Goal: Task Accomplishment & Management: Use online tool/utility

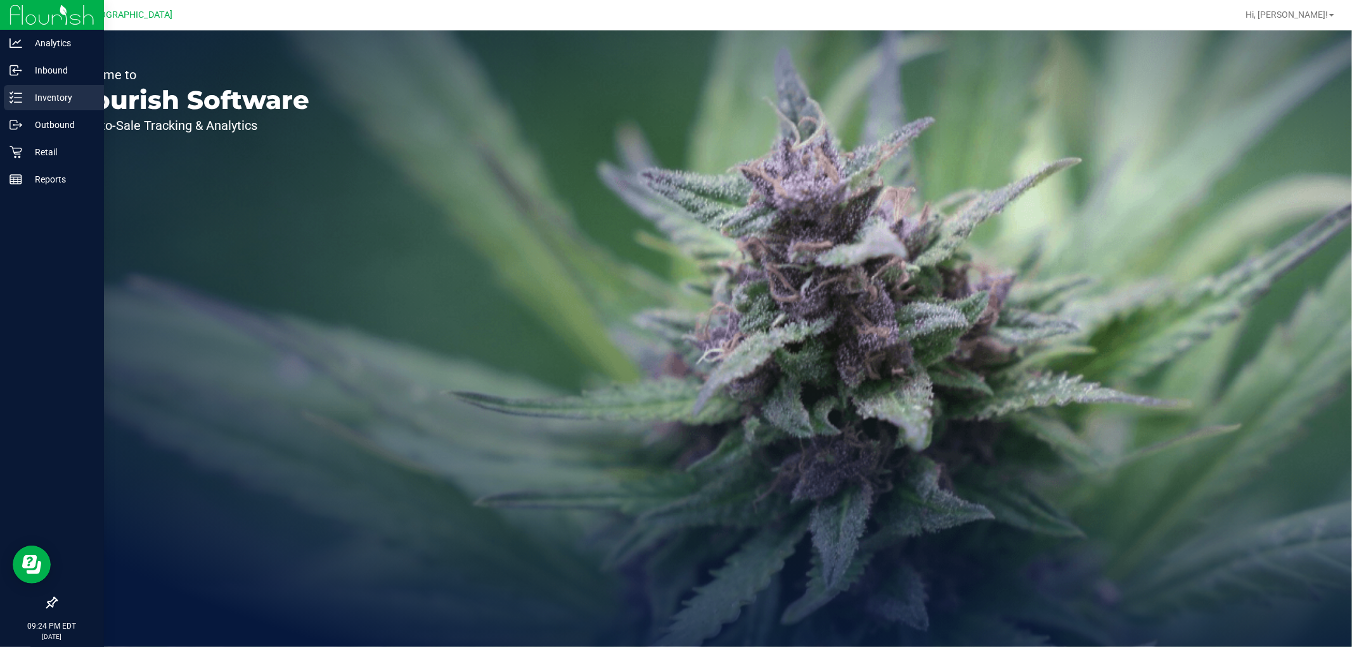
click at [45, 98] on p "Inventory" at bounding box center [60, 97] width 76 height 15
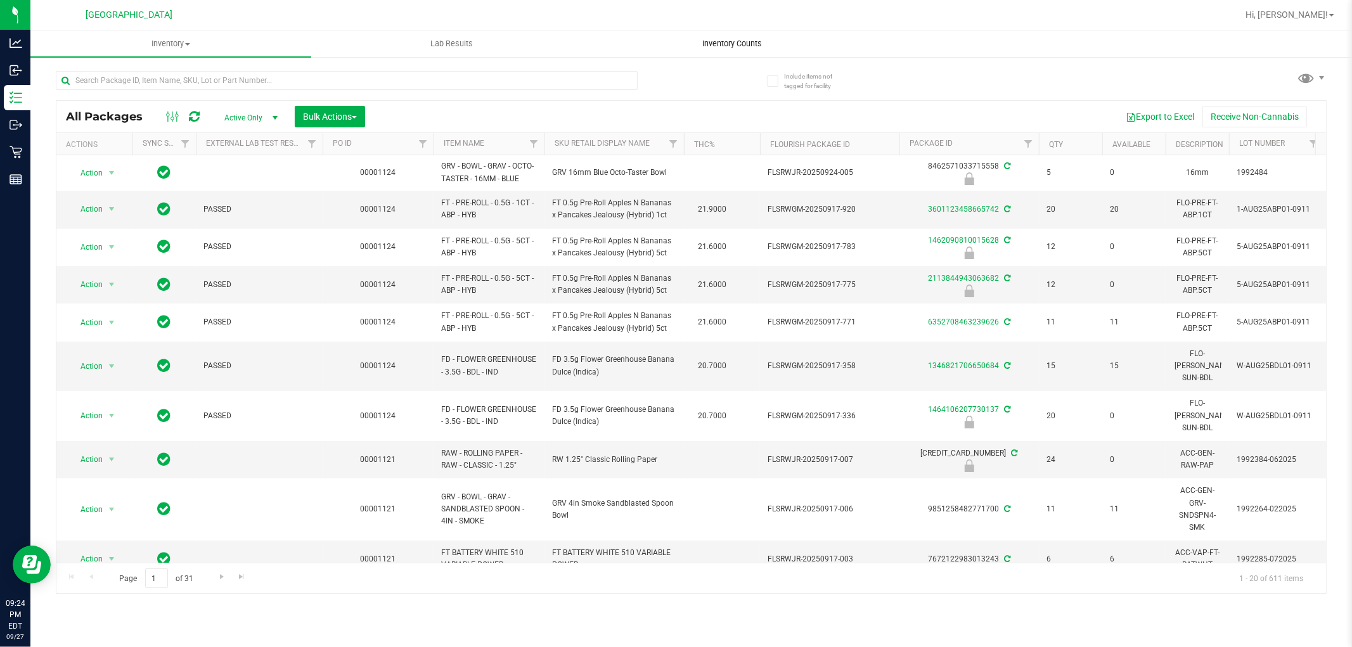
click at [740, 47] on span "Inventory Counts" at bounding box center [733, 43] width 94 height 11
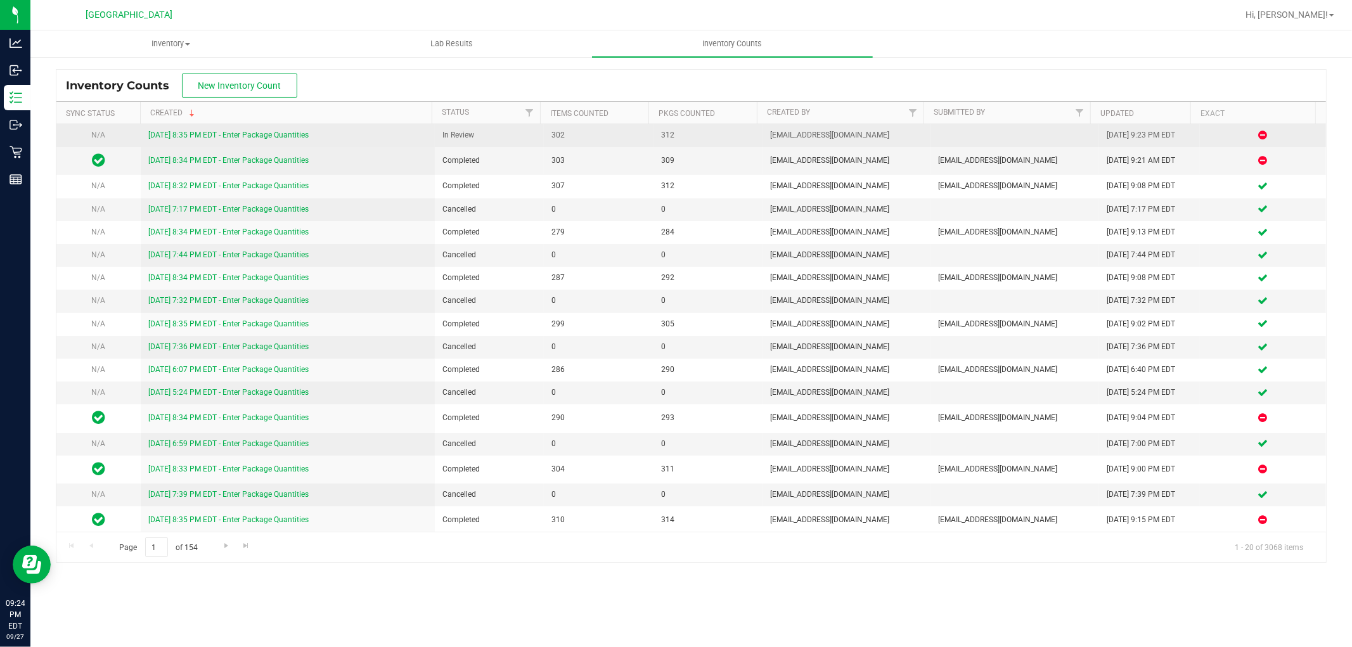
click at [208, 132] on link "[DATE] 8:35 PM EDT - Enter Package Quantities" at bounding box center [228, 135] width 160 height 9
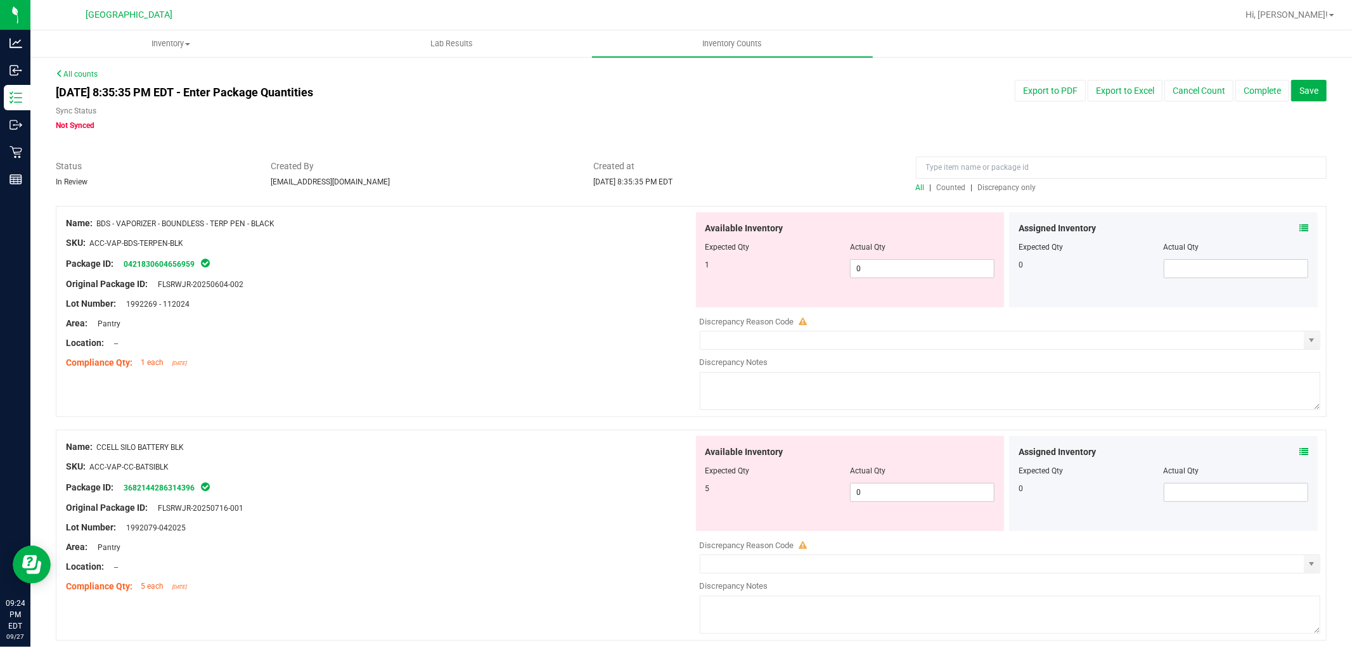
click at [873, 257] on div at bounding box center [850, 256] width 290 height 6
click at [869, 275] on span "0 0" at bounding box center [922, 268] width 144 height 19
type input "1"
click at [634, 372] on div "Name: BDS - VAPORIZER - BOUNDLESS - TERP PEN - BLACK SKU: ACC-VAP-BDS-TERPEN-BL…" at bounding box center [379, 293] width 627 height 162
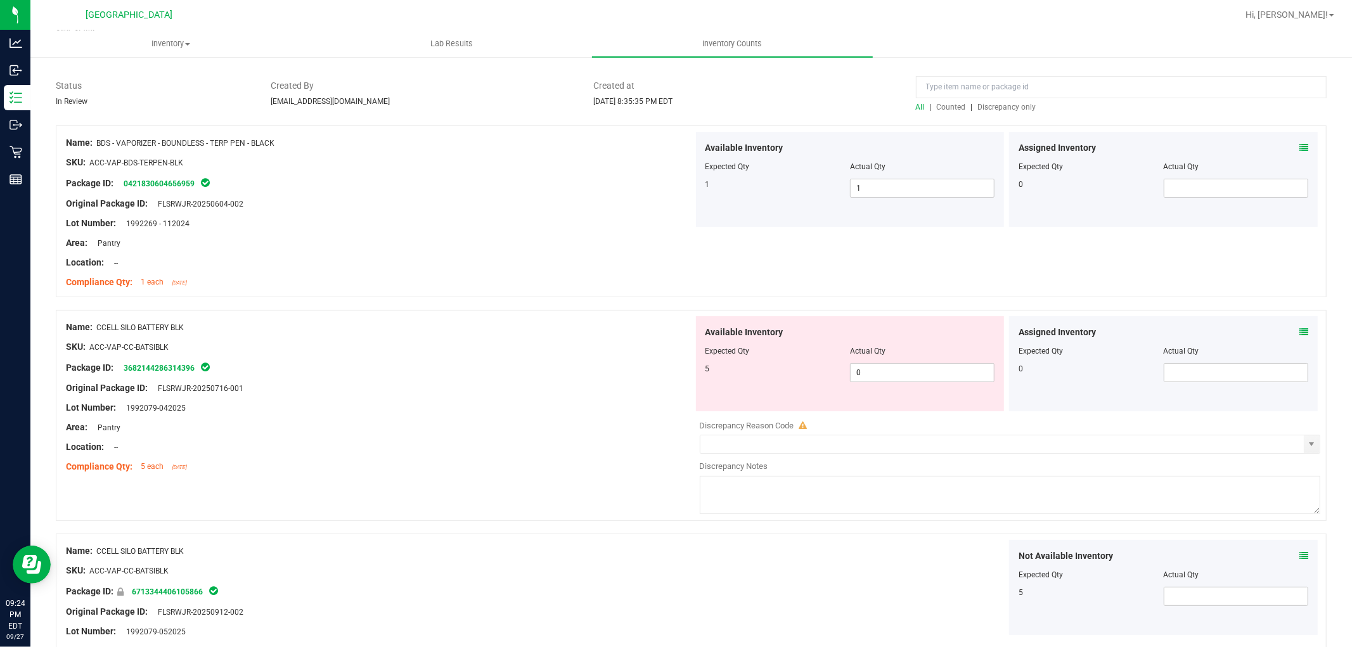
scroll to position [211, 0]
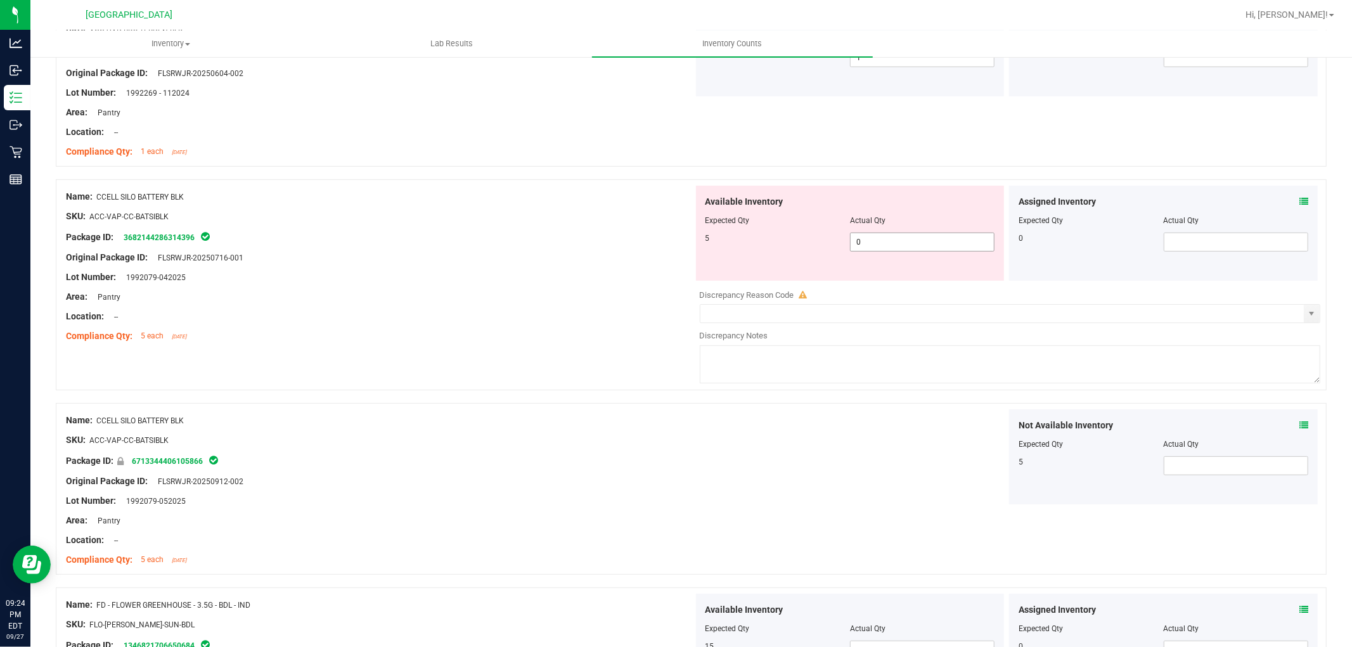
click at [913, 237] on span "0 0" at bounding box center [922, 242] width 144 height 19
type input "5"
click at [587, 468] on div "Name: CCELL SILO BATTERY BLK SKU: ACC-VAP-CC-BATSIBLK Package ID: 6713344406105…" at bounding box center [379, 490] width 627 height 162
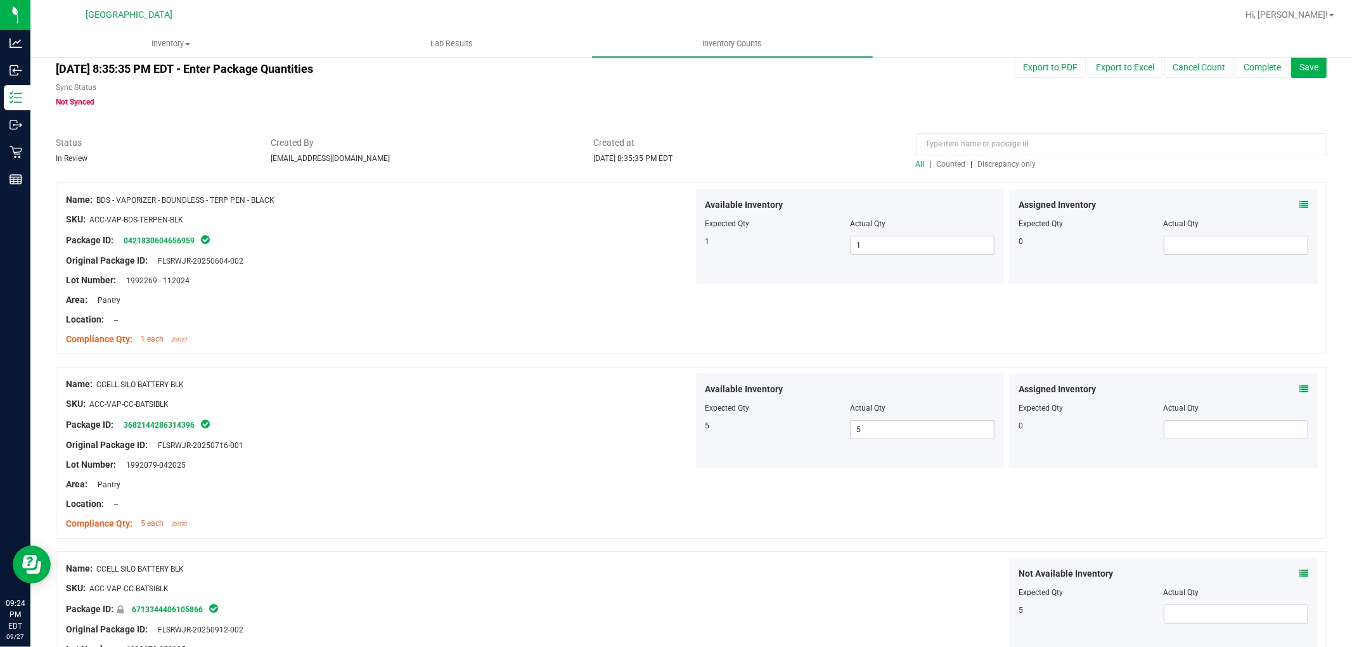
scroll to position [0, 0]
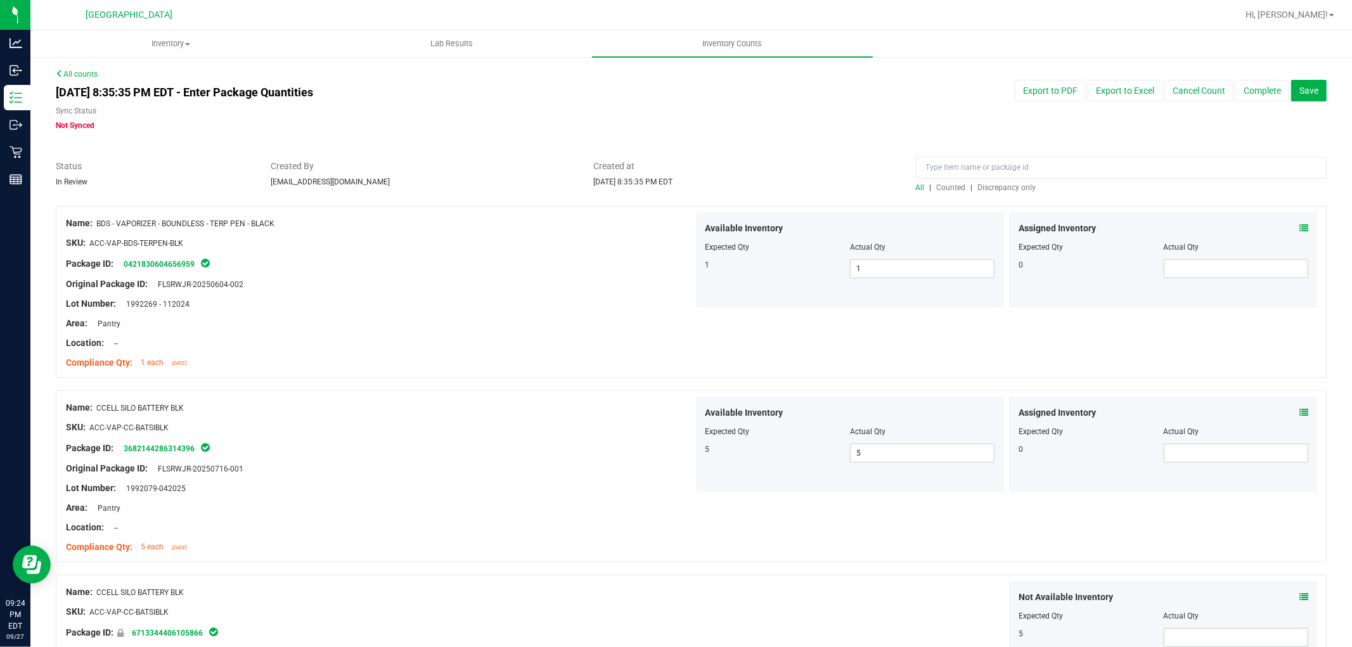
click at [1021, 187] on span "Discrepancy only" at bounding box center [1007, 187] width 58 height 9
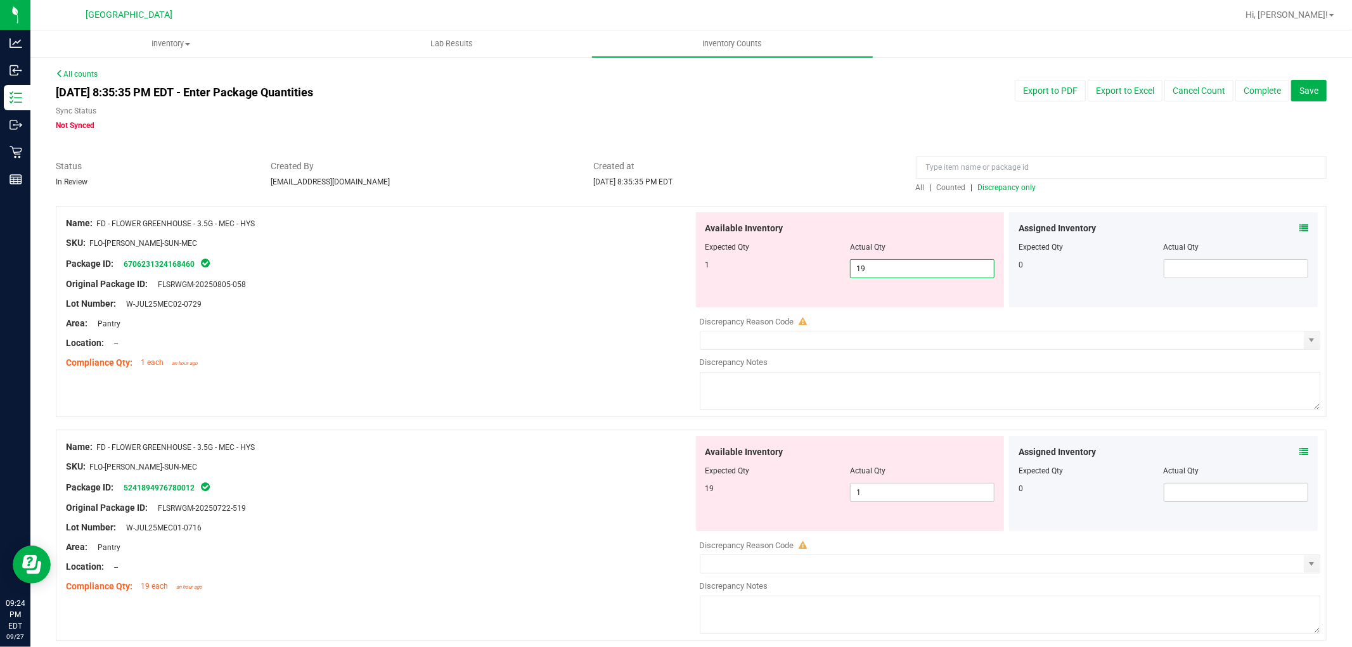
click at [882, 270] on span "19 19" at bounding box center [922, 268] width 144 height 19
type input "1"
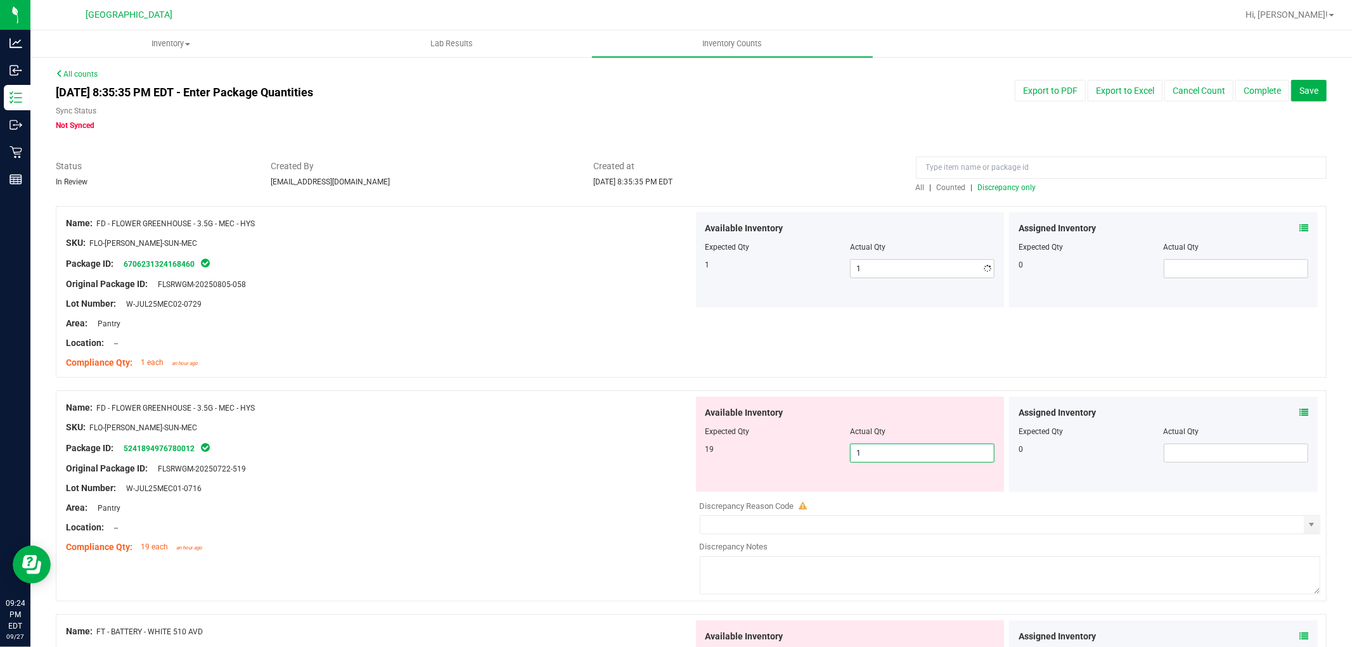
click at [926, 495] on div "Available Inventory Expected Qty Actual Qty 19 1 1" at bounding box center [1006, 497] width 627 height 201
type input "19"
click at [579, 382] on div at bounding box center [691, 384] width 1270 height 13
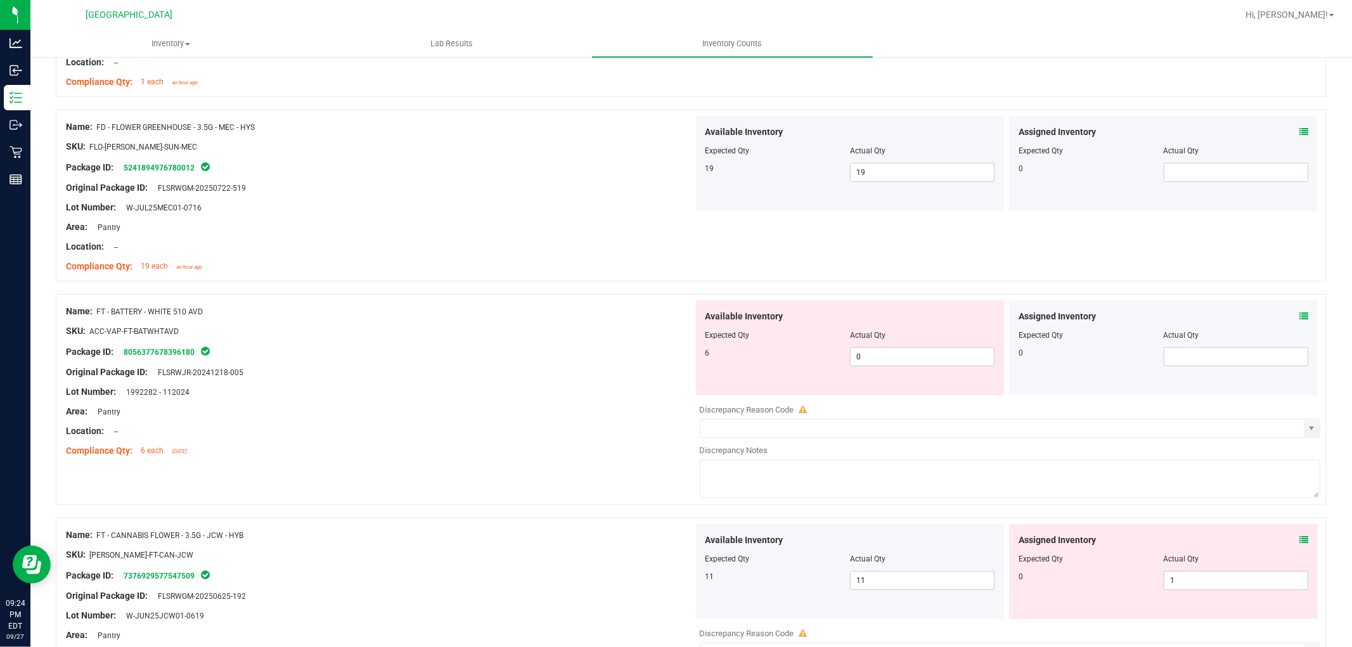
scroll to position [281, 0]
click at [887, 362] on span "0 0" at bounding box center [922, 356] width 144 height 19
type input "6"
click at [455, 352] on div "Package ID: 8056377678396180" at bounding box center [379, 350] width 627 height 15
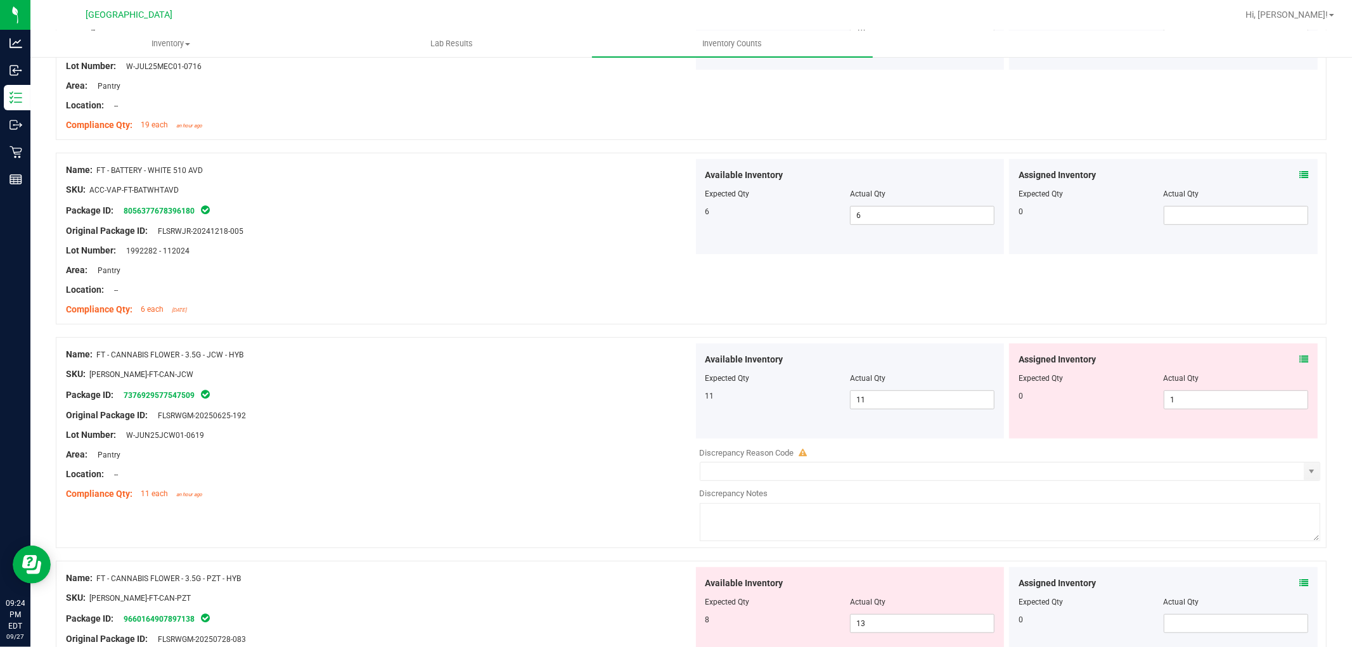
scroll to position [492, 0]
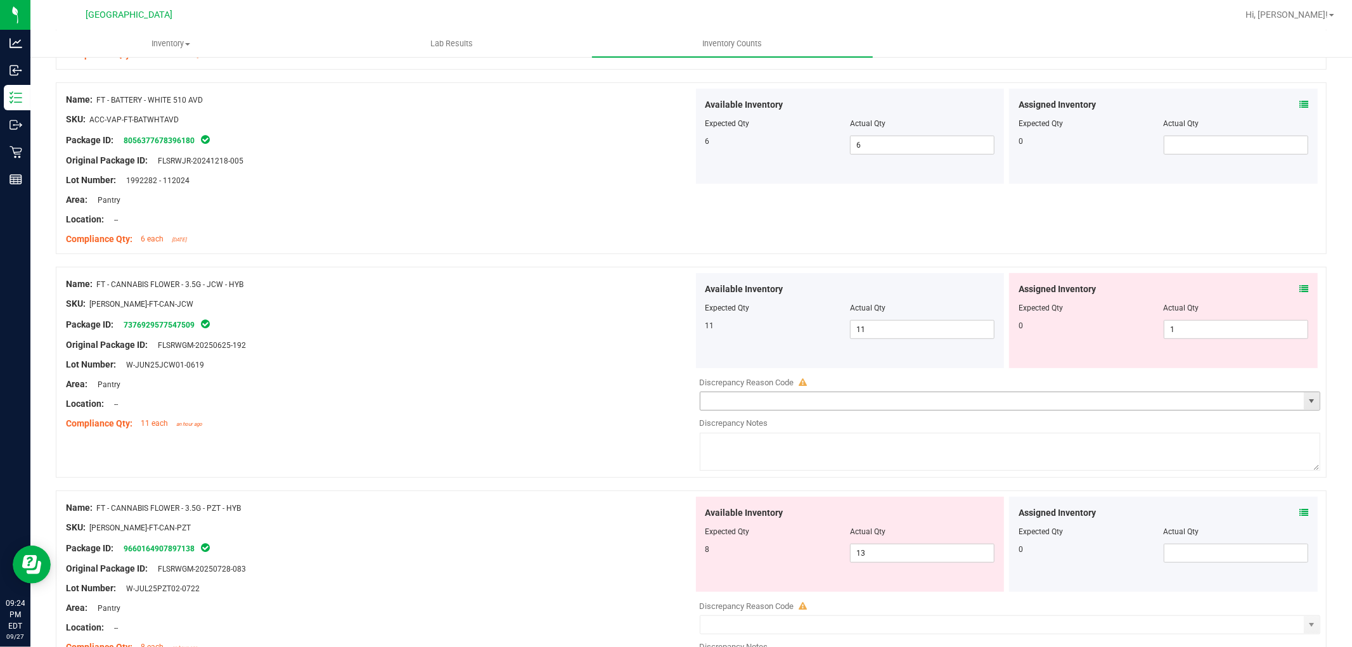
click at [1306, 400] on span "select" at bounding box center [1311, 401] width 10 height 10
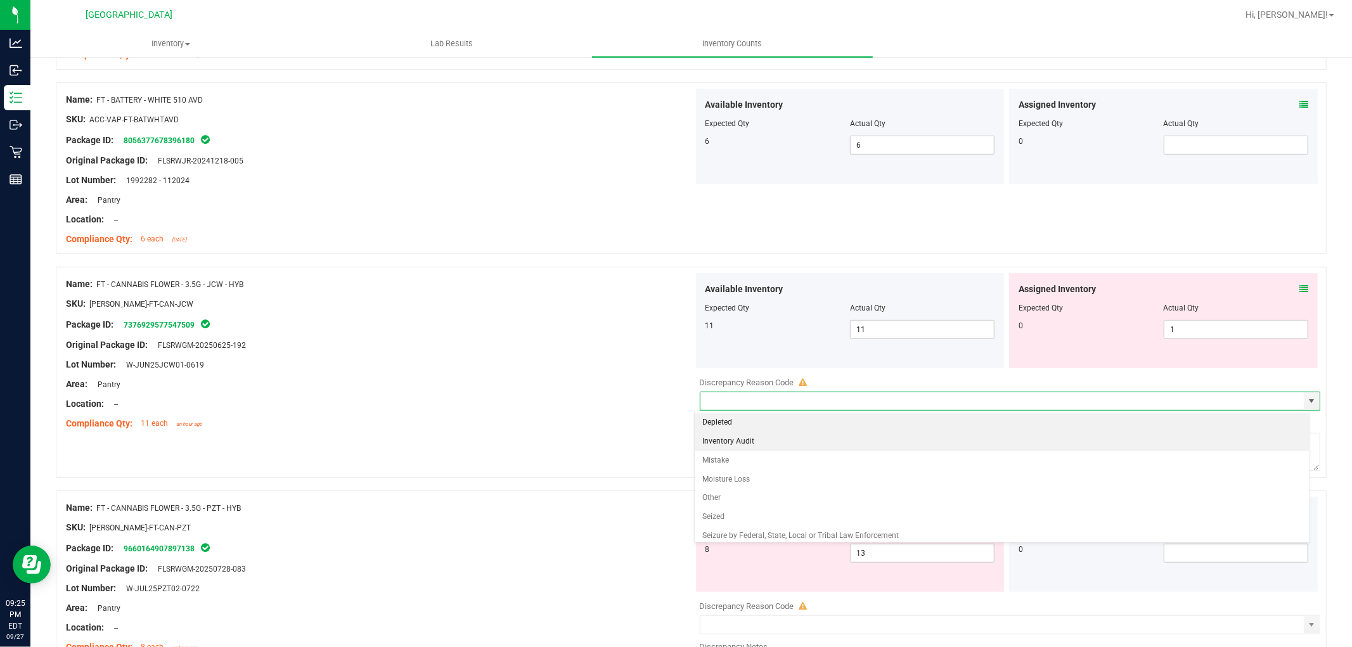
click at [732, 438] on li "Inventory Audit" at bounding box center [1001, 441] width 614 height 19
type input "Inventory Audit"
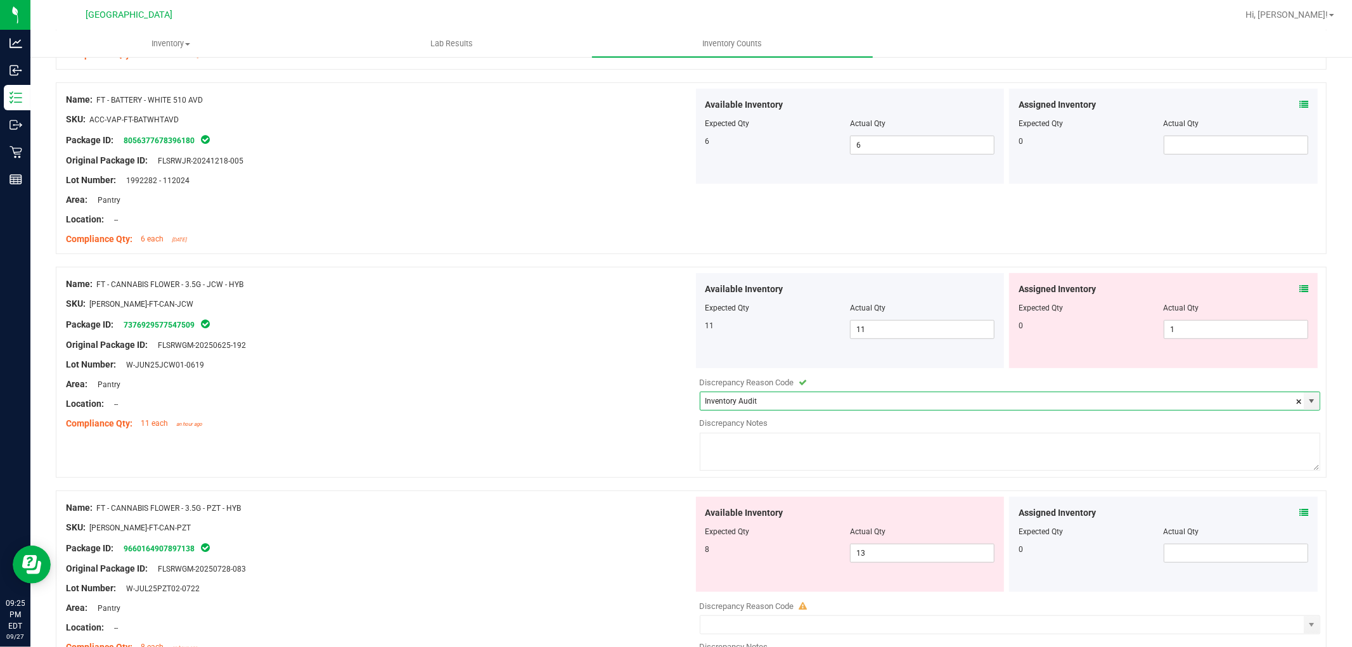
click at [769, 444] on textarea at bounding box center [1010, 452] width 621 height 38
type textarea "Biotrack sync issue"
click at [423, 278] on div "Name: FT - CANNABIS FLOWER - 3.5G - JCW - HYB" at bounding box center [379, 284] width 627 height 13
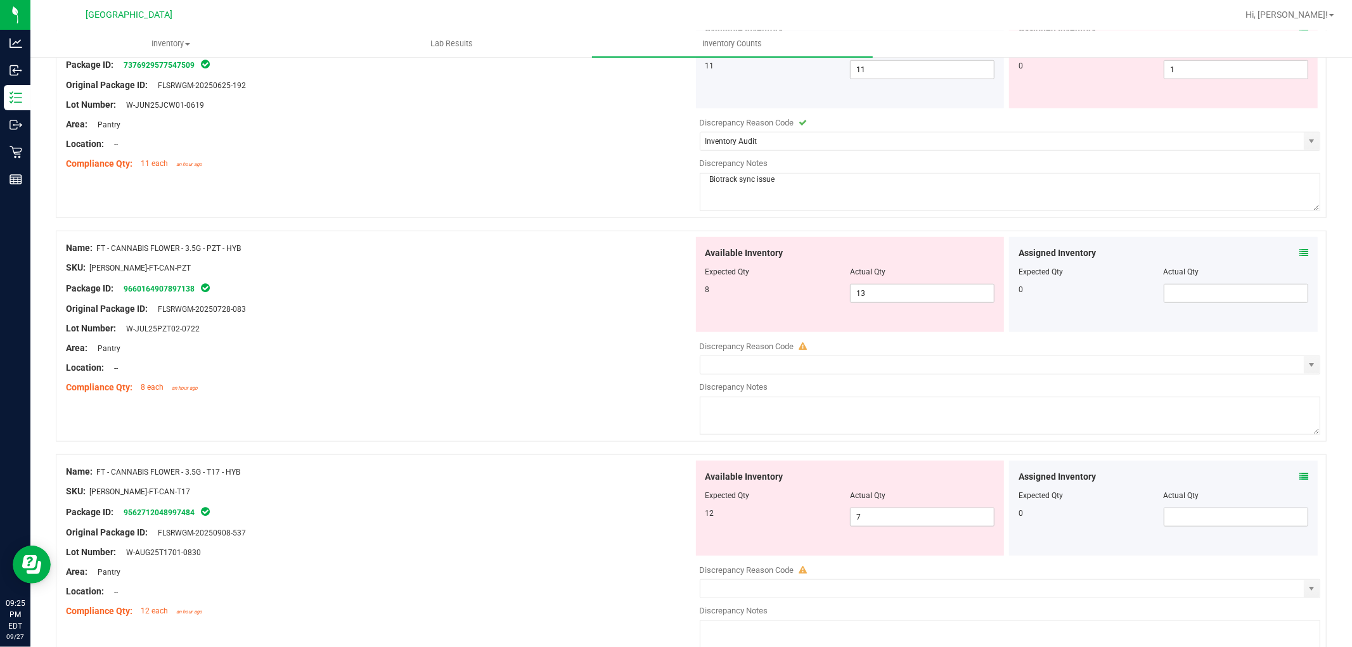
scroll to position [774, 0]
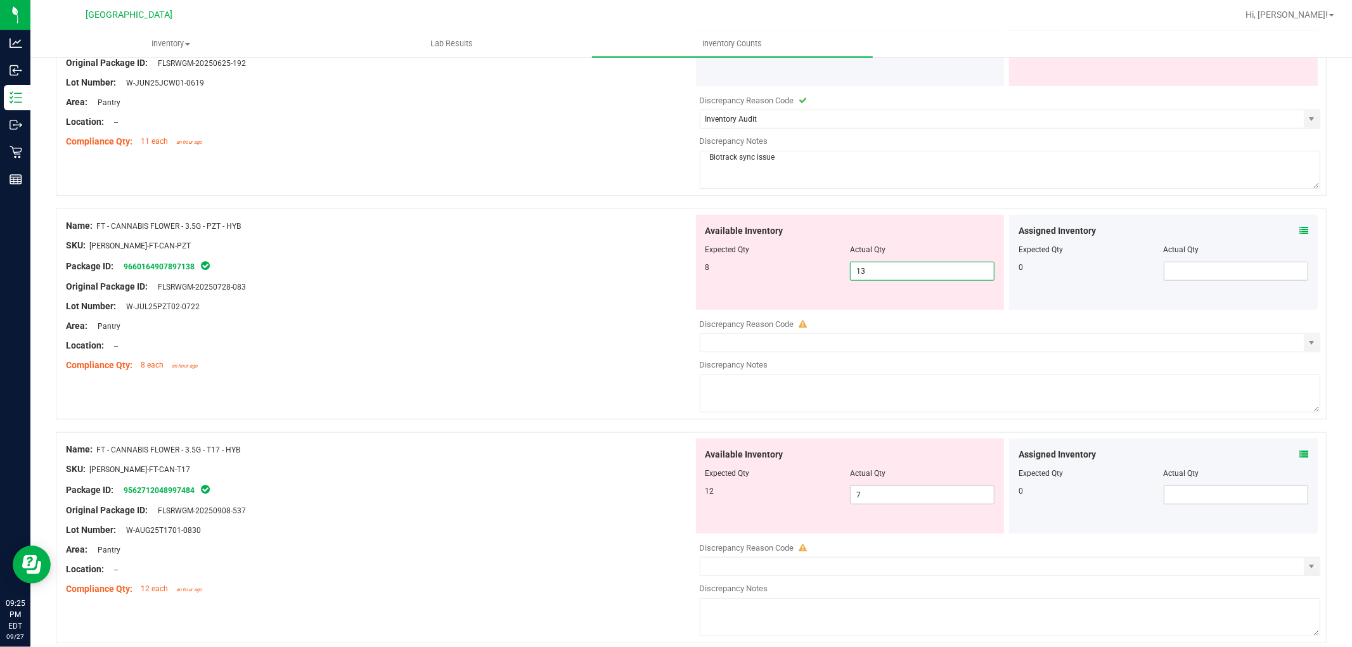
drag, startPoint x: 873, startPoint y: 271, endPoint x: 699, endPoint y: 262, distance: 173.8
click at [705, 262] on div "8 13 13" at bounding box center [850, 271] width 290 height 19
type input "8"
click at [552, 352] on div "Location: --" at bounding box center [379, 345] width 627 height 13
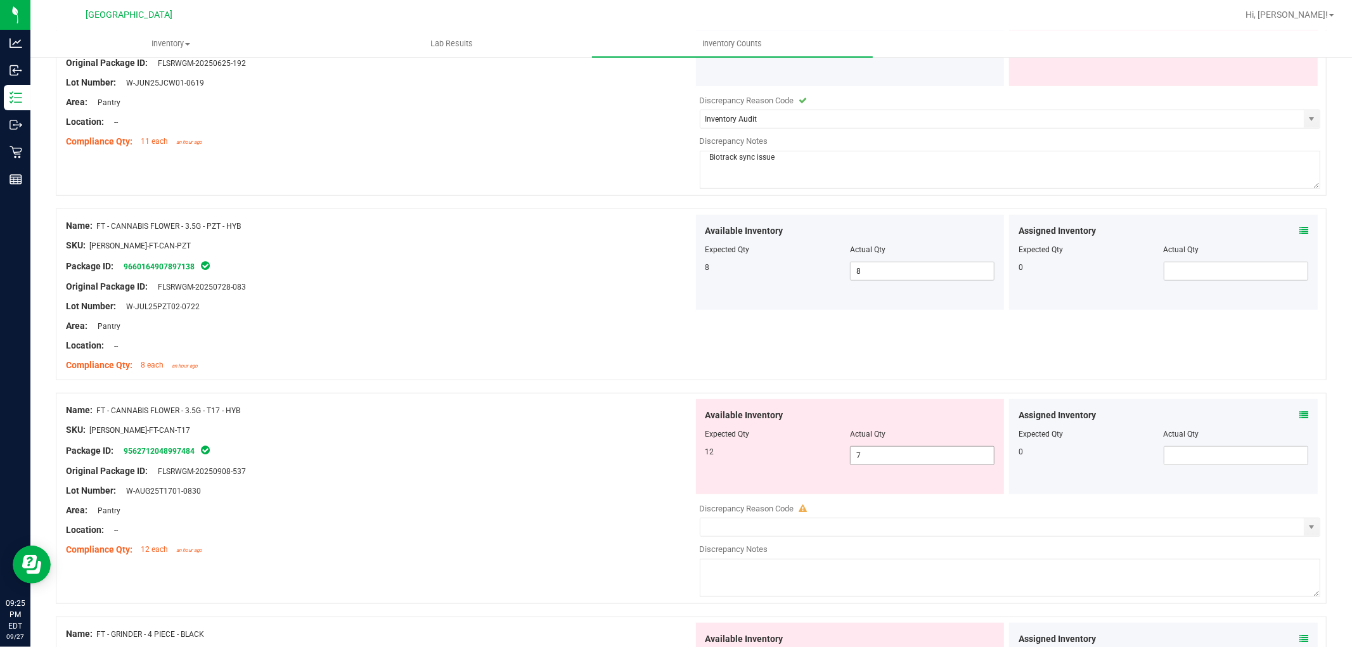
click at [933, 456] on span "7 7" at bounding box center [922, 455] width 144 height 19
type input "12"
drag, startPoint x: 567, startPoint y: 482, endPoint x: 575, endPoint y: 466, distance: 17.0
click at [572, 470] on div "Name: FT - CANNABIS FLOWER - 3.5G - T17 - HYB SKU: [PERSON_NAME]-FT-CAN-T17 Pac…" at bounding box center [379, 480] width 627 height 162
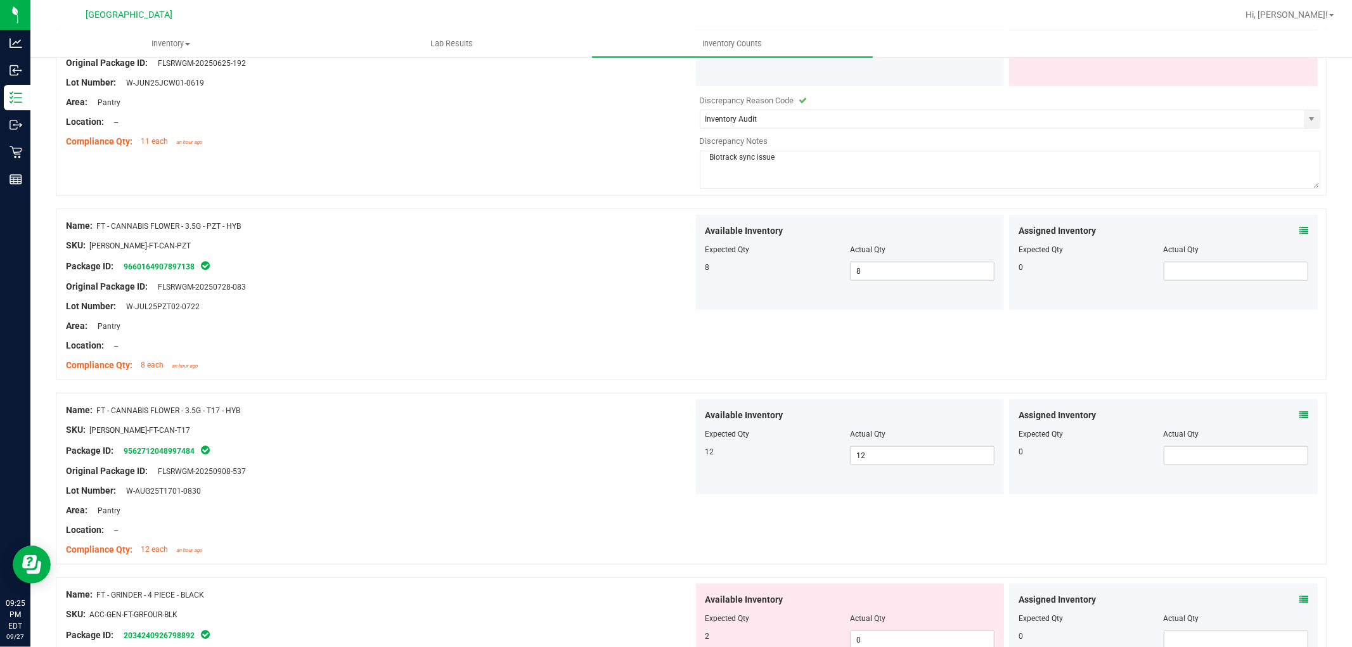
click at [504, 364] on div "Compliance Qty: 8 each an hour ago" at bounding box center [379, 365] width 627 height 13
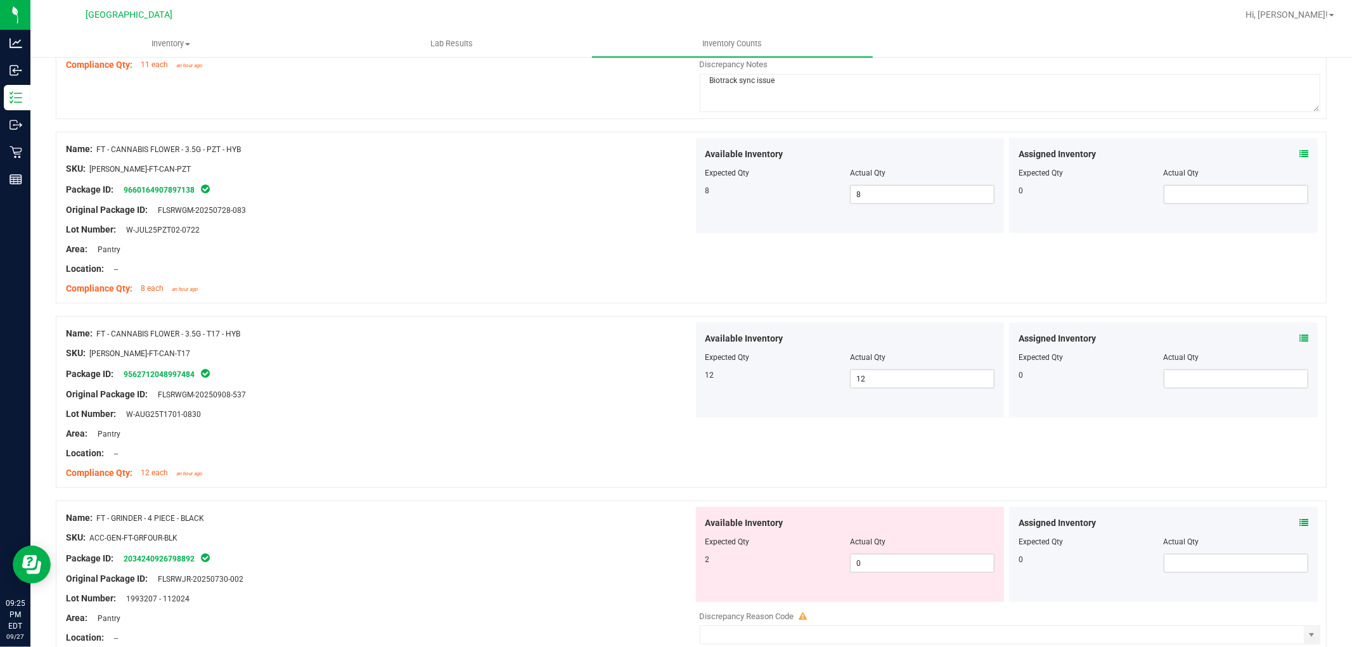
scroll to position [985, 0]
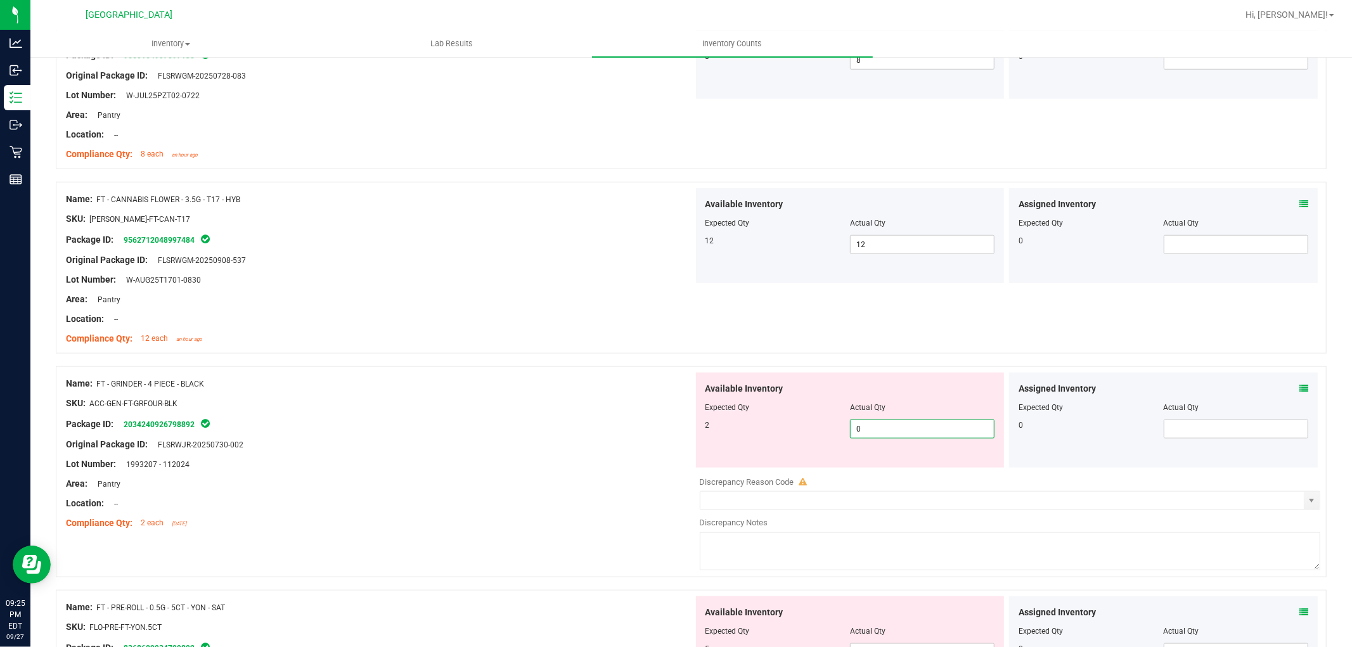
click at [875, 421] on span "0 0" at bounding box center [922, 428] width 144 height 19
type input "2"
click at [471, 425] on div "Package ID: 2034240926798892" at bounding box center [379, 423] width 627 height 15
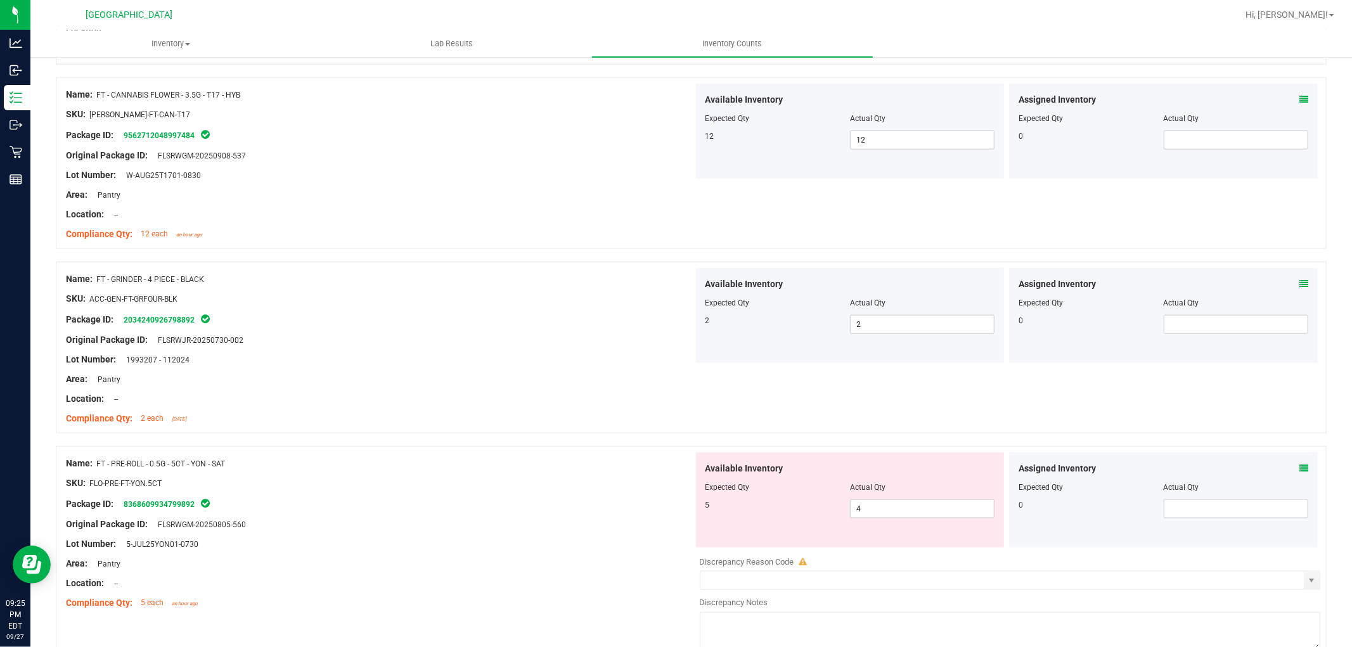
scroll to position [1196, 0]
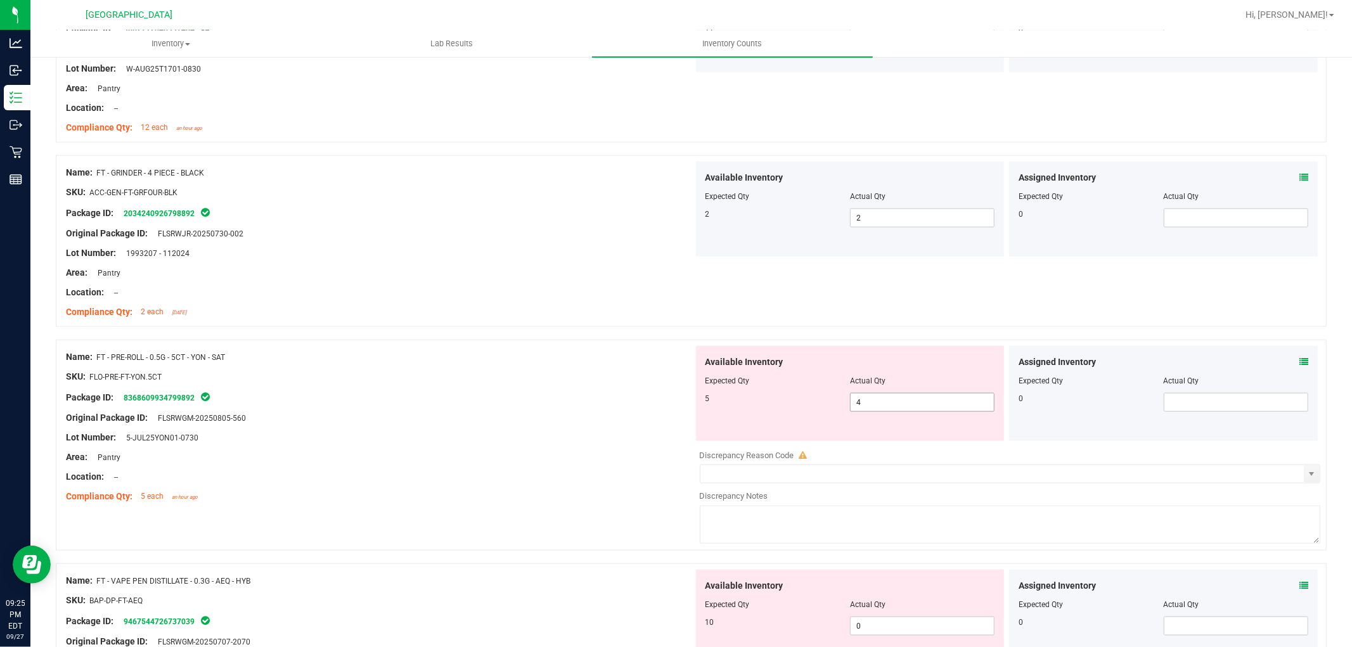
click at [909, 401] on span "4 4" at bounding box center [922, 402] width 144 height 19
type input "5"
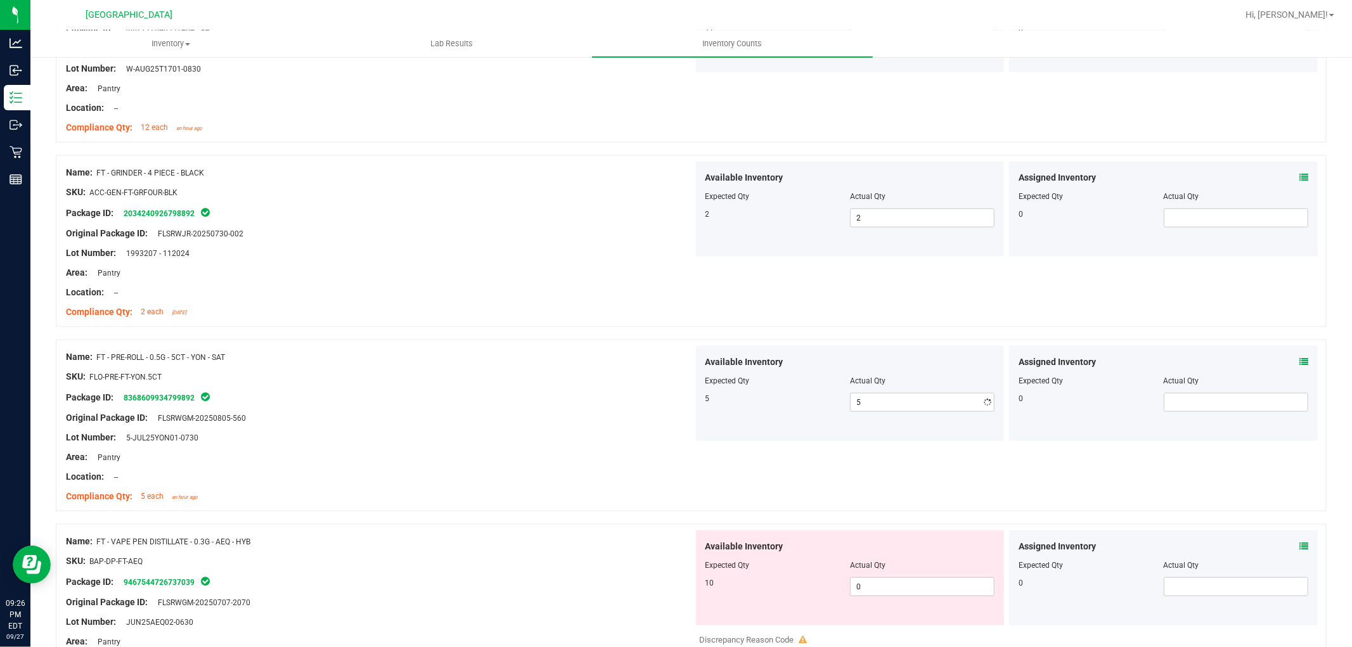
click at [613, 409] on ng-container "Original Package ID: FLSRWGM-20250805-560" at bounding box center [379, 415] width 627 height 20
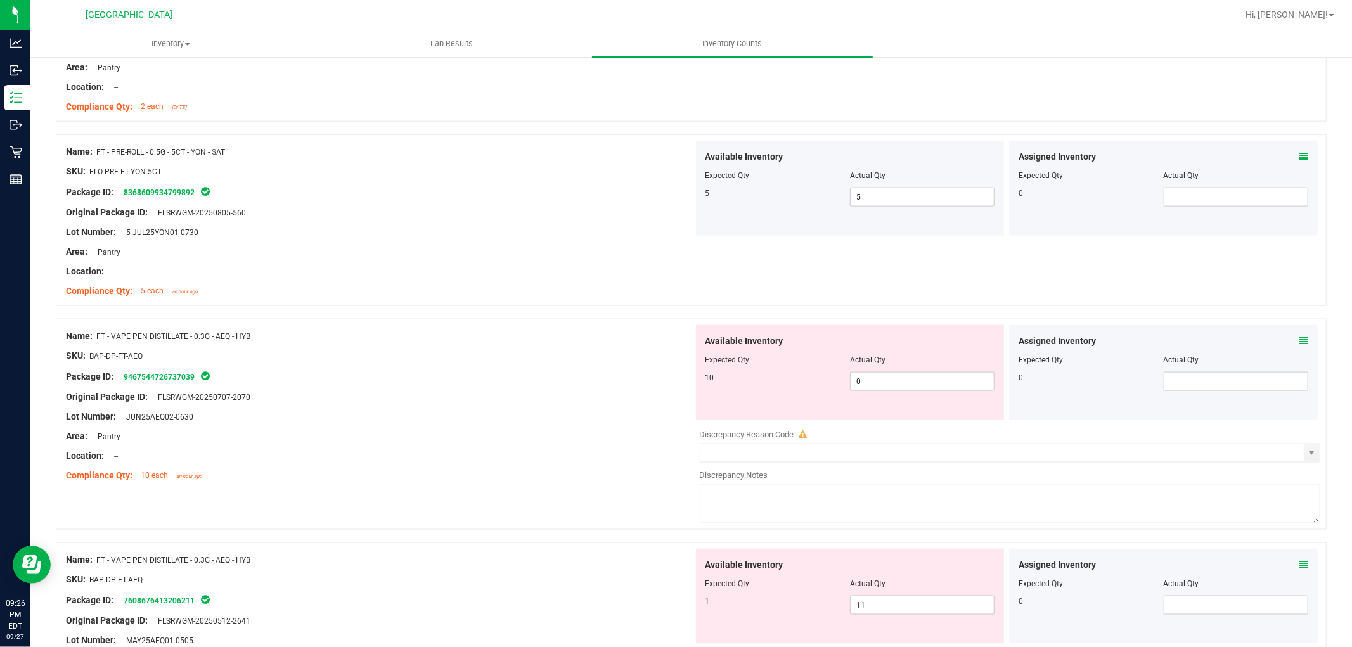
scroll to position [1408, 0]
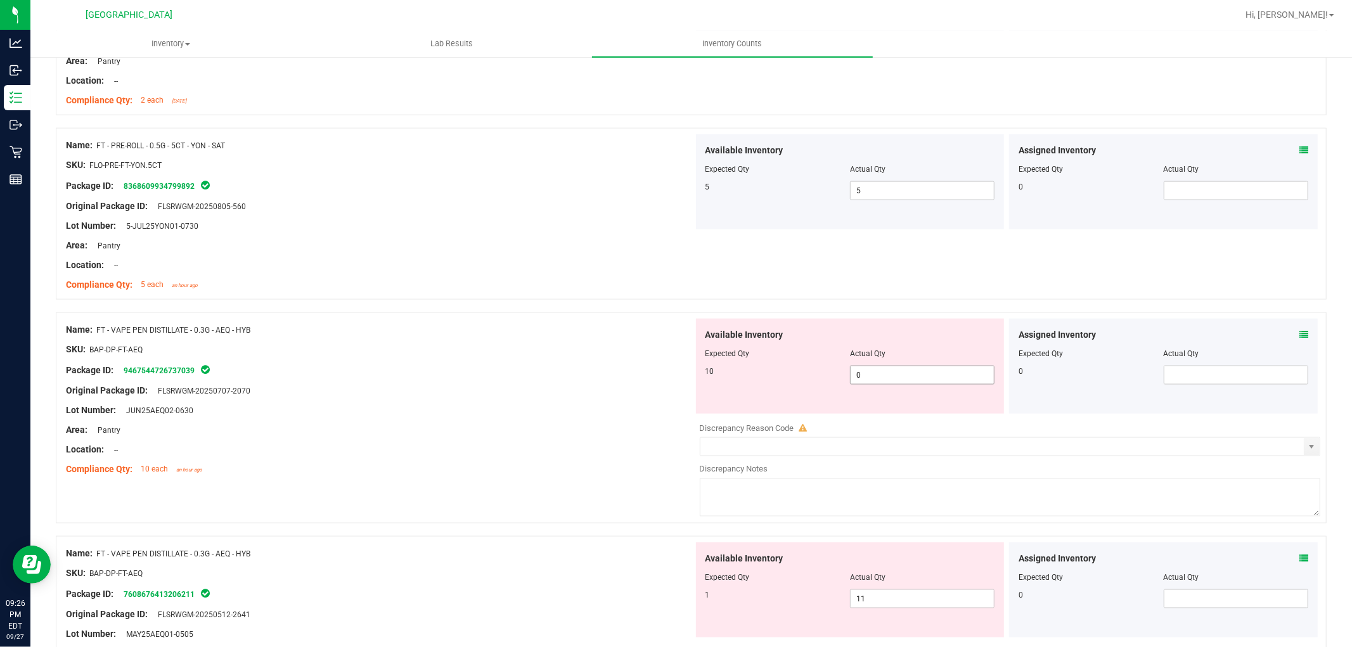
click at [886, 371] on span "0 0" at bounding box center [922, 375] width 144 height 19
type input "10"
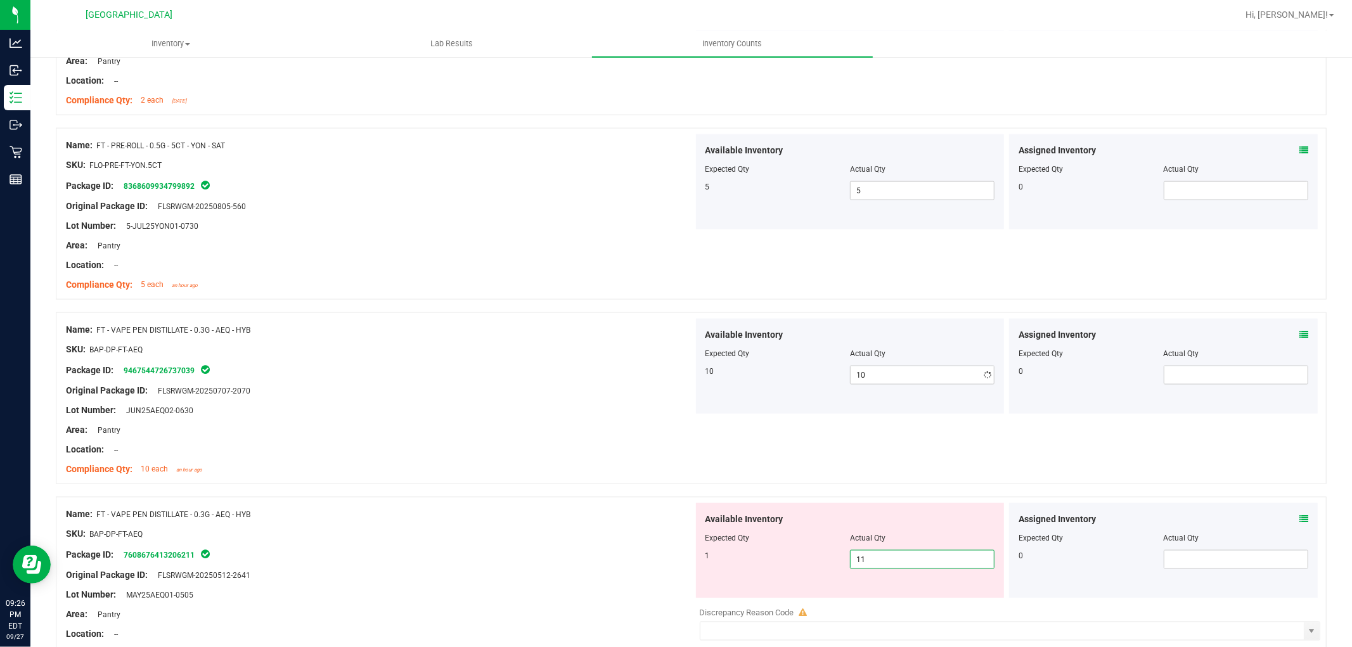
click at [902, 592] on div "Available Inventory Expected Qty Actual Qty 1 11 11" at bounding box center [850, 550] width 309 height 95
type input "1"
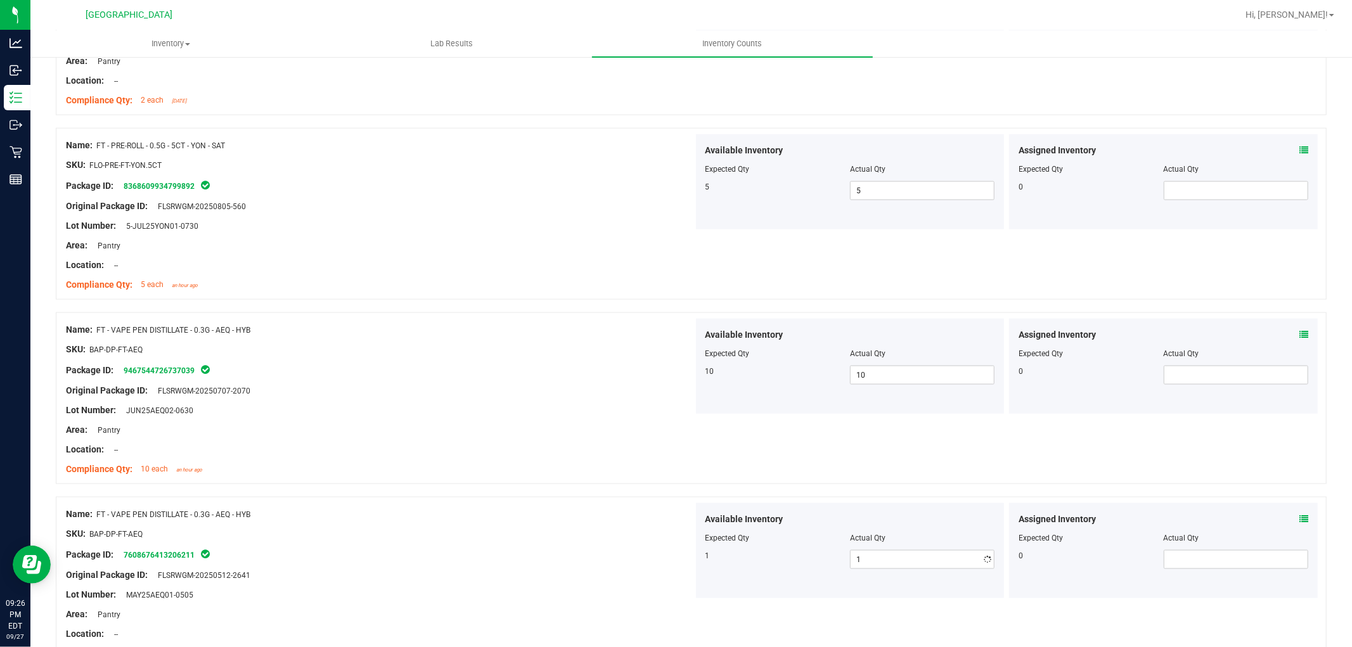
click at [524, 477] on div "Name: FT - VAPE PEN DISTILLATE - 0.3G - AEQ - HYB SKU: BAP-DP-FT-AEQ Package ID…" at bounding box center [379, 400] width 627 height 162
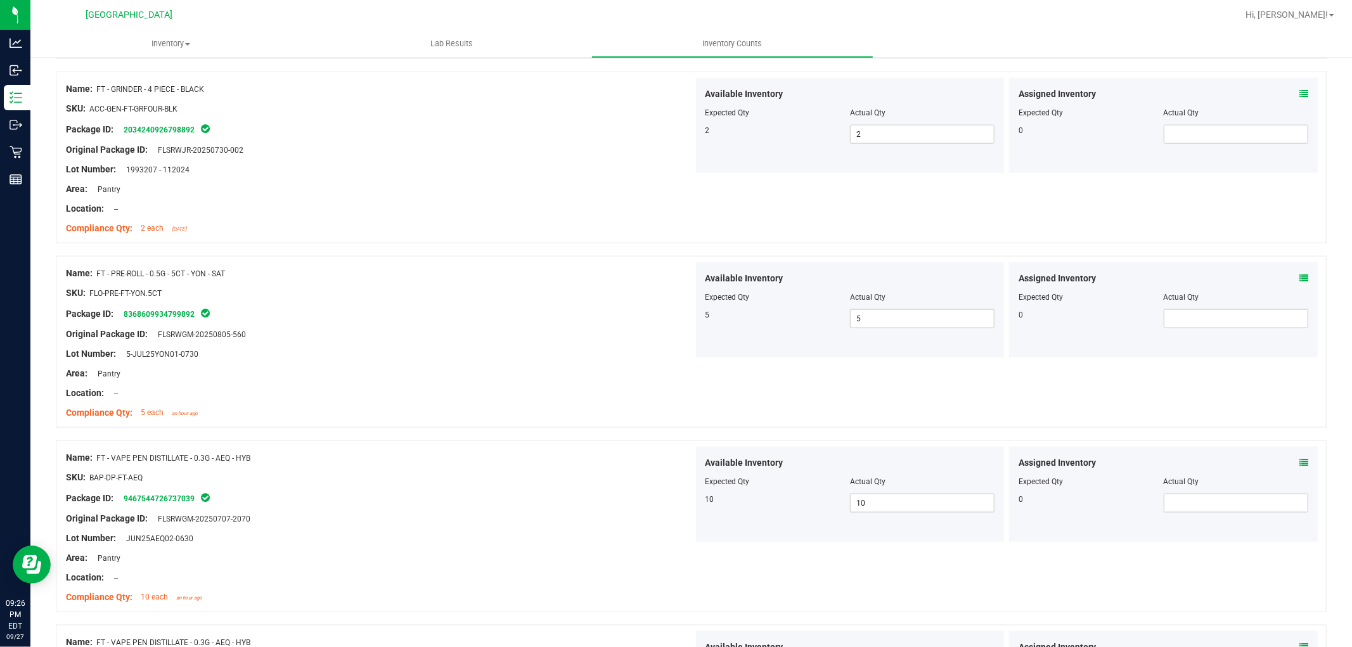
click at [549, 383] on div at bounding box center [379, 383] width 627 height 6
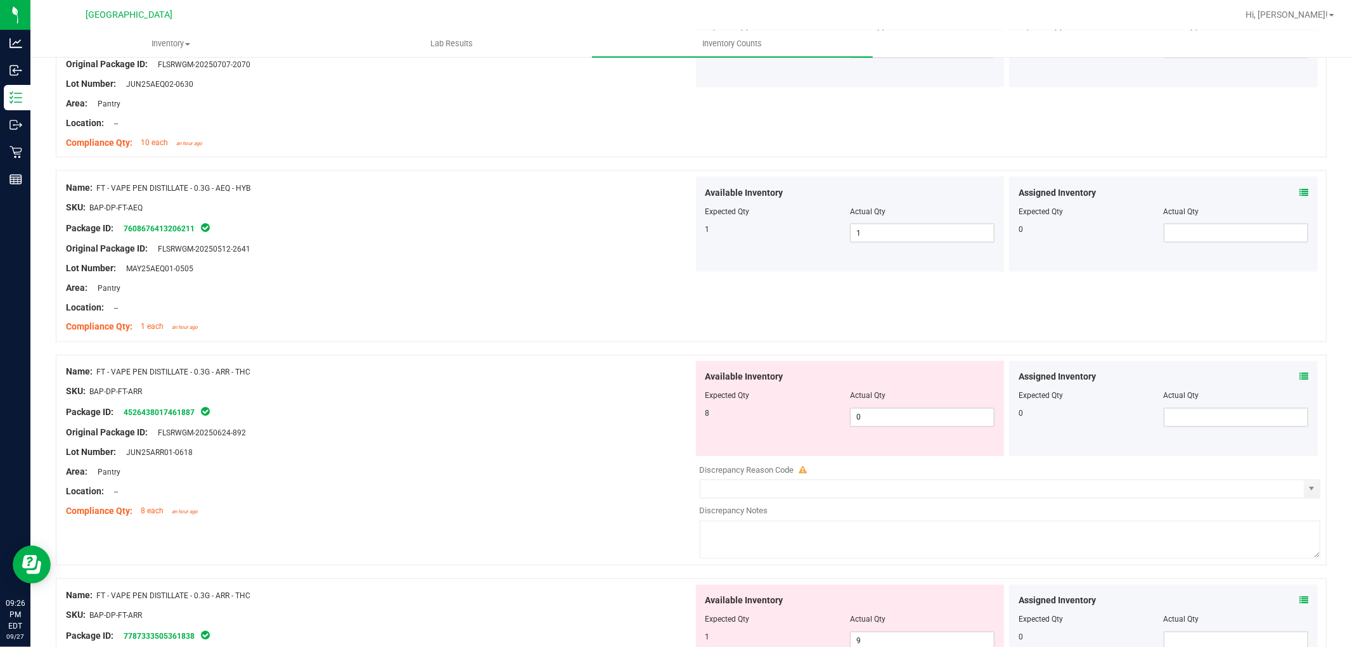
scroll to position [1772, 0]
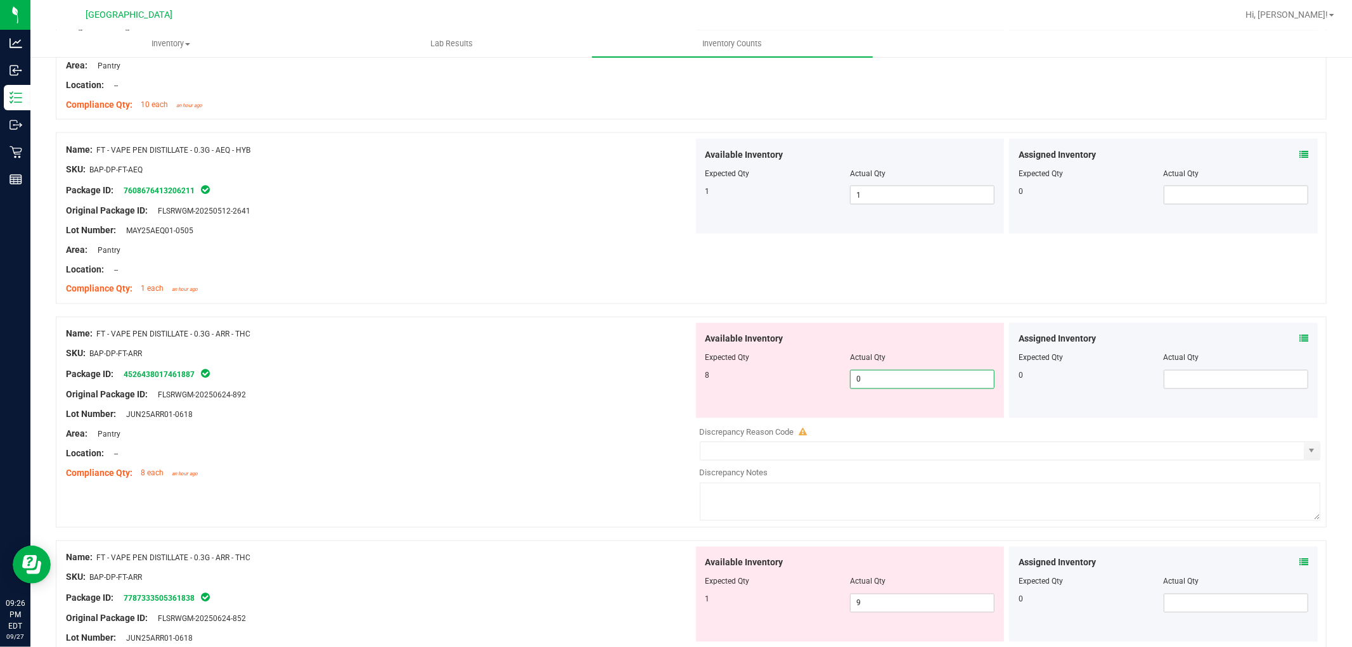
click at [891, 383] on span "0 0" at bounding box center [922, 379] width 144 height 19
type input "8"
click at [902, 600] on div "Available Inventory Expected Qty Actual Qty 1 9 9" at bounding box center [850, 594] width 309 height 95
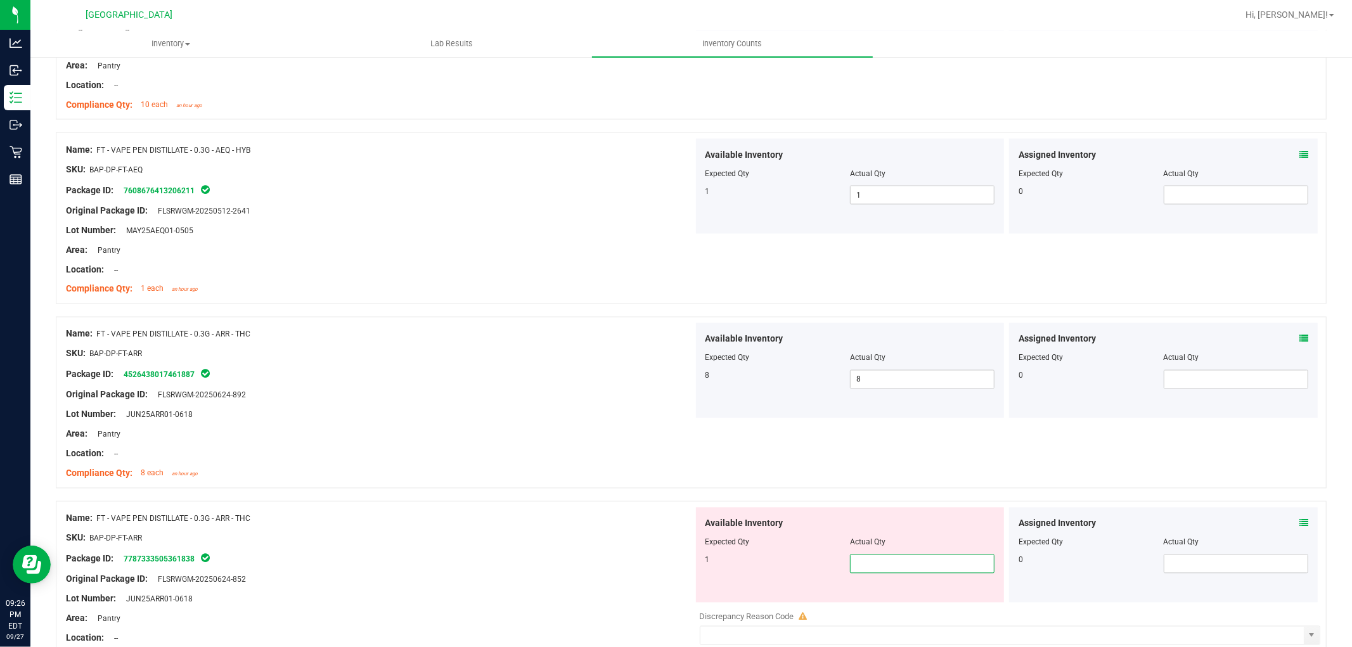
type input "1"
click at [523, 328] on div "Name: FT - VAPE PEN DISTILLATE - 0.3G - ARR - THC" at bounding box center [379, 334] width 627 height 13
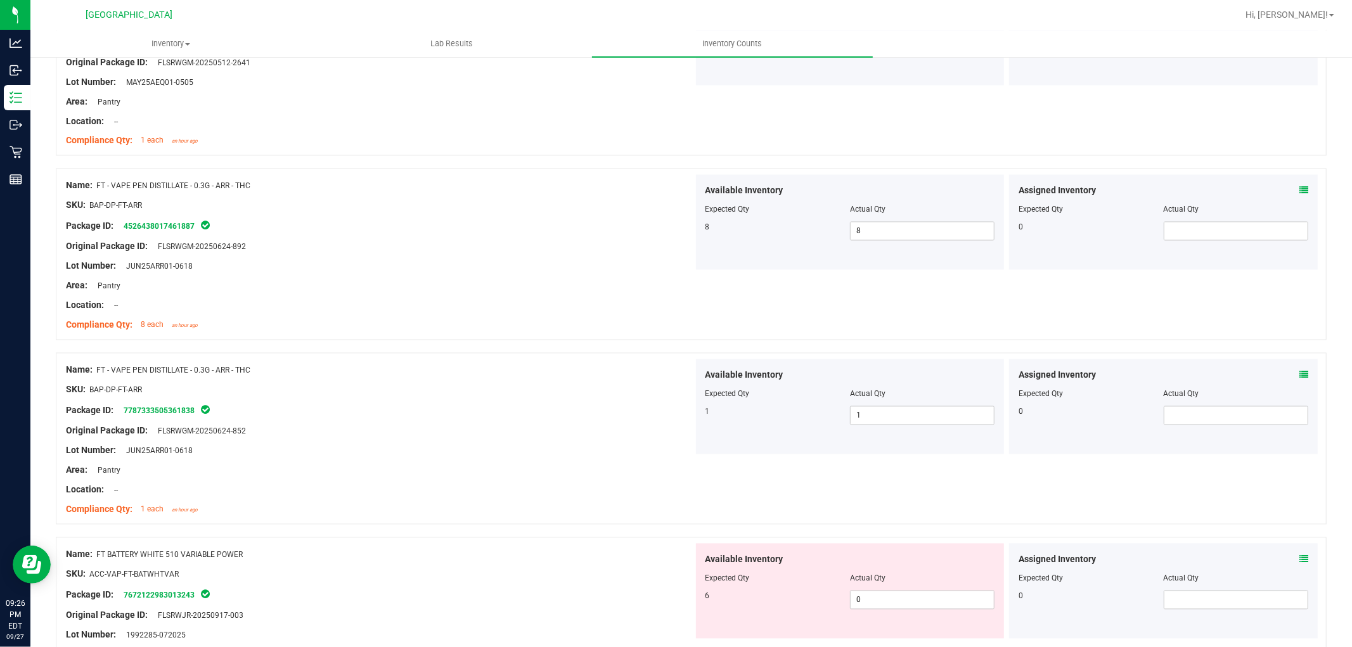
scroll to position [2125, 0]
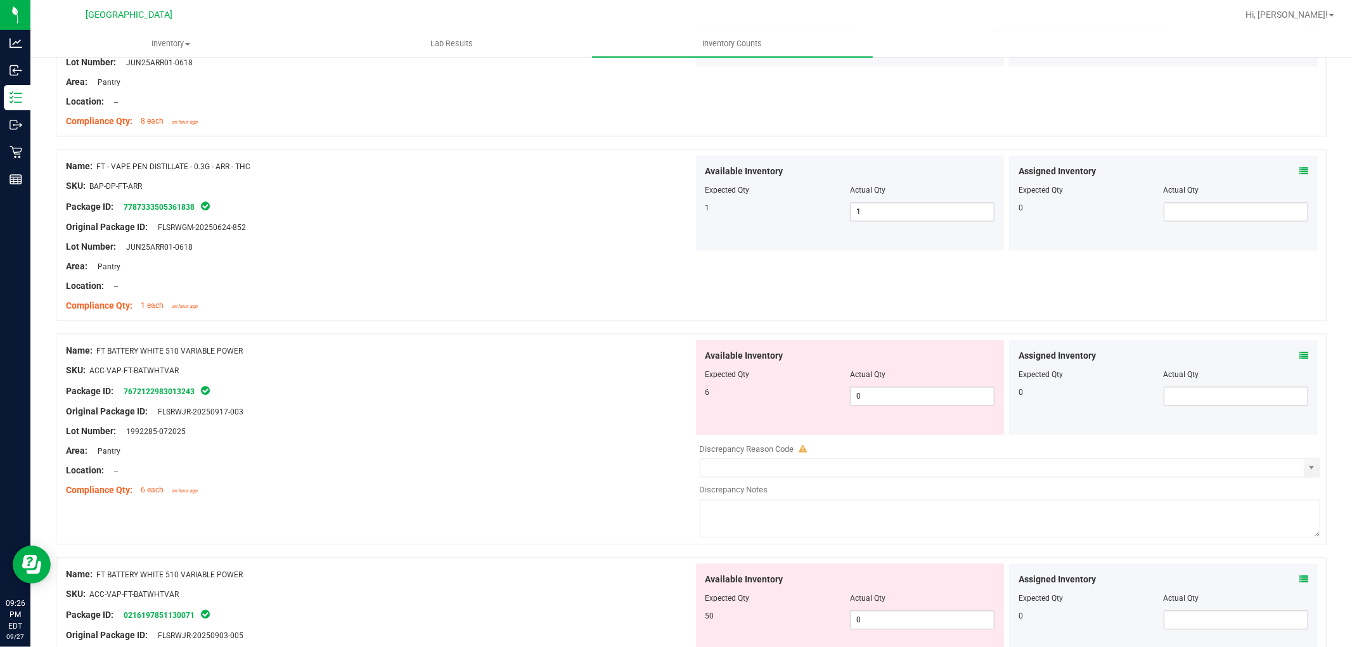
click at [889, 387] on div at bounding box center [850, 383] width 290 height 6
click at [878, 395] on span "0 0" at bounding box center [922, 396] width 144 height 19
type input "6"
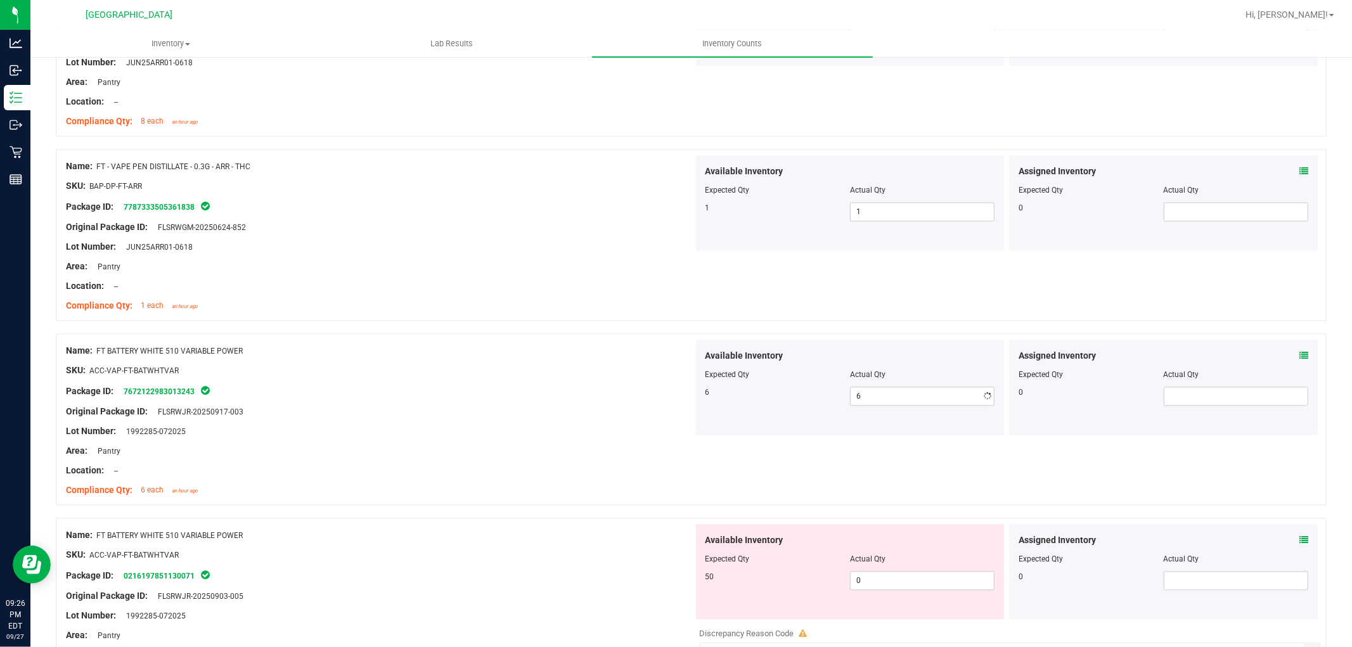
click at [554, 403] on div at bounding box center [379, 402] width 627 height 6
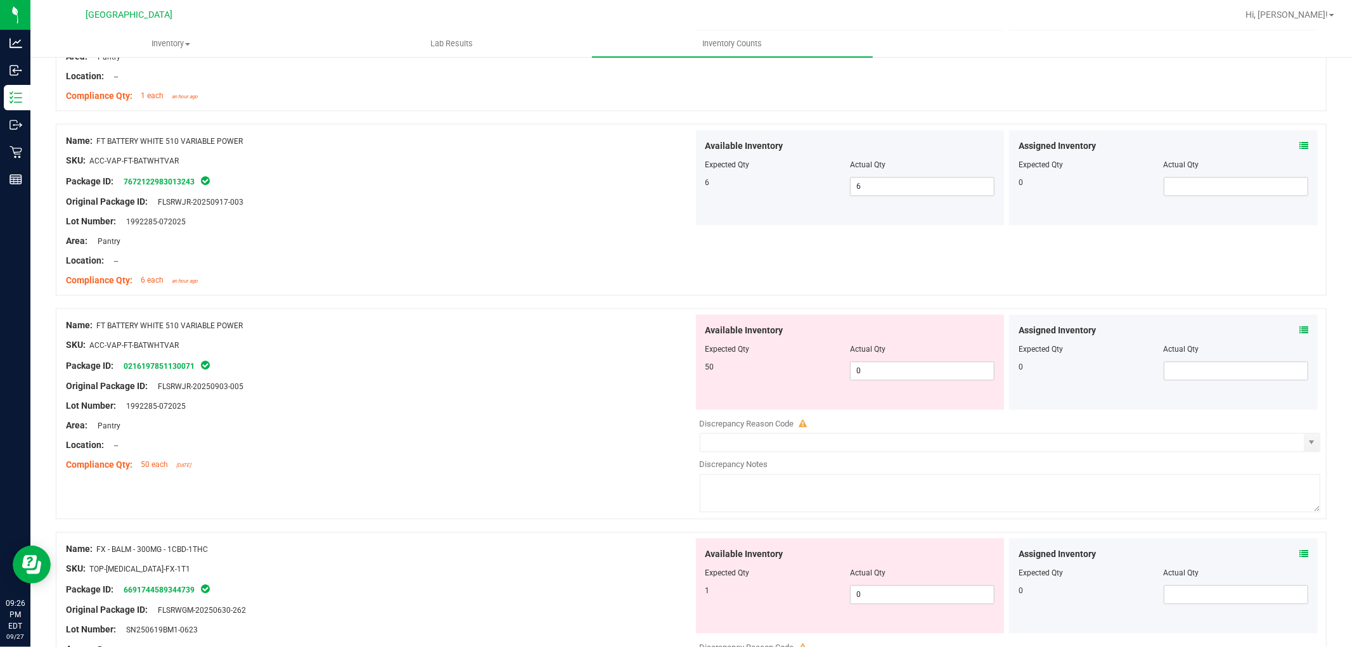
scroll to position [2336, 0]
click at [882, 366] on span "0 0" at bounding box center [922, 369] width 144 height 19
type input "50"
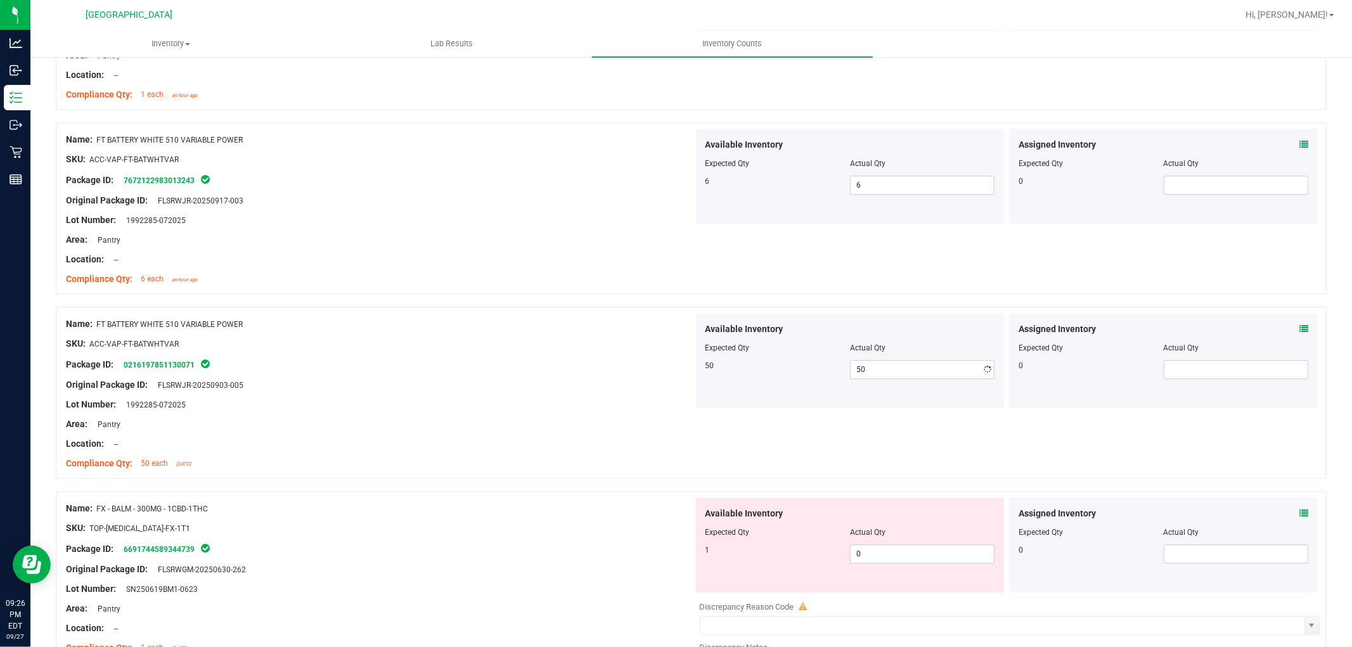
click at [588, 374] on div at bounding box center [379, 375] width 627 height 6
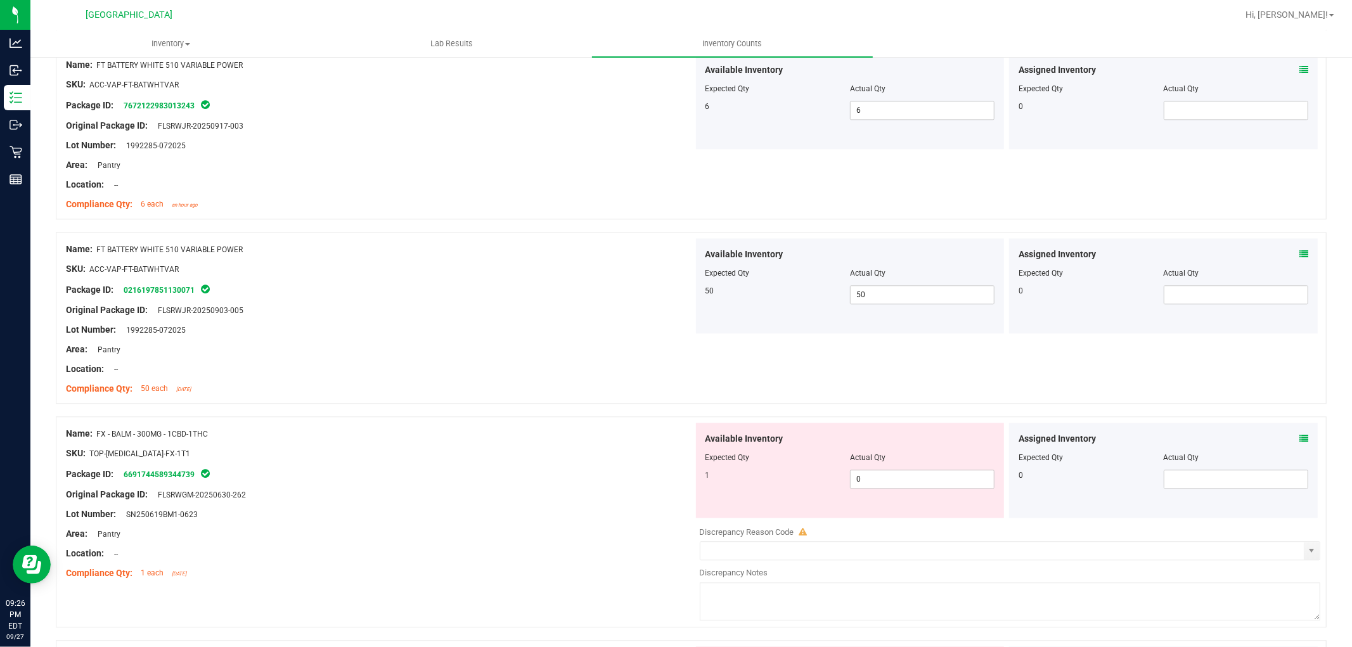
scroll to position [2547, 0]
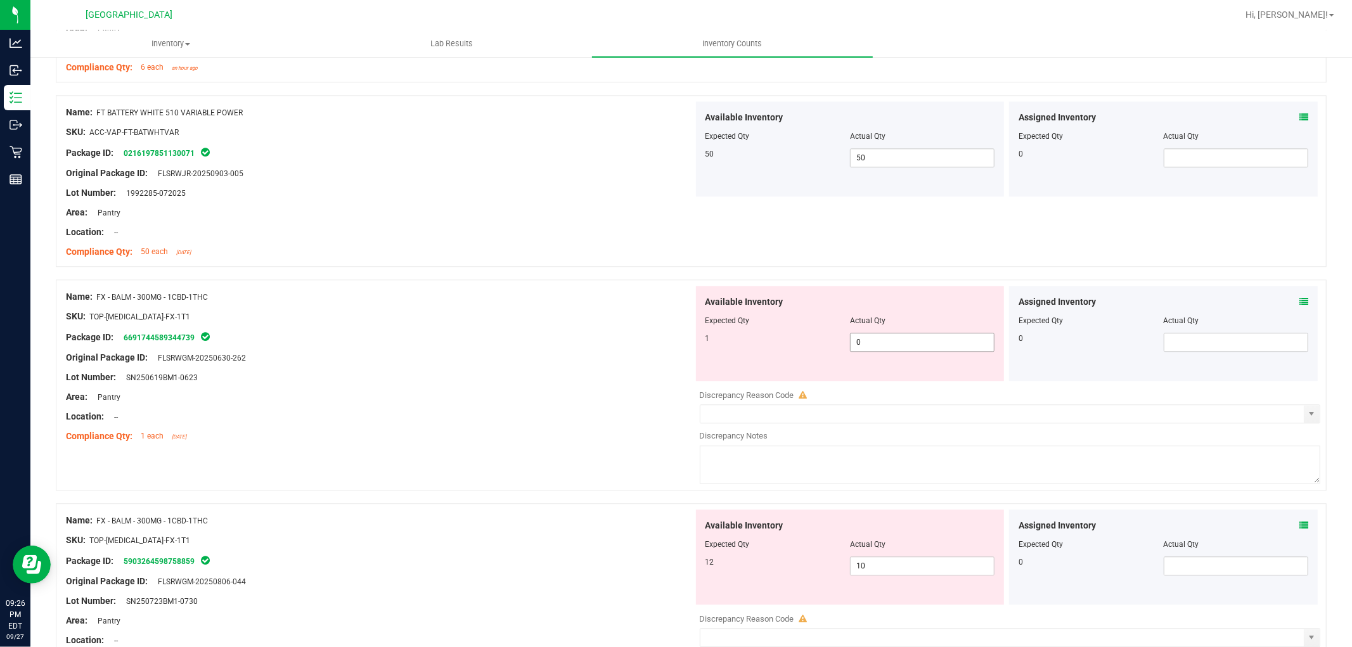
click at [877, 343] on span "0 0" at bounding box center [922, 342] width 144 height 19
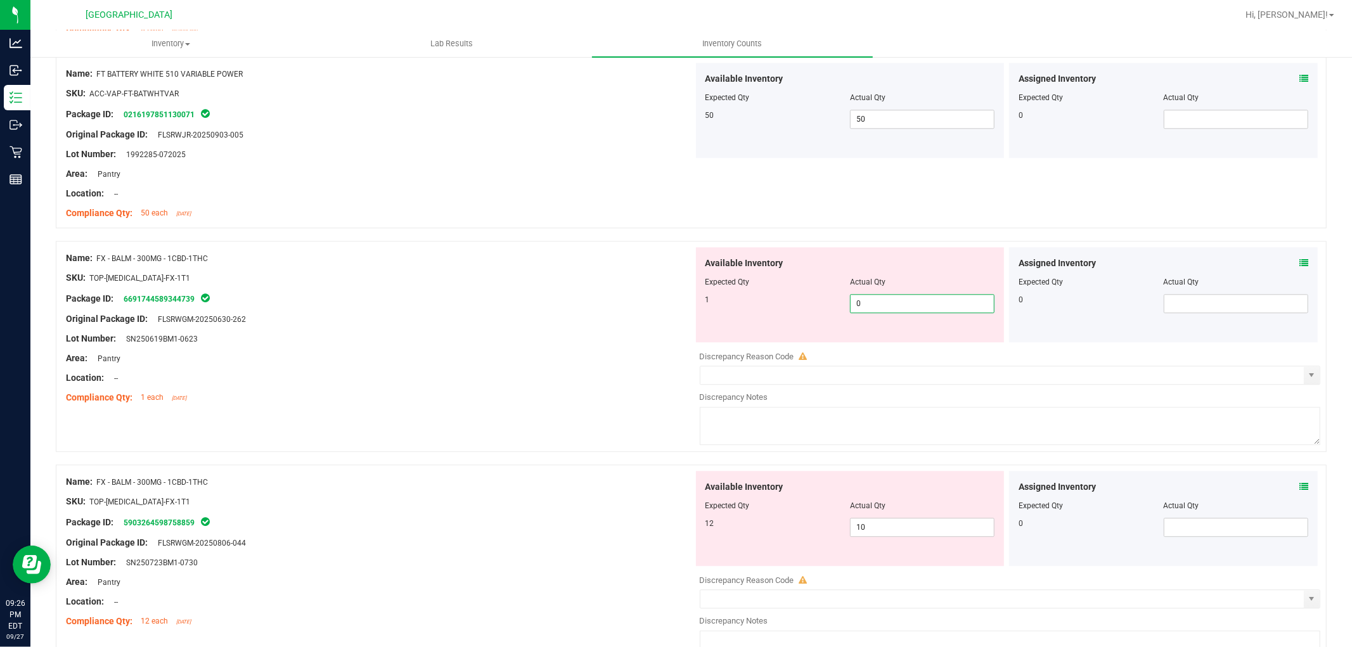
scroll to position [2618, 0]
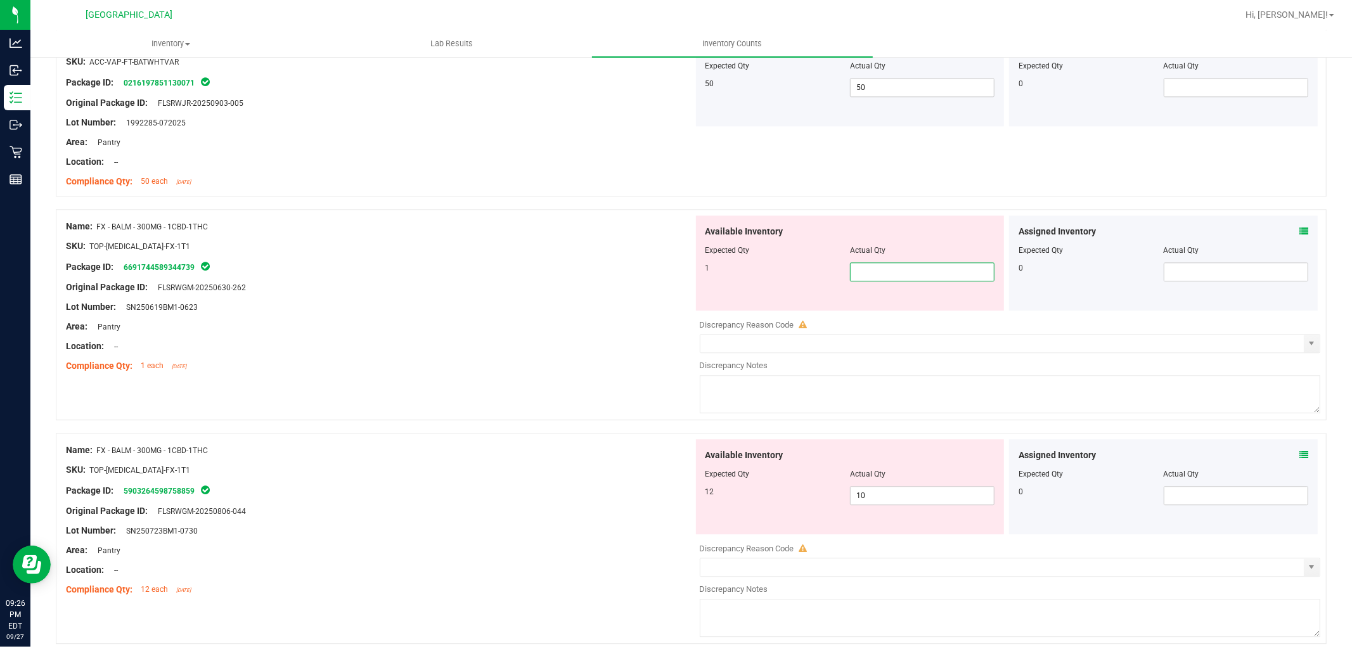
type input "1"
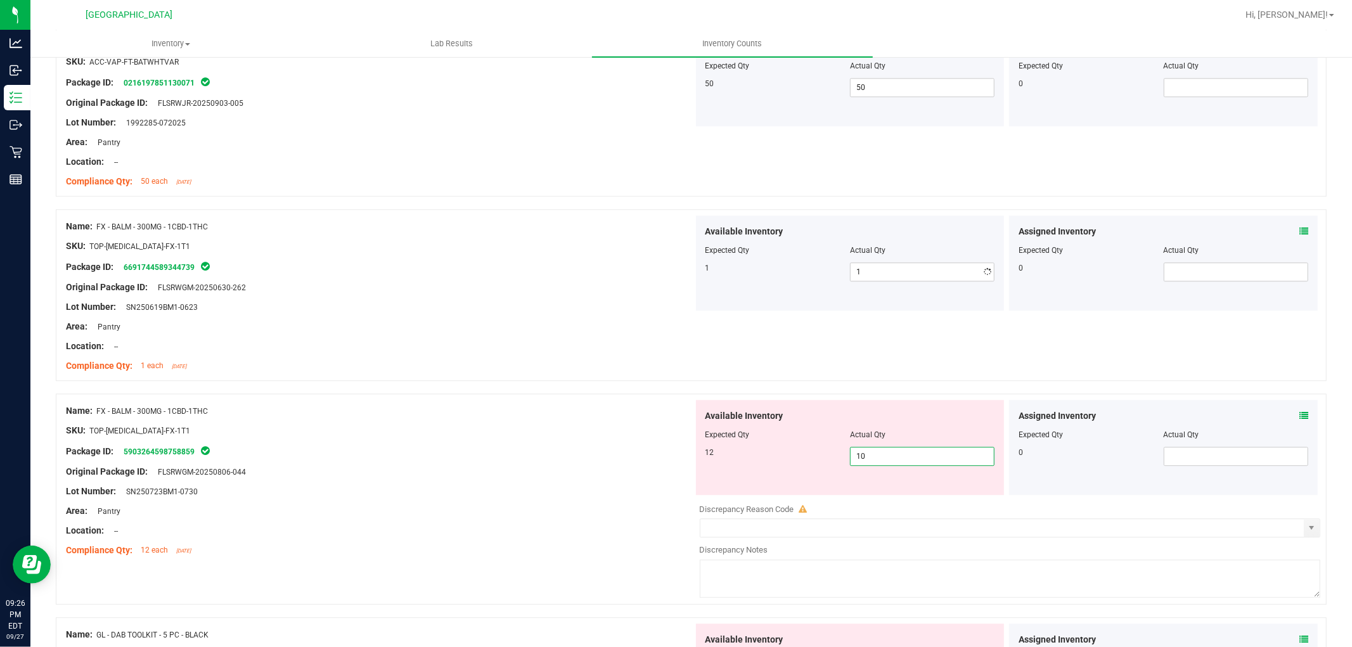
click at [919, 502] on div "Available Inventory Expected Qty Actual Qty 12 10 10" at bounding box center [1006, 500] width 627 height 201
type input "12"
click at [559, 502] on div at bounding box center [379, 501] width 627 height 6
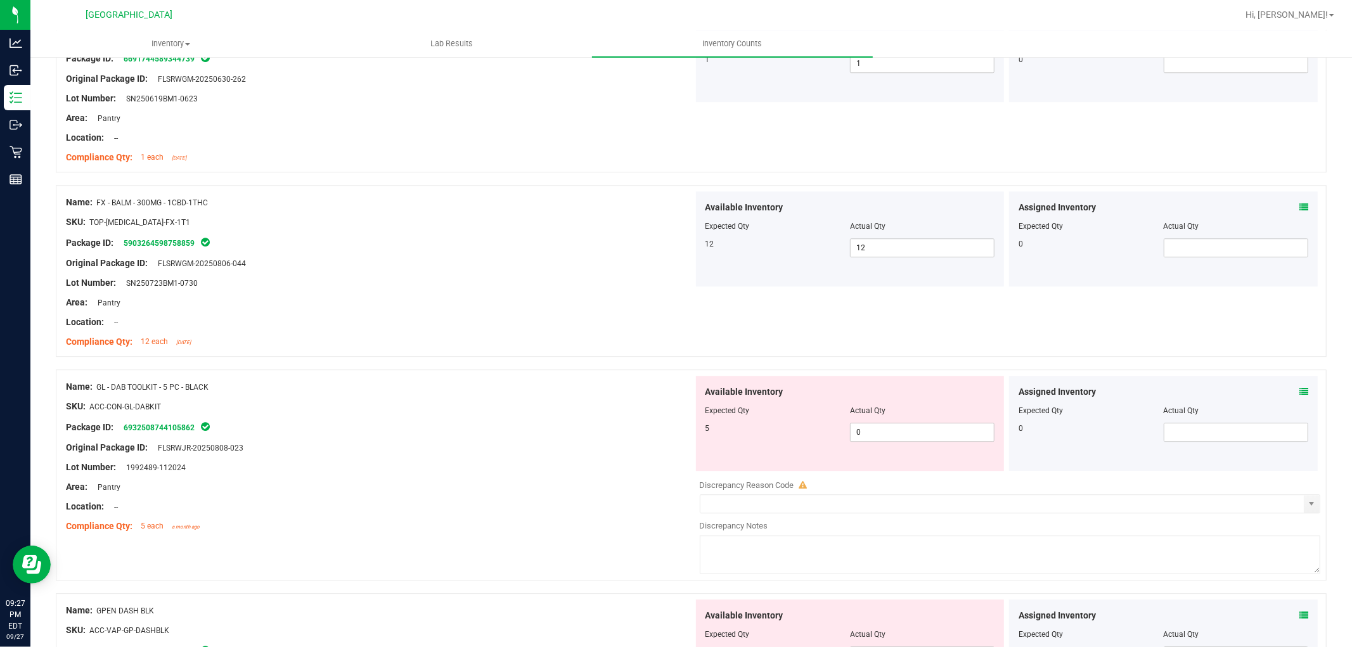
scroll to position [2829, 0]
drag, startPoint x: 854, startPoint y: 426, endPoint x: 787, endPoint y: 423, distance: 67.2
click at [787, 423] on div "5 0 0" at bounding box center [850, 429] width 290 height 19
type input "5"
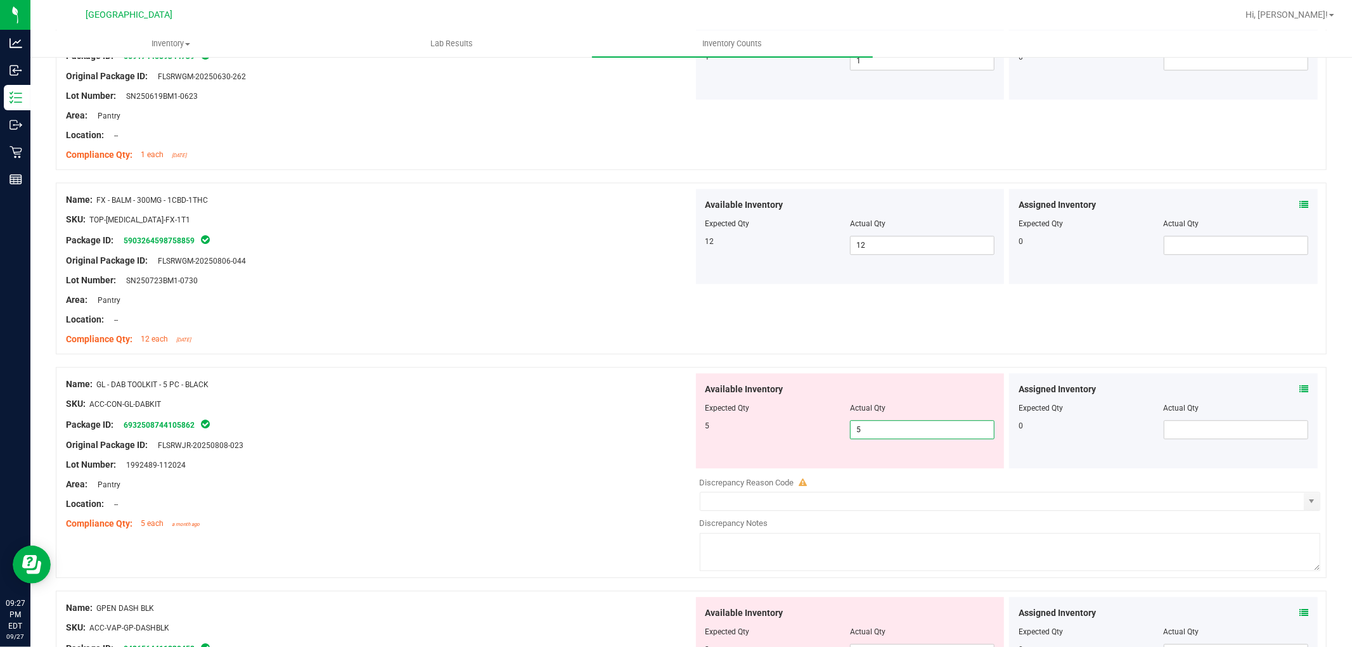
click at [572, 404] on div "SKU: ACC-CON-GL-DABKIT" at bounding box center [379, 403] width 627 height 13
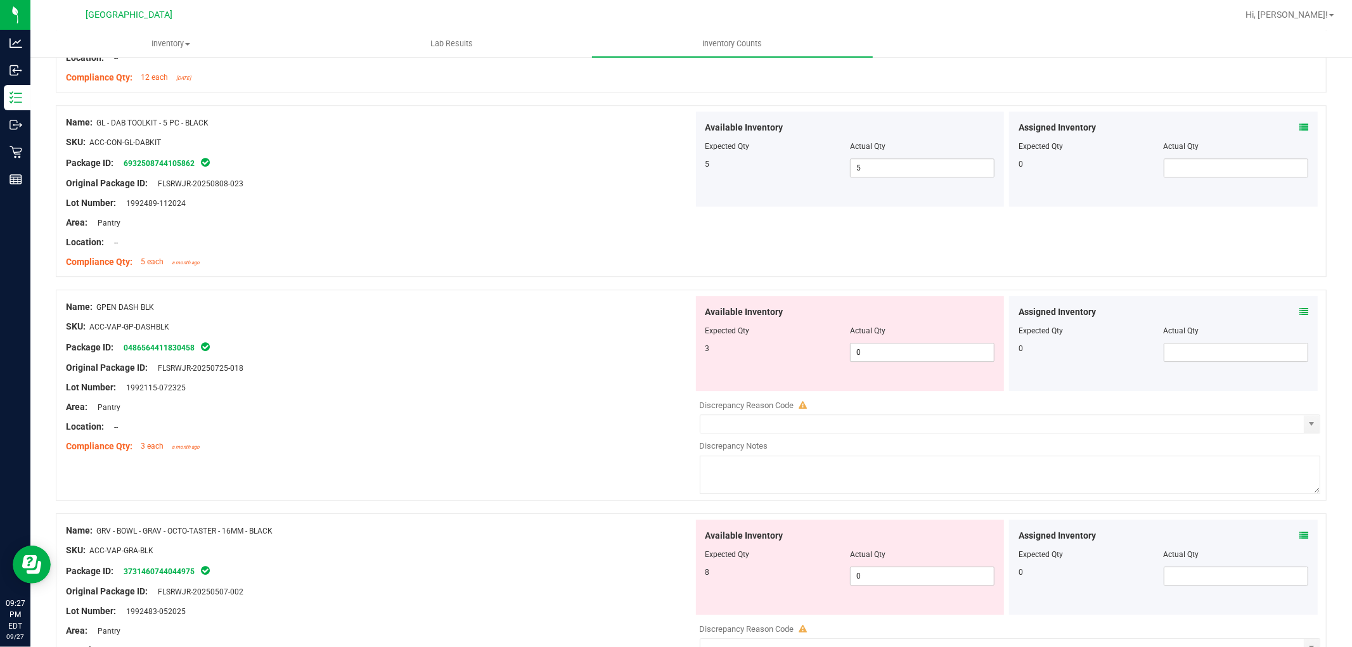
scroll to position [3110, 0]
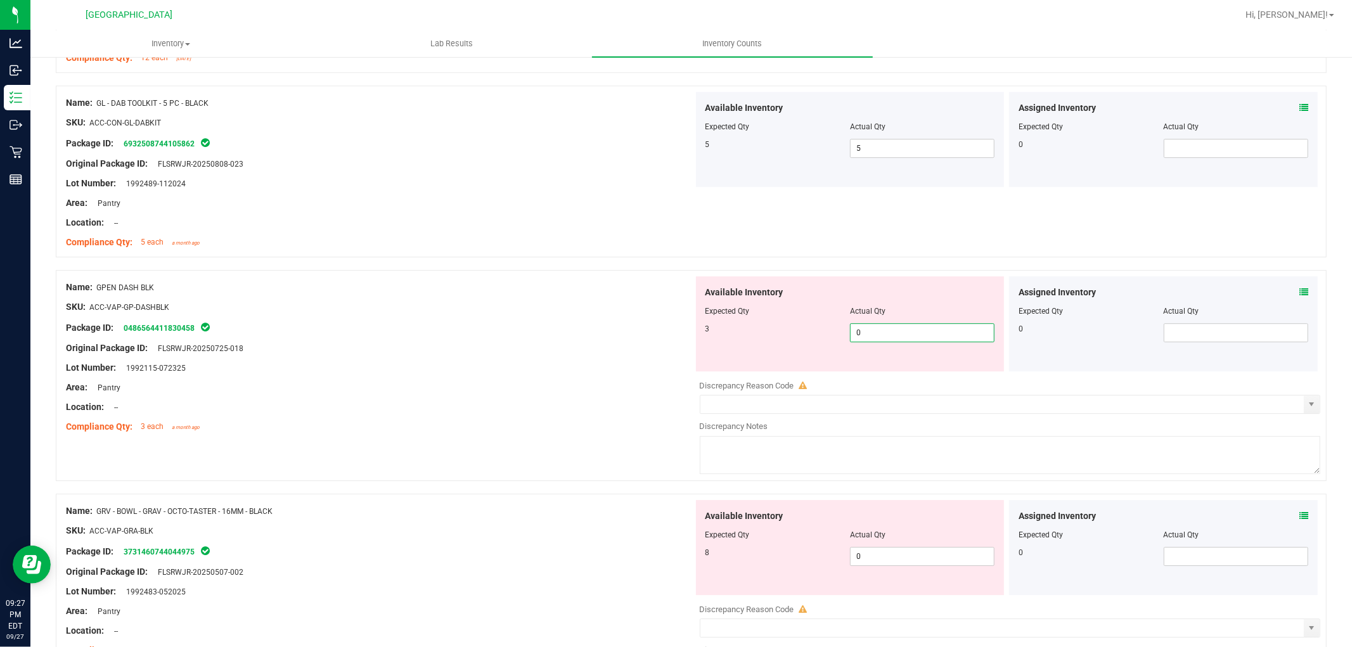
drag, startPoint x: 978, startPoint y: 331, endPoint x: 476, endPoint y: 343, distance: 502.6
click at [476, 343] on div "Name: GPEN DASH BLK SKU: ACC-VAP-GP-DASHBLK Package ID: 0486564411830458 Origin…" at bounding box center [691, 375] width 1270 height 211
type input "3"
click at [480, 332] on div "Package ID: 0486564411830458" at bounding box center [379, 327] width 627 height 15
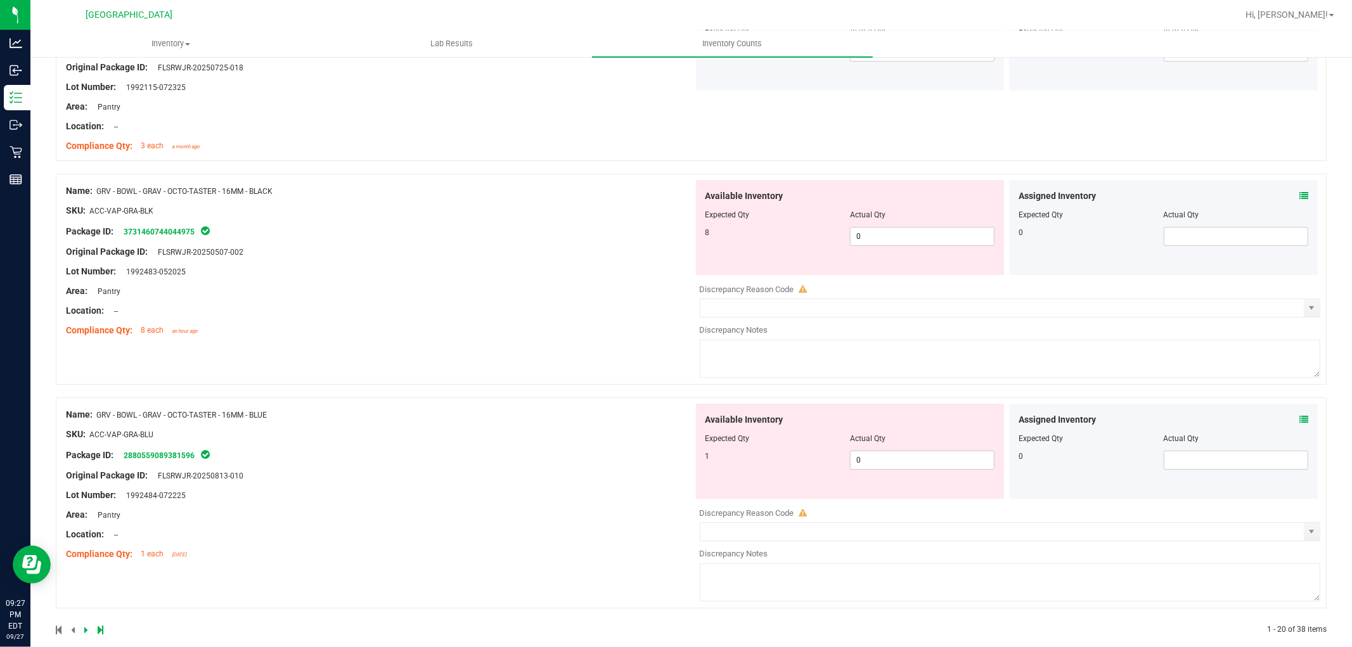
scroll to position [3392, 0]
drag, startPoint x: 879, startPoint y: 243, endPoint x: 396, endPoint y: 252, distance: 482.9
click at [396, 252] on div "Name: GRV - BOWL - GRAV - OCTO-TASTER - 16MM - BLACK SKU: ACC-VAP-GRA-BLK Packa…" at bounding box center [691, 277] width 1270 height 211
type input "8"
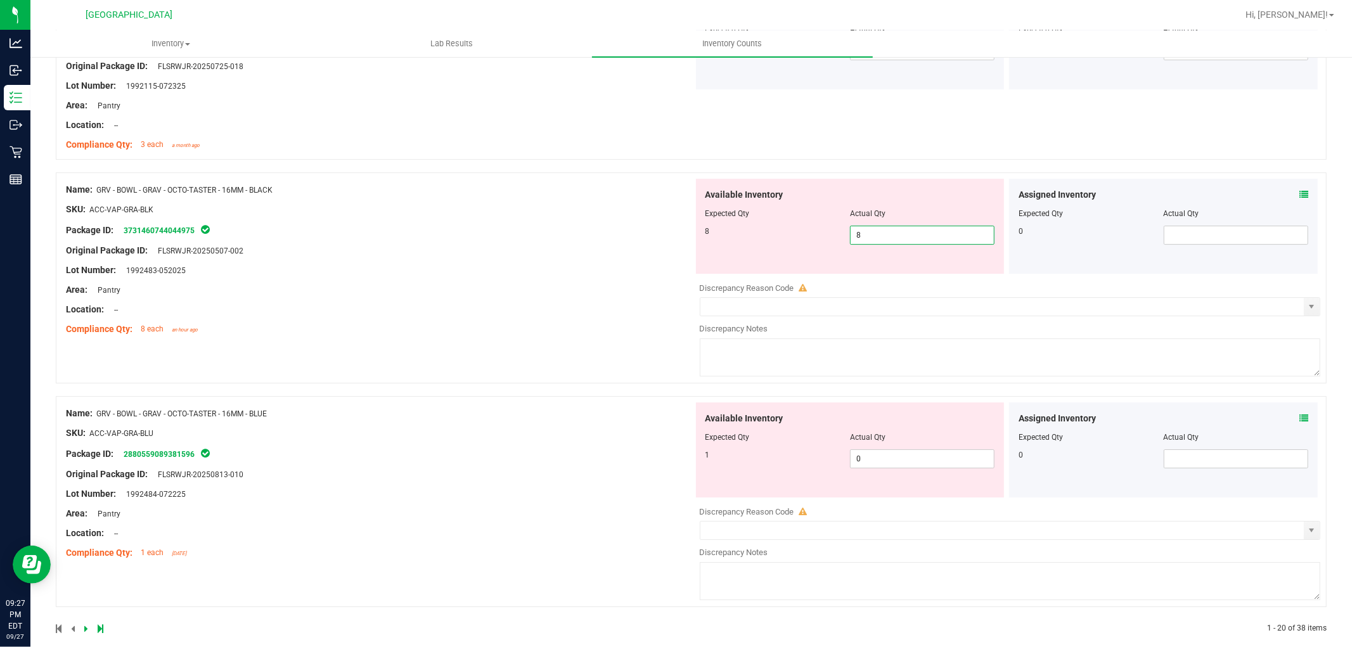
click at [406, 287] on div "Name: GRV - BOWL - GRAV - OCTO-TASTER - 16MM - BLACK SKU: ACC-VAP-GRA-BLK Packa…" at bounding box center [379, 260] width 627 height 162
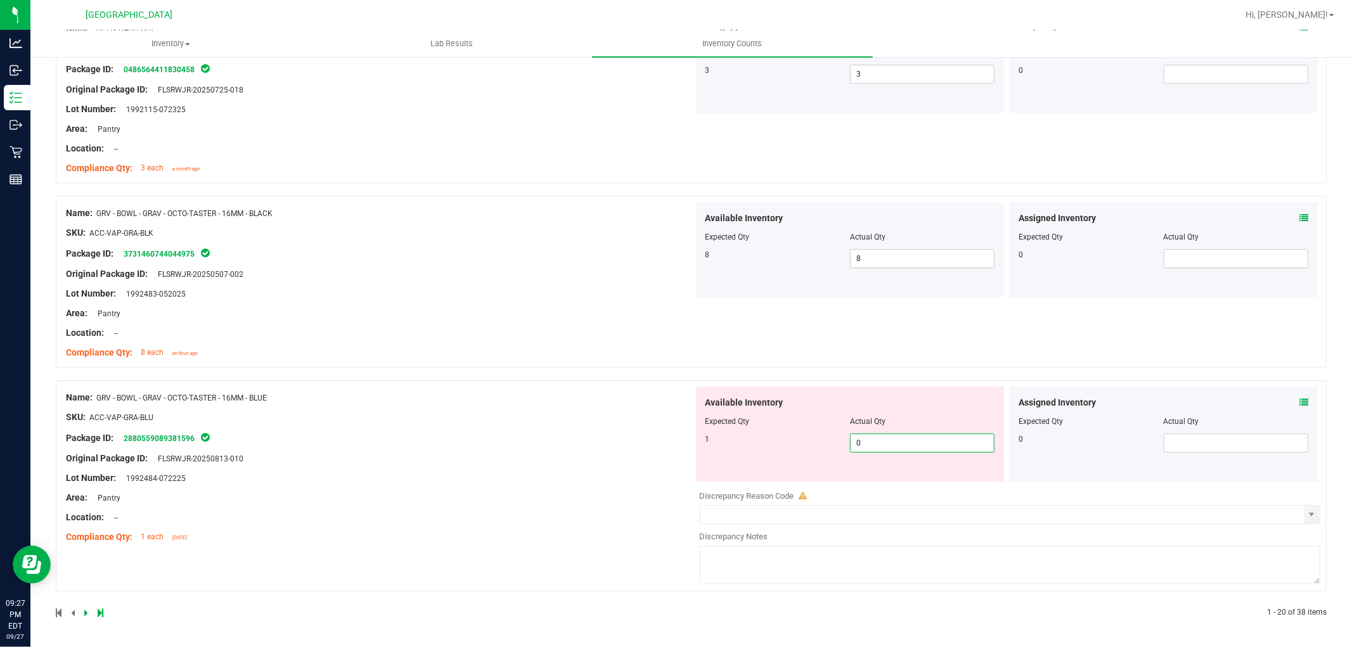
drag, startPoint x: 907, startPoint y: 437, endPoint x: 755, endPoint y: 419, distance: 153.7
click at [757, 421] on div "Available Inventory Expected Qty Actual Qty 1 0 0" at bounding box center [850, 434] width 309 height 95
type input "1"
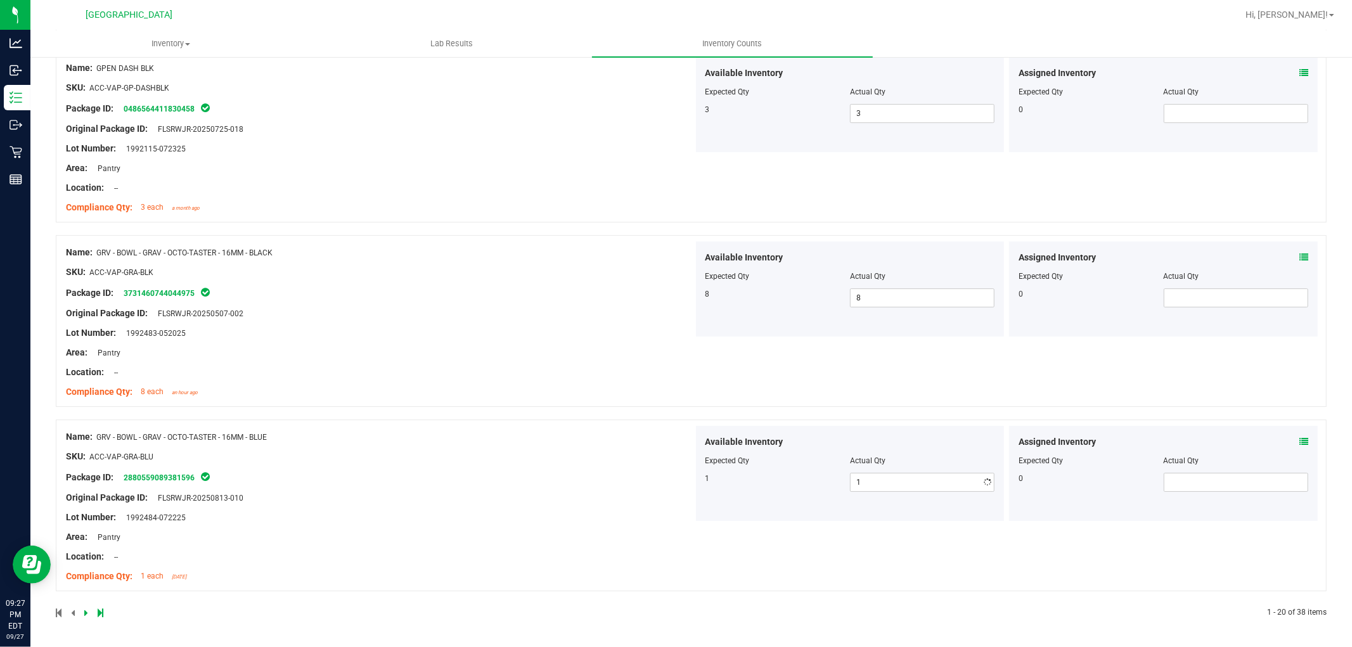
scroll to position [3331, 0]
click at [621, 359] on div "Name: GRV - BOWL - GRAV - OCTO-TASTER - 16MM - BLACK SKU: ACC-VAP-GRA-BLK Packa…" at bounding box center [379, 322] width 627 height 162
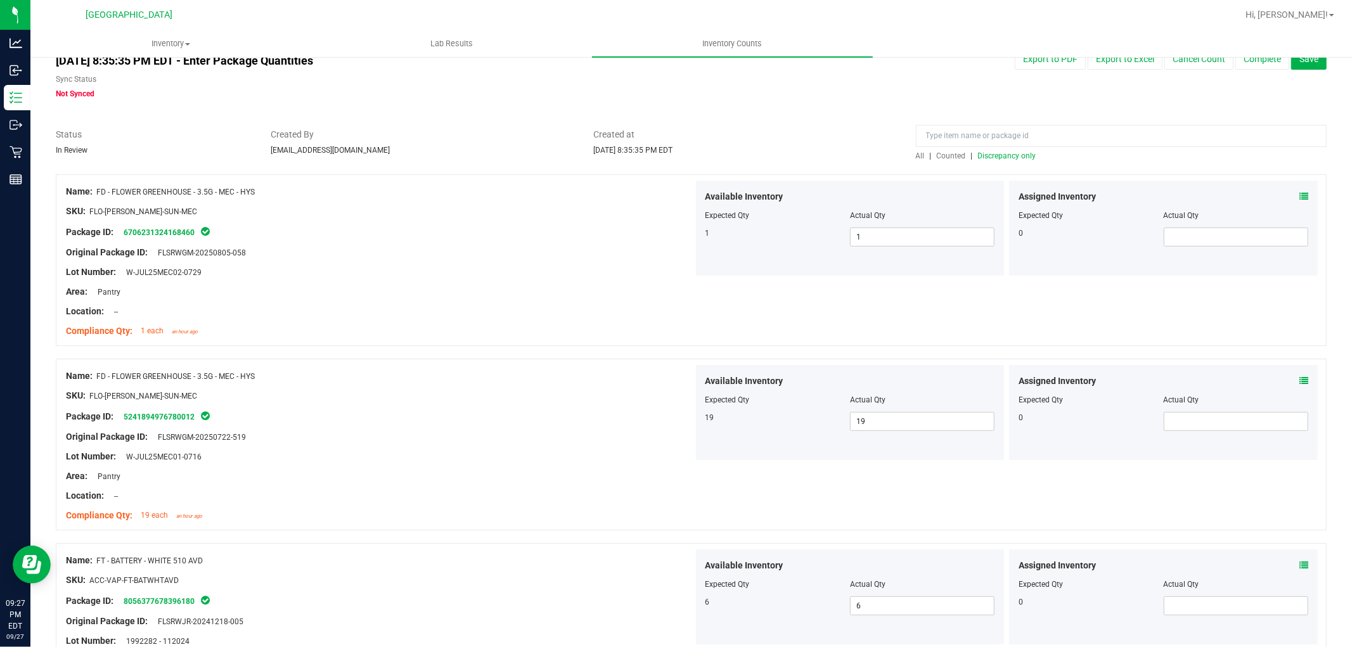
scroll to position [0, 0]
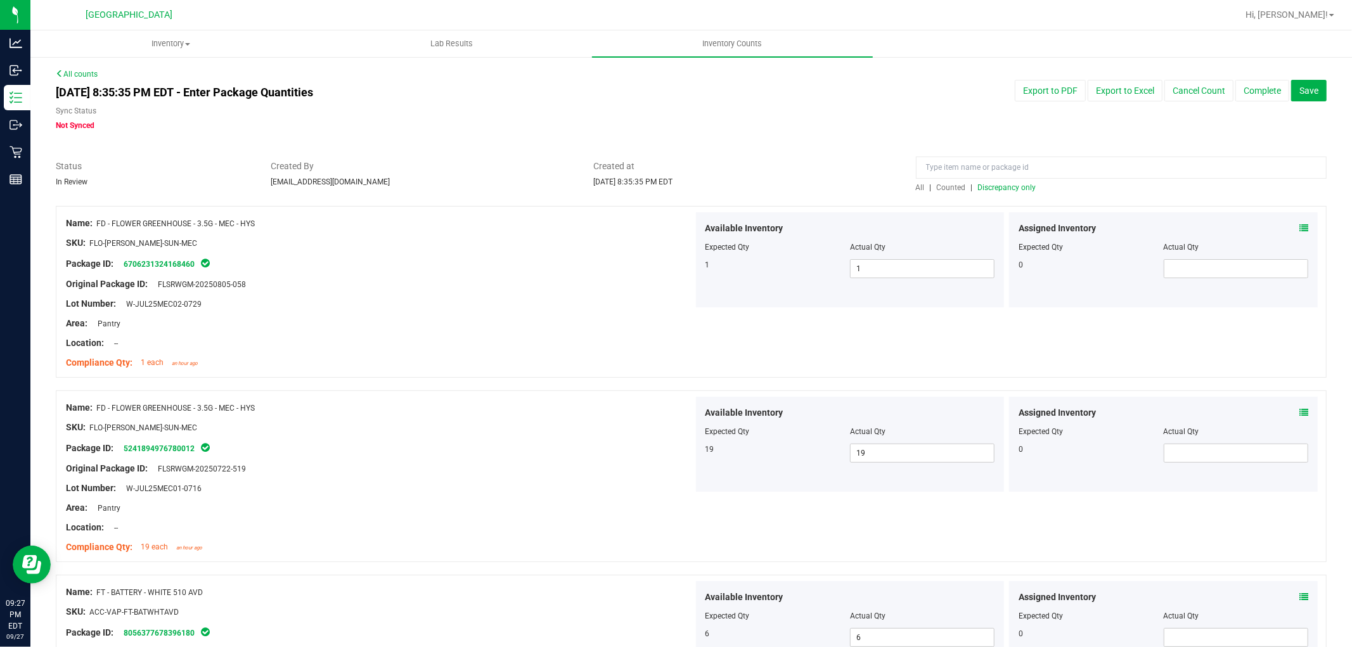
click at [1013, 183] on span "Discrepancy only" at bounding box center [1007, 187] width 58 height 9
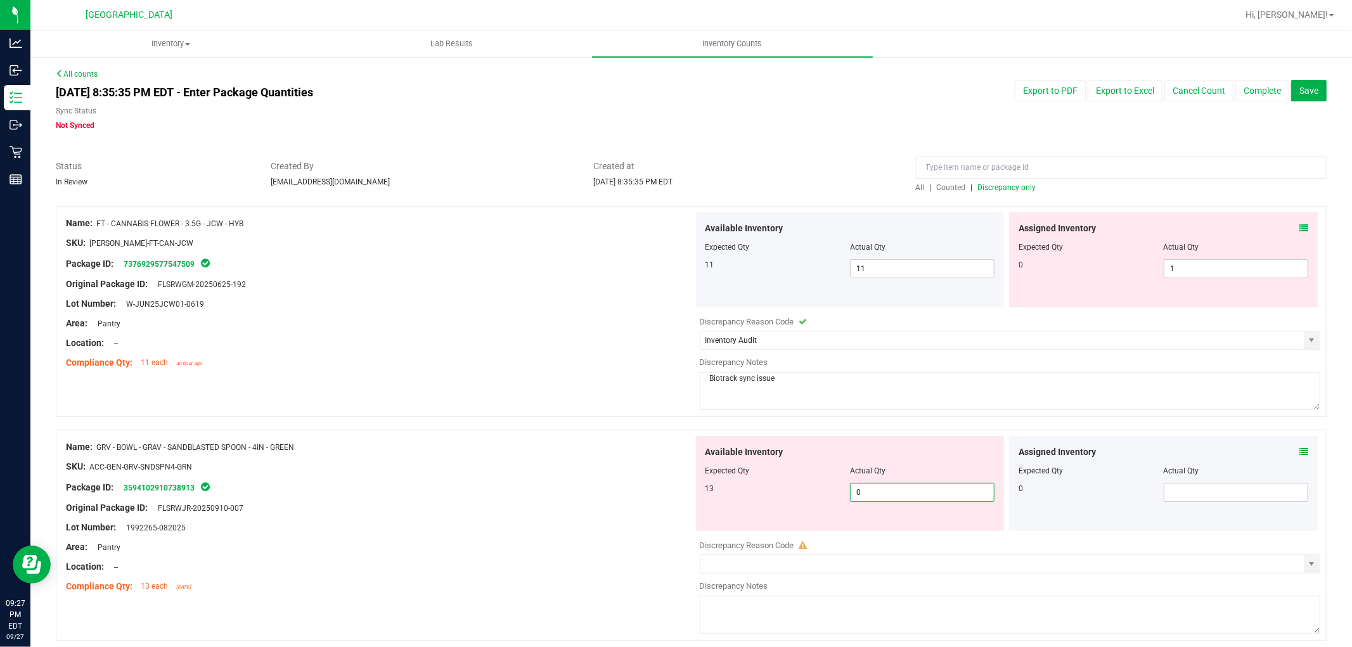
drag, startPoint x: 902, startPoint y: 497, endPoint x: 774, endPoint y: 477, distance: 129.0
click at [788, 477] on div "Available Inventory Expected Qty Actual Qty 13 0 0" at bounding box center [850, 483] width 309 height 95
type input "113"
click at [484, 484] on div "Package ID: 3594102910738913" at bounding box center [379, 487] width 627 height 15
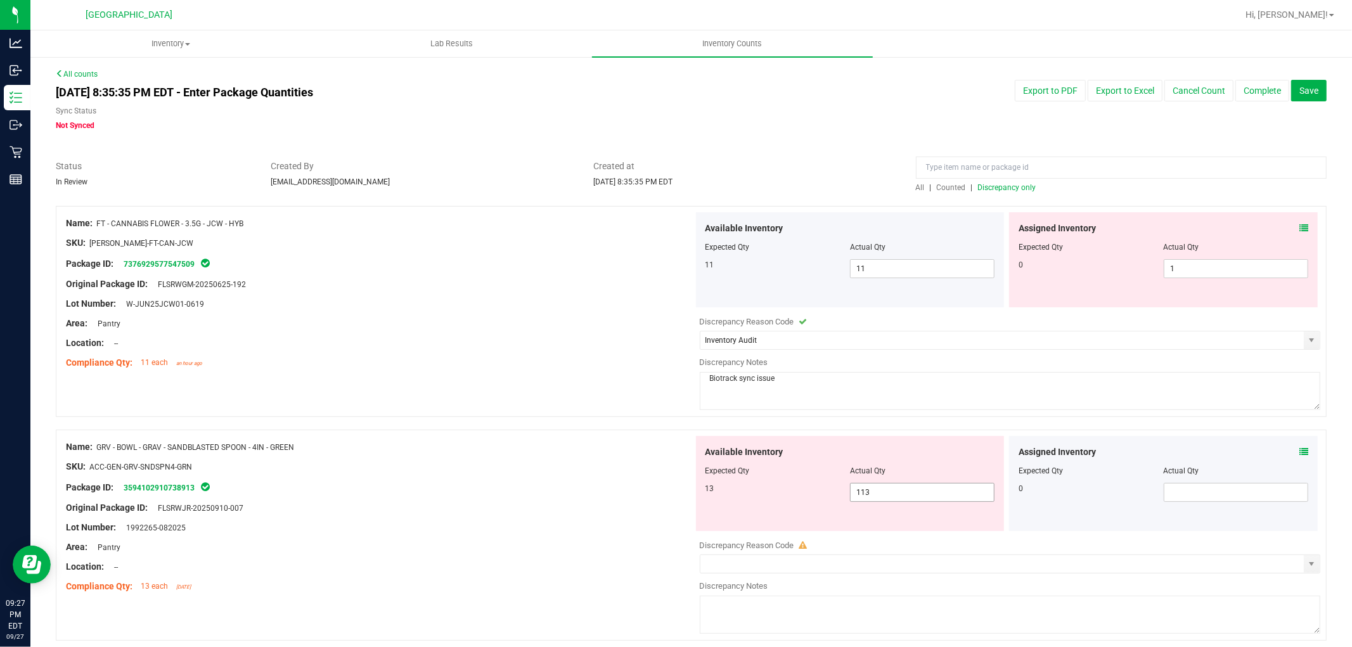
click at [950, 499] on span "113 113" at bounding box center [922, 492] width 144 height 19
type input "13"
click at [577, 433] on div "Name: GRV - BOWL - GRAV - SANDBLASTED SPOON - 4IN - GREEN SKU: ACC-GEN-GRV-SNDS…" at bounding box center [691, 535] width 1270 height 211
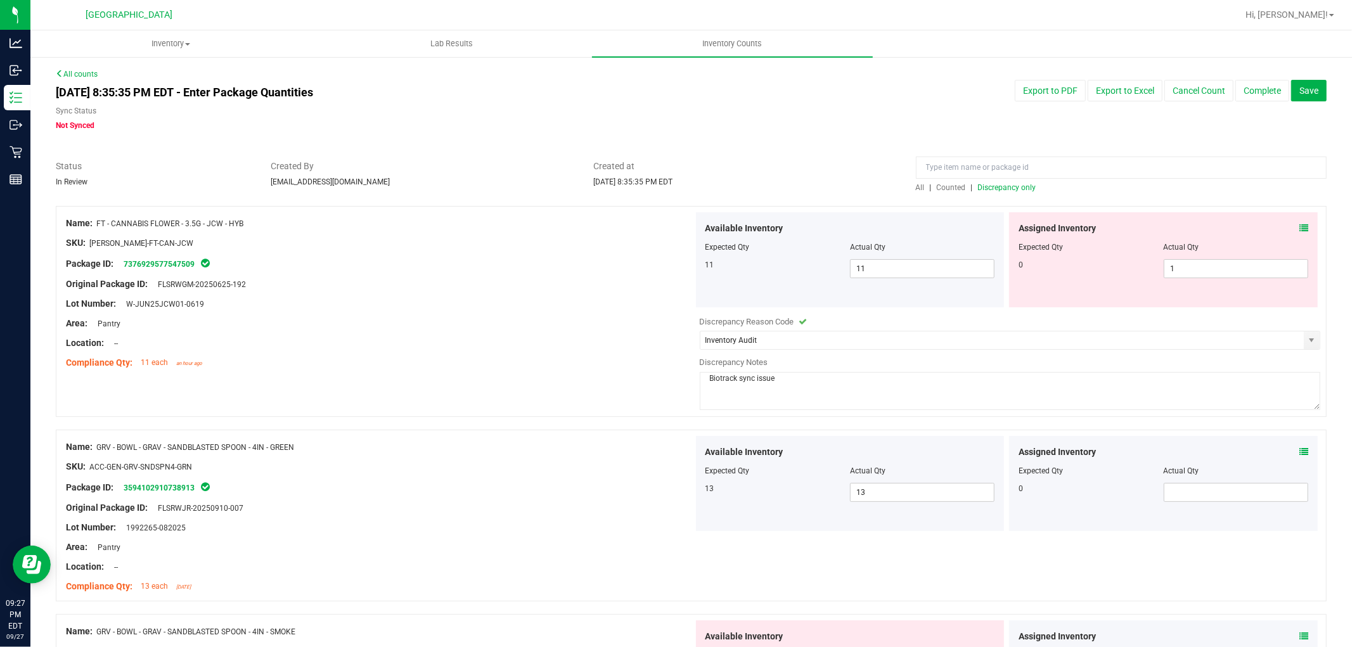
scroll to position [141, 0]
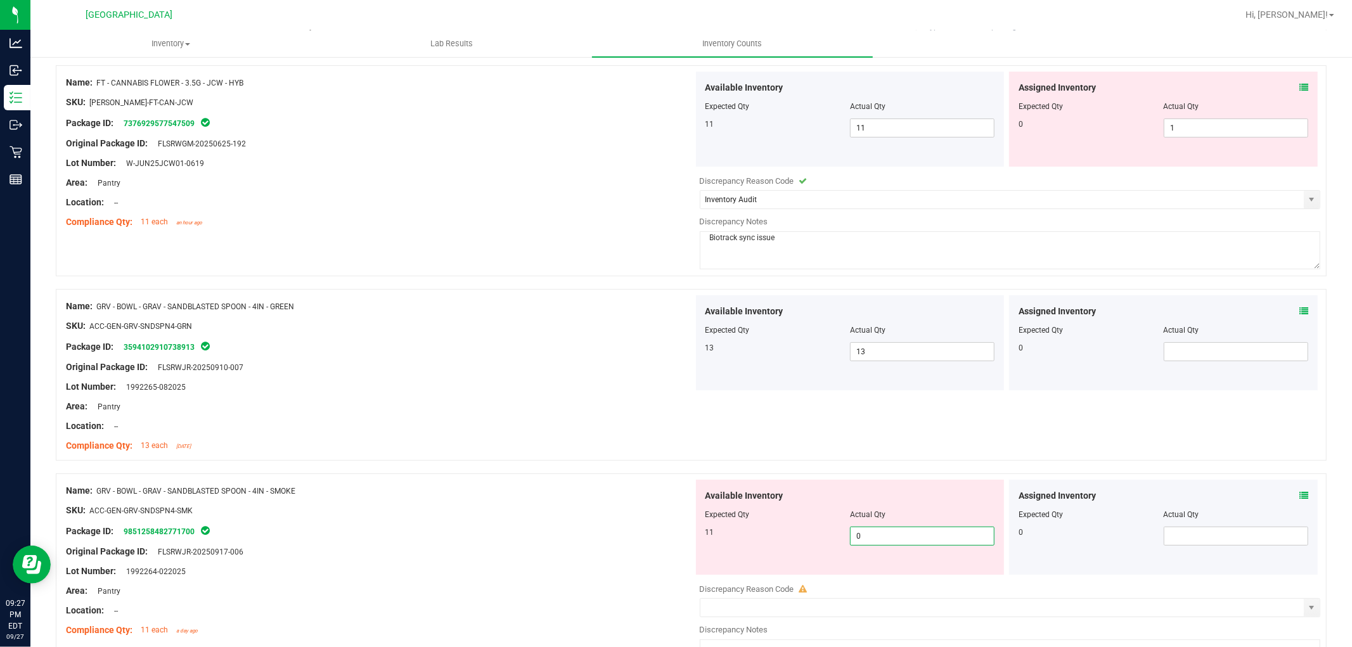
drag, startPoint x: 895, startPoint y: 530, endPoint x: 185, endPoint y: 469, distance: 712.3
click at [231, 489] on div "Name: GRV - BOWL - GRAV - SANDBLASTED SPOON - 4IN - SMOKE SKU: ACC-GEN-GRV-SNDS…" at bounding box center [691, 578] width 1270 height 211
type input "11"
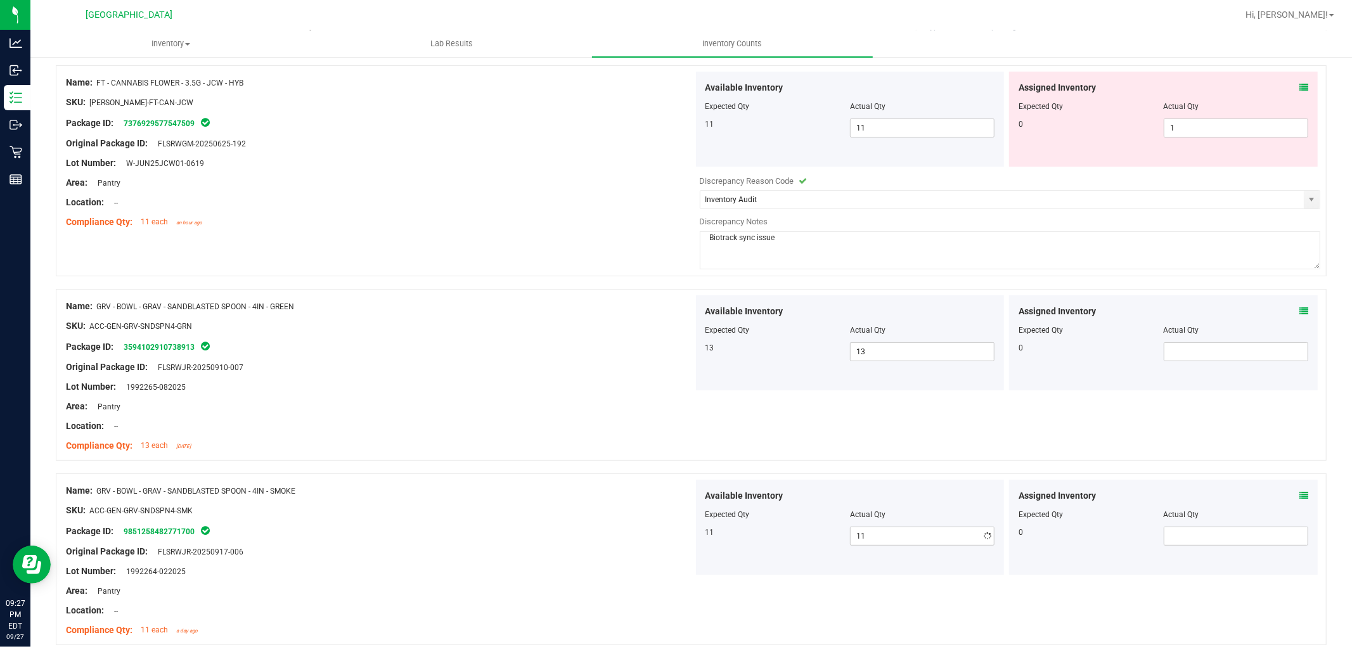
click at [437, 558] on div at bounding box center [379, 561] width 627 height 6
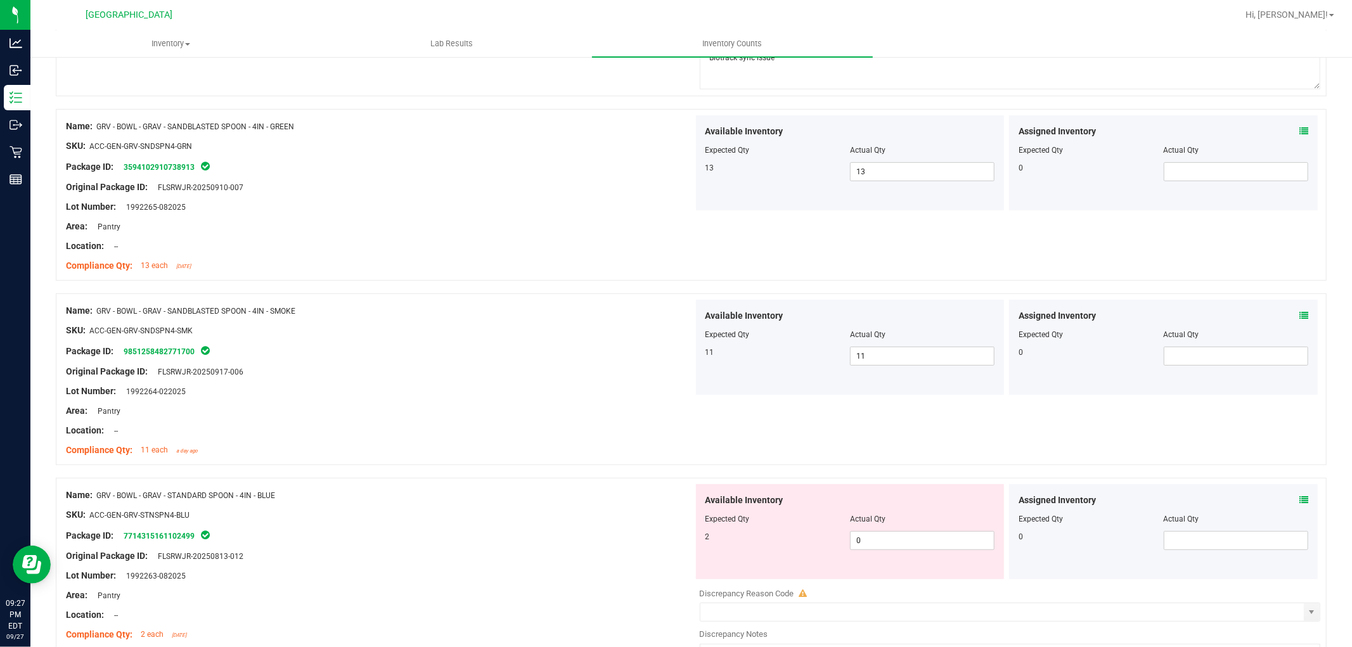
scroll to position [422, 0]
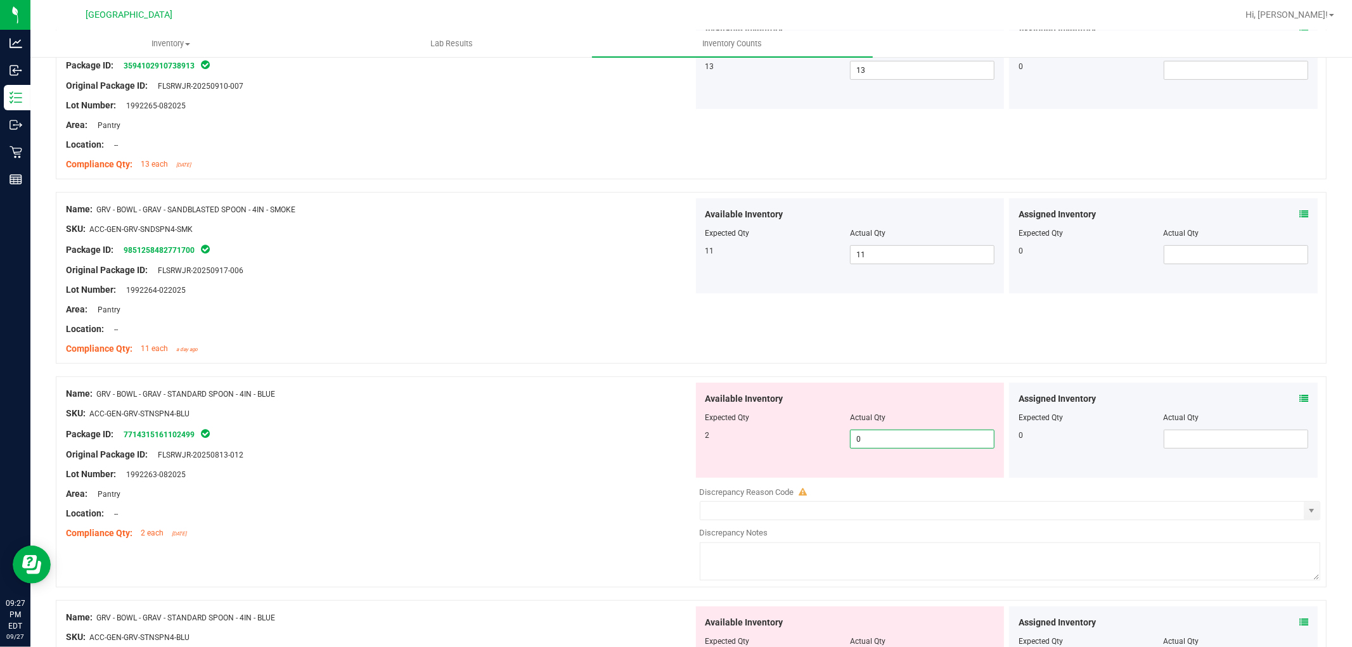
drag, startPoint x: 798, startPoint y: 426, endPoint x: 682, endPoint y: 412, distance: 117.4
click at [683, 413] on div "Name: GRV - BOWL - GRAV - STANDARD SPOON - 4IN - BLUE SKU: ACC-GEN-GRV-STNSPN4-…" at bounding box center [691, 481] width 1270 height 211
type input "2"
click at [653, 478] on div "Name: GRV - BOWL - GRAV - STANDARD SPOON - 4IN - BLUE SKU: ACC-GEN-GRV-STNSPN4-…" at bounding box center [379, 464] width 627 height 162
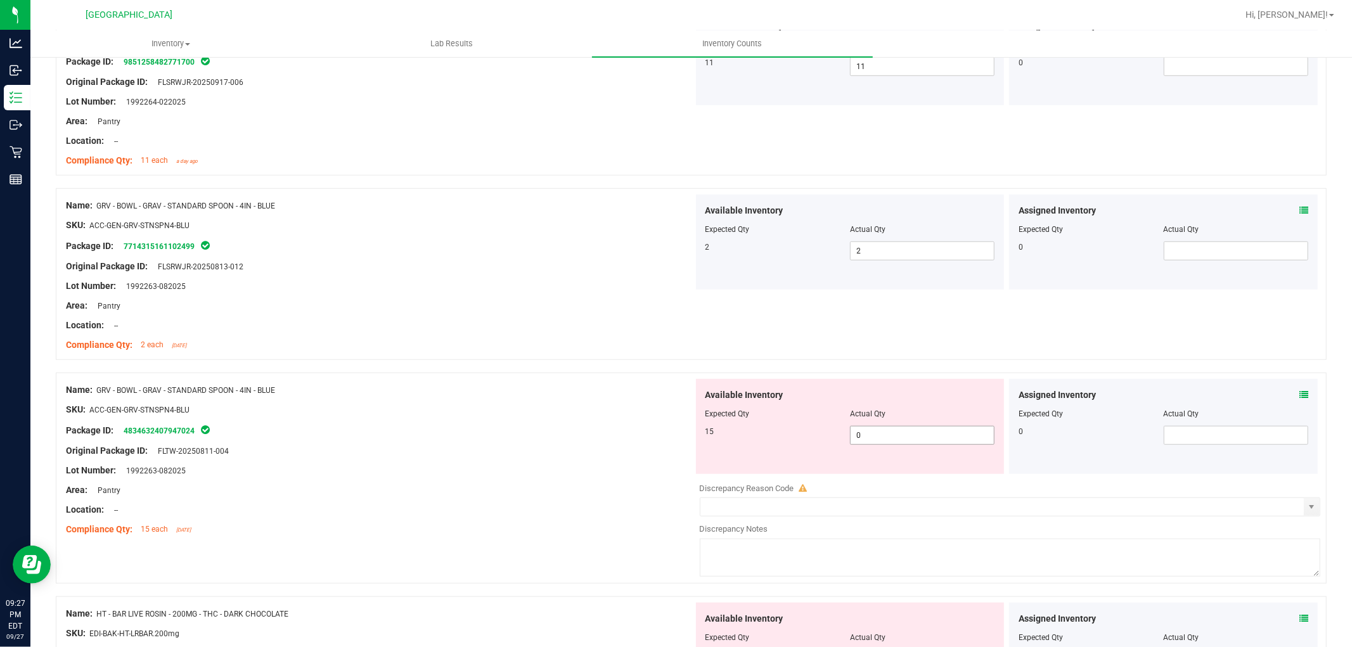
scroll to position [634, 0]
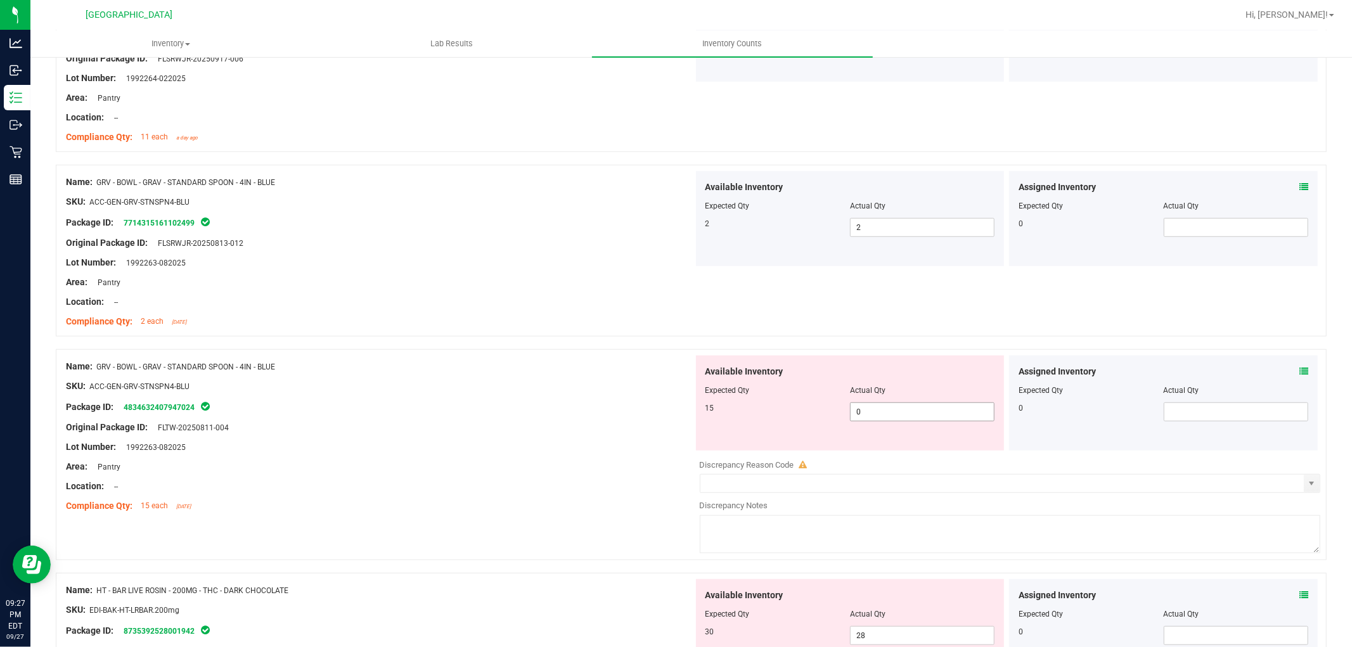
drag, startPoint x: 885, startPoint y: 413, endPoint x: 658, endPoint y: 362, distance: 233.2
click at [666, 366] on div "Name: GRV - BOWL - GRAV - STANDARD SPOON - 4IN - BLUE SKU: ACC-GEN-GRV-STNSPN4-…" at bounding box center [691, 454] width 1270 height 211
type input "15"
click at [539, 470] on div "Area: Pantry" at bounding box center [379, 466] width 627 height 13
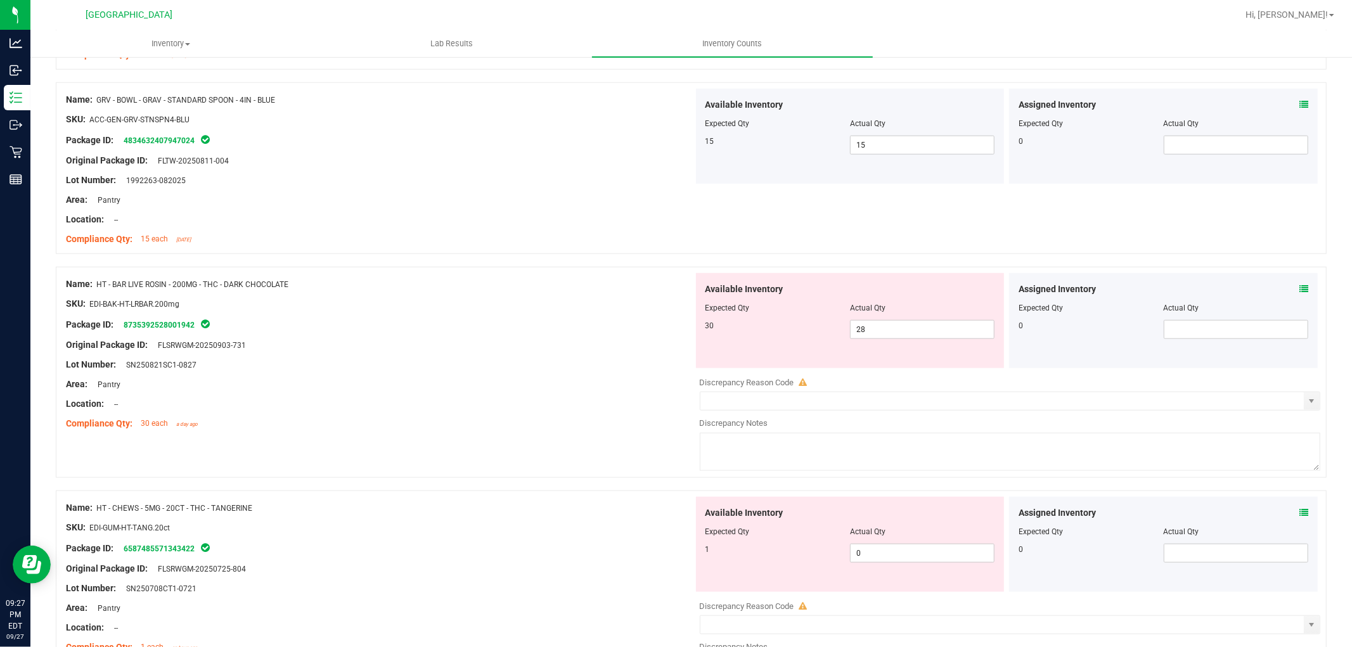
scroll to position [915, 0]
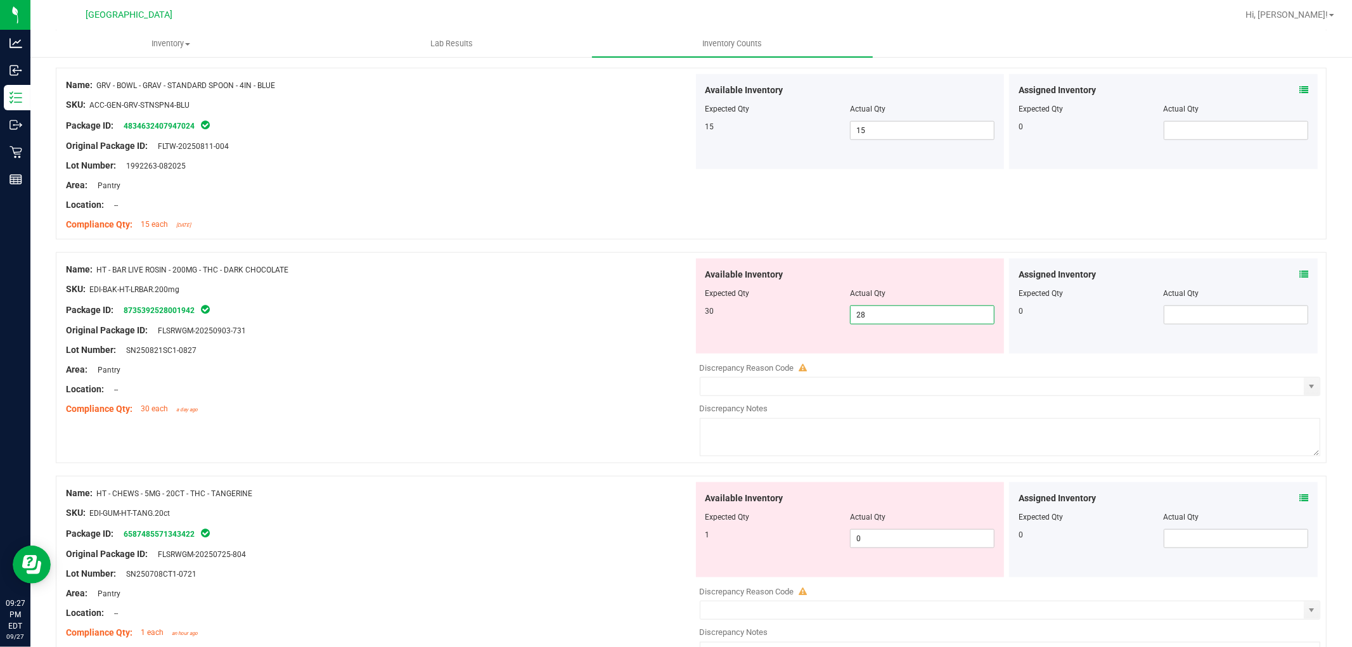
click at [905, 315] on span "28 28" at bounding box center [922, 314] width 144 height 19
type input "2"
type input "30"
click at [463, 307] on div "Package ID: 8735392528001942" at bounding box center [379, 309] width 627 height 15
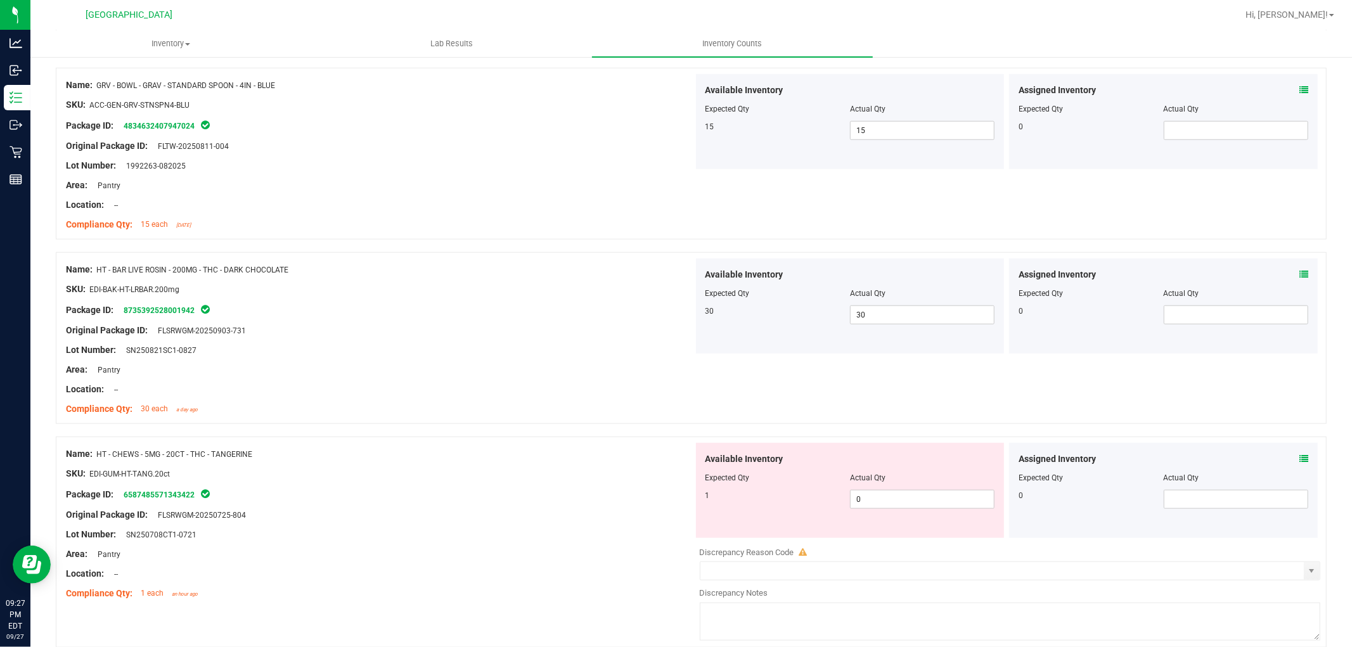
scroll to position [1126, 0]
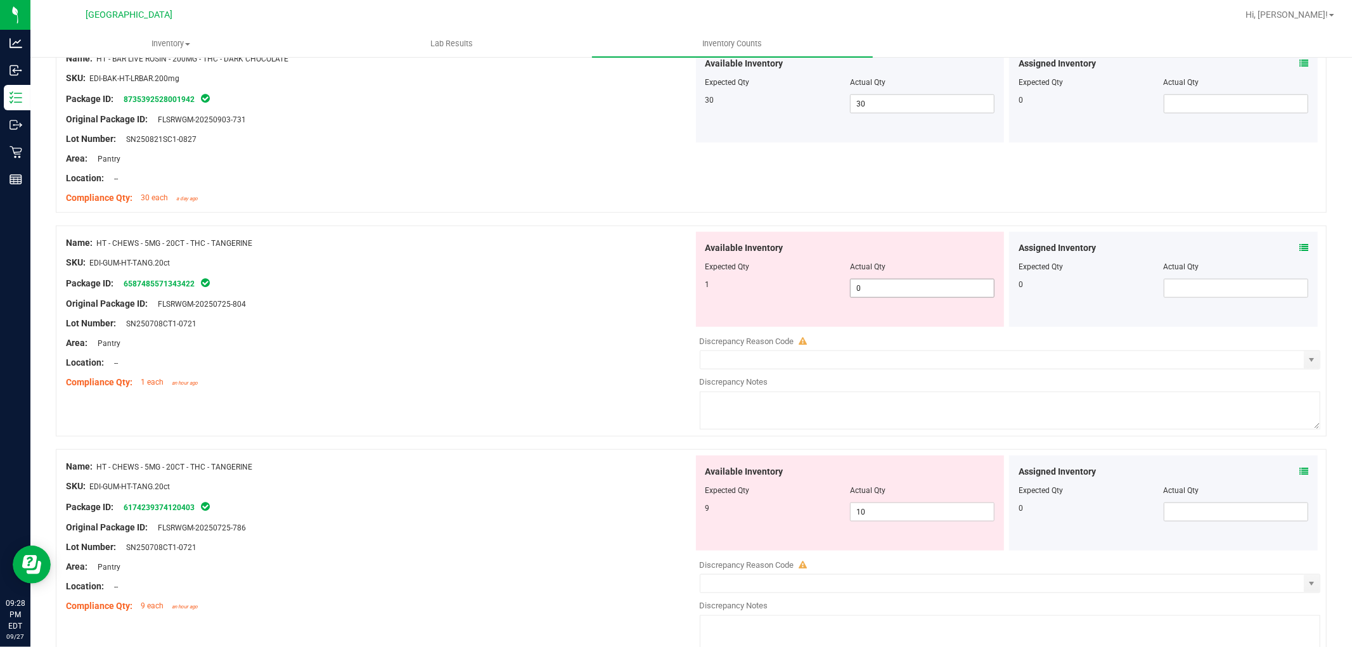
click at [873, 285] on span "0 0" at bounding box center [922, 288] width 144 height 19
type input "1"
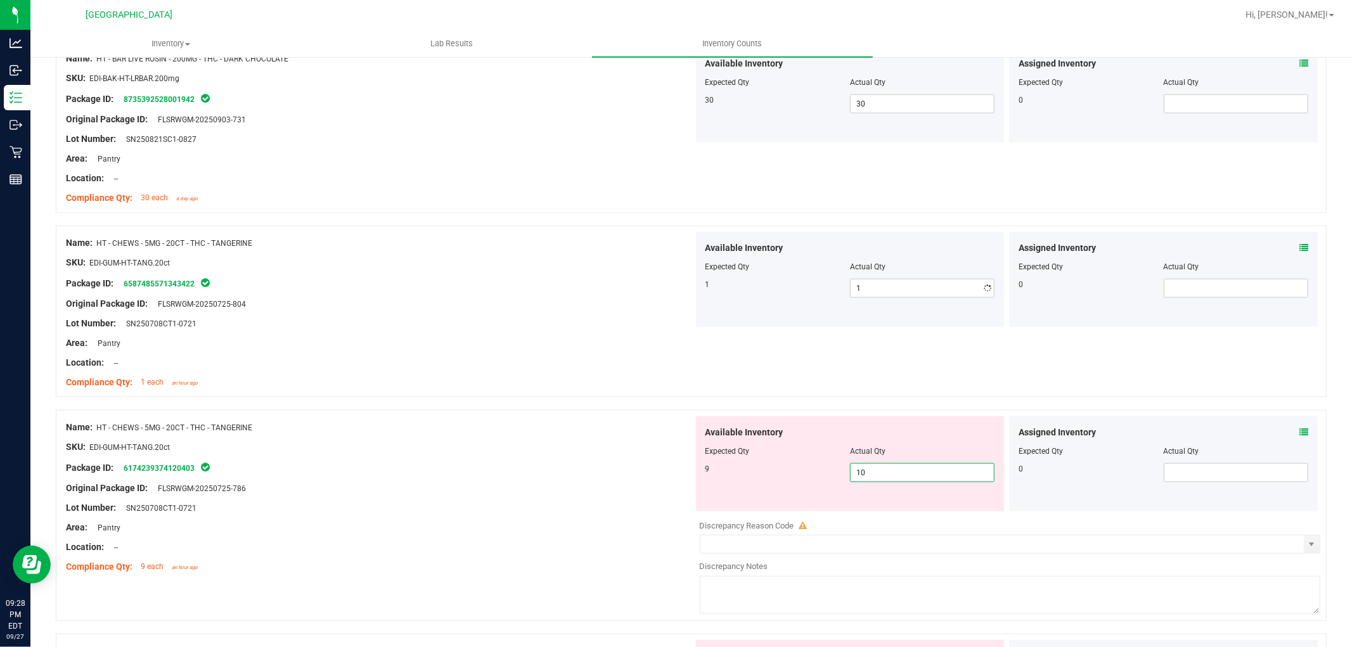
drag, startPoint x: 622, startPoint y: 558, endPoint x: 464, endPoint y: 572, distance: 159.1
click at [466, 572] on div "Name: HT - CHEWS - 5MG - 20CT - THC - TANGERINE SKU: EDI-GUM-HT-TANG.20ct Packa…" at bounding box center [691, 515] width 1270 height 211
drag, startPoint x: 900, startPoint y: 473, endPoint x: 598, endPoint y: 486, distance: 302.5
click at [602, 486] on div "Name: HT - CHEWS - 5MG - 20CT - THC - TANGERINE SKU: EDI-GUM-HT-TANG.20ct Packa…" at bounding box center [691, 515] width 1270 height 211
type input "9"
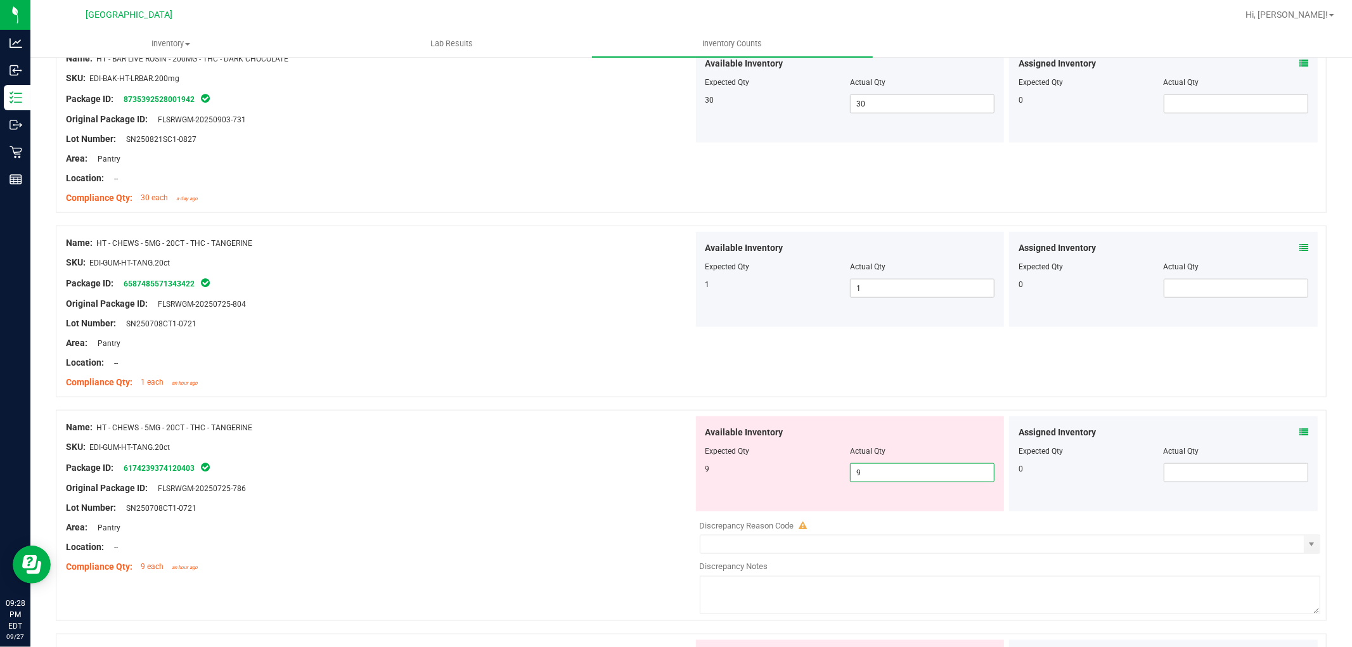
type input "9"
click at [623, 426] on div "Name: HT - CHEWS - 5MG - 20CT - THC - TANGERINE" at bounding box center [379, 427] width 627 height 13
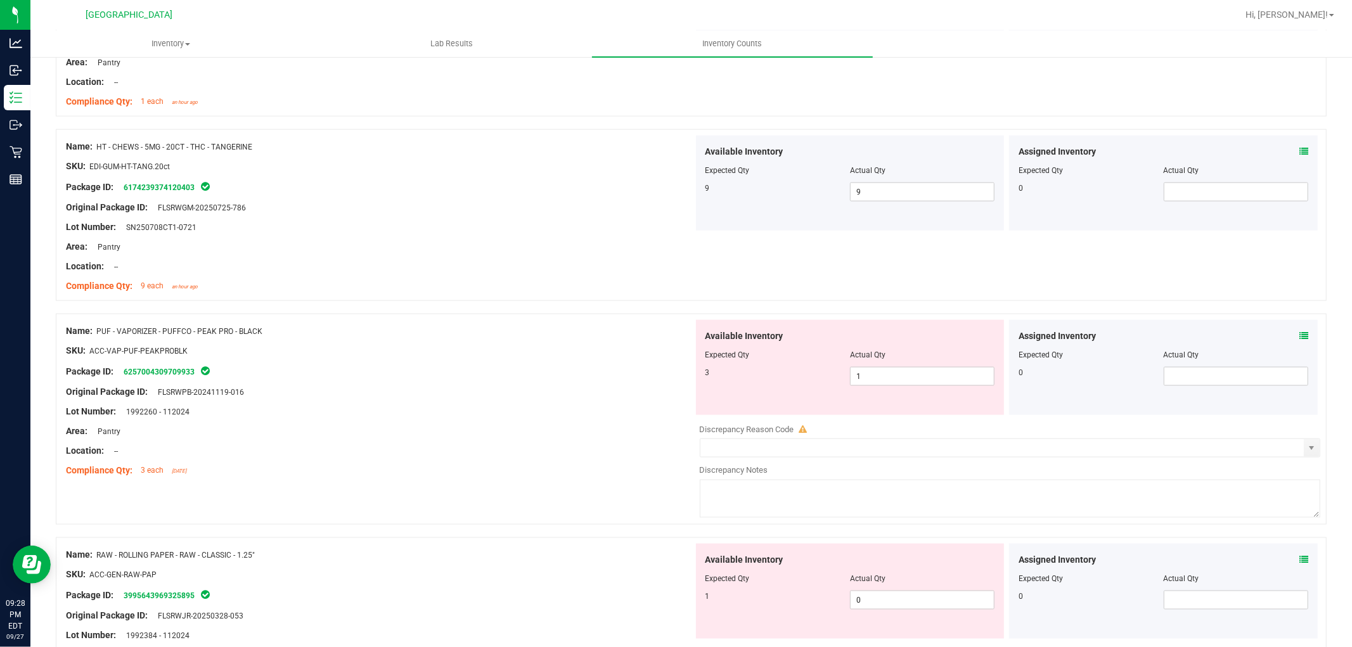
scroll to position [1408, 0]
drag, startPoint x: 895, startPoint y: 382, endPoint x: 712, endPoint y: 377, distance: 183.2
click at [712, 377] on div "3 1 1" at bounding box center [850, 375] width 290 height 19
type input "3"
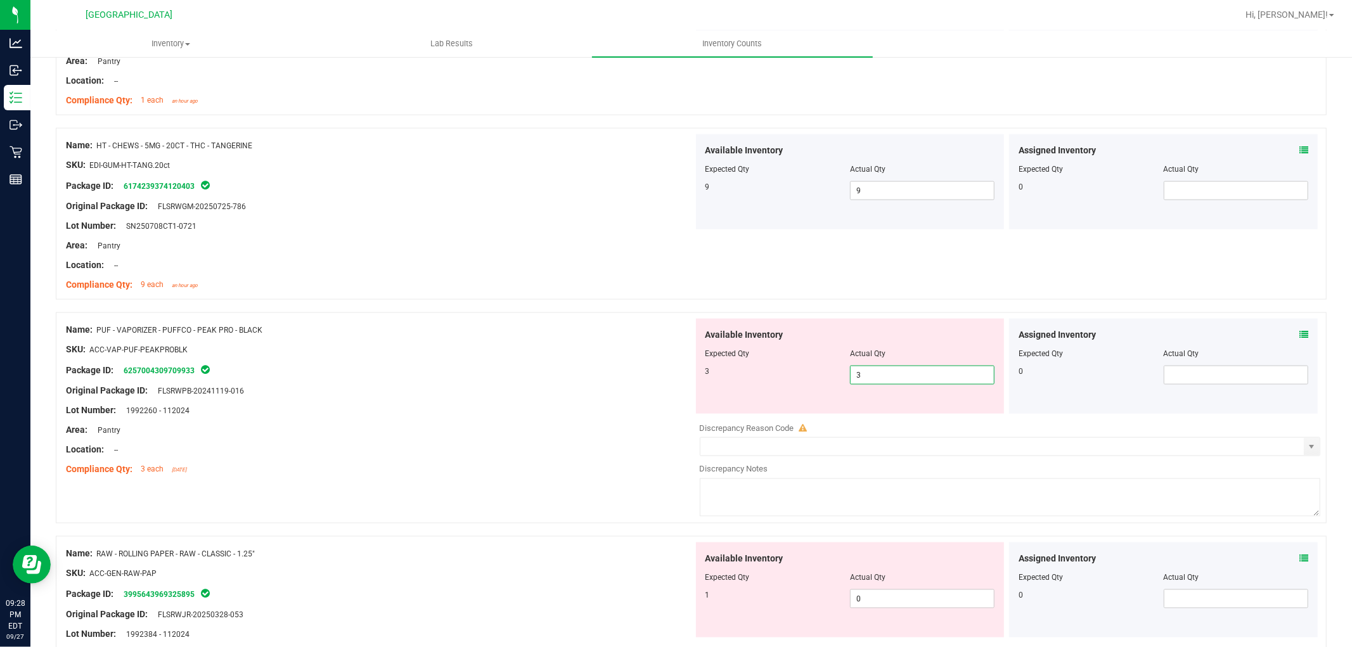
click at [610, 366] on div "Package ID: 6257004309709933" at bounding box center [379, 369] width 627 height 15
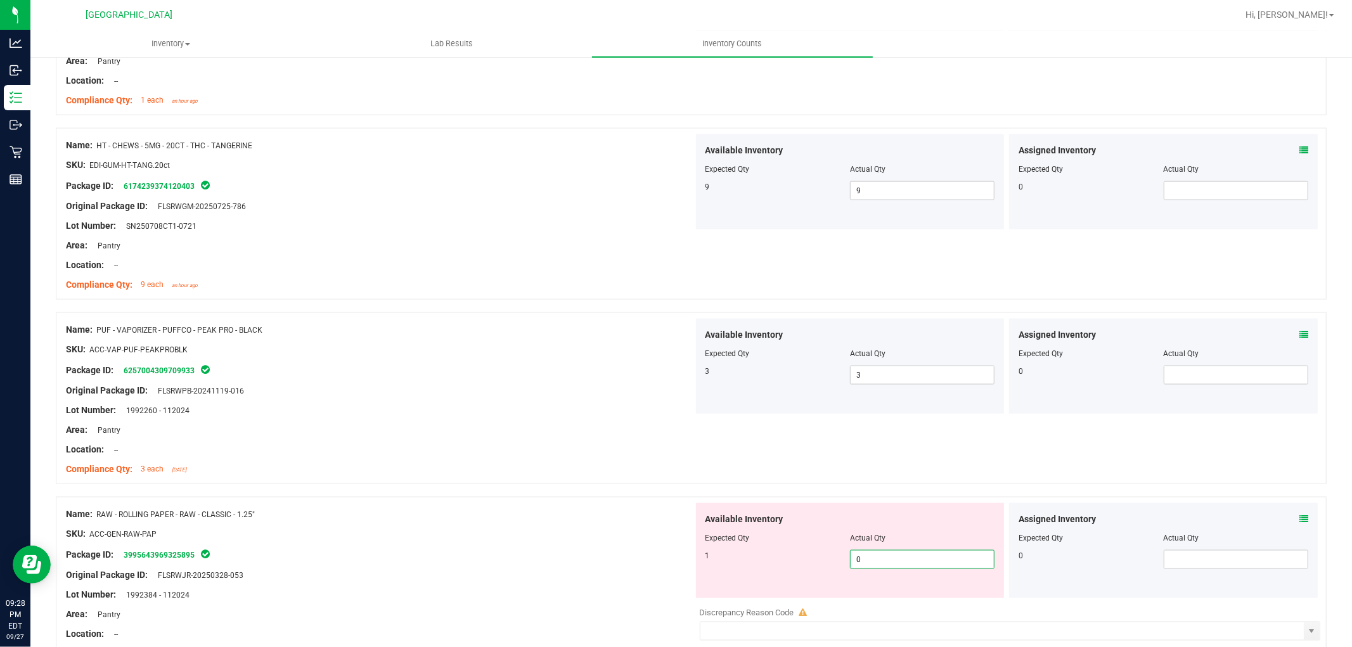
drag, startPoint x: 897, startPoint y: 556, endPoint x: 807, endPoint y: 537, distance: 91.8
click at [807, 537] on div "Available Inventory Expected Qty Actual Qty 1 0 0" at bounding box center [850, 550] width 309 height 95
type input "1"
click at [575, 473] on div "Compliance Qty: 3 each [DATE]" at bounding box center [379, 469] width 627 height 13
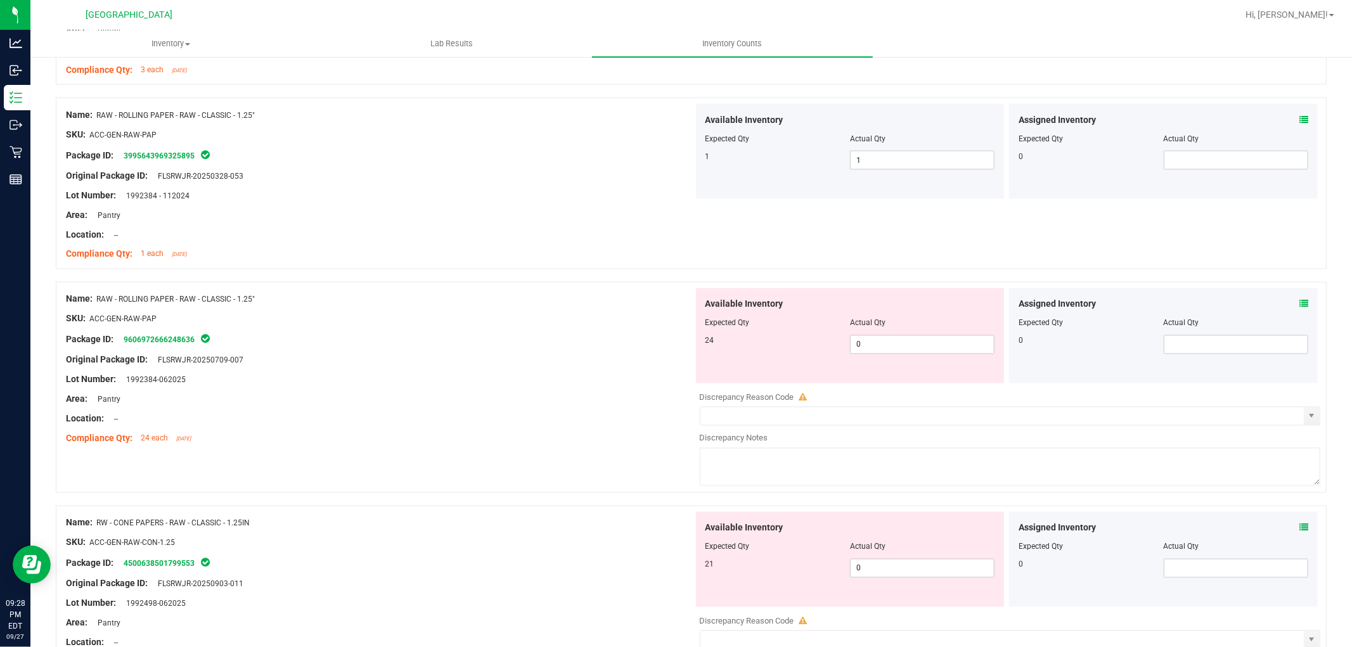
scroll to position [1830, 0]
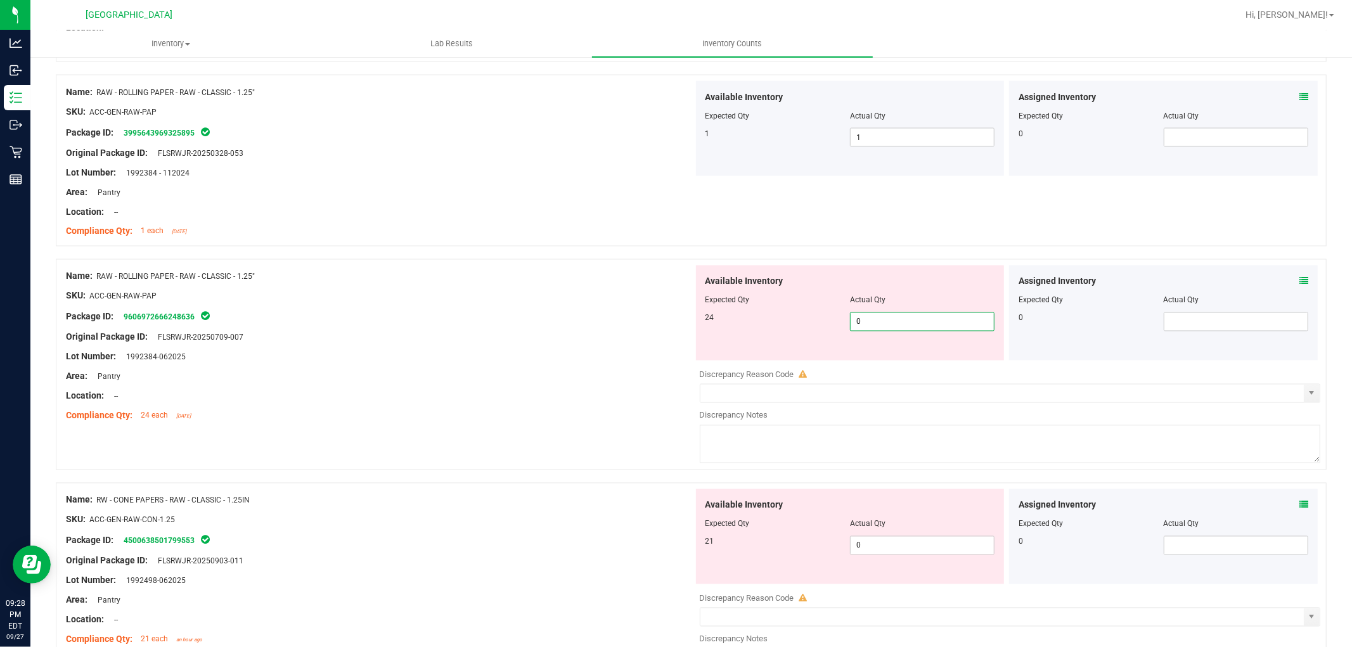
drag, startPoint x: 866, startPoint y: 322, endPoint x: 506, endPoint y: 290, distance: 361.3
click at [506, 290] on div "Name: RAW - ROLLING PAPER - RAW - CLASSIC - 1.25" SKU: ACC-GEN-RAW-PAP Package …" at bounding box center [691, 364] width 1270 height 211
type input "24"
click at [468, 392] on div "Location: --" at bounding box center [379, 396] width 627 height 13
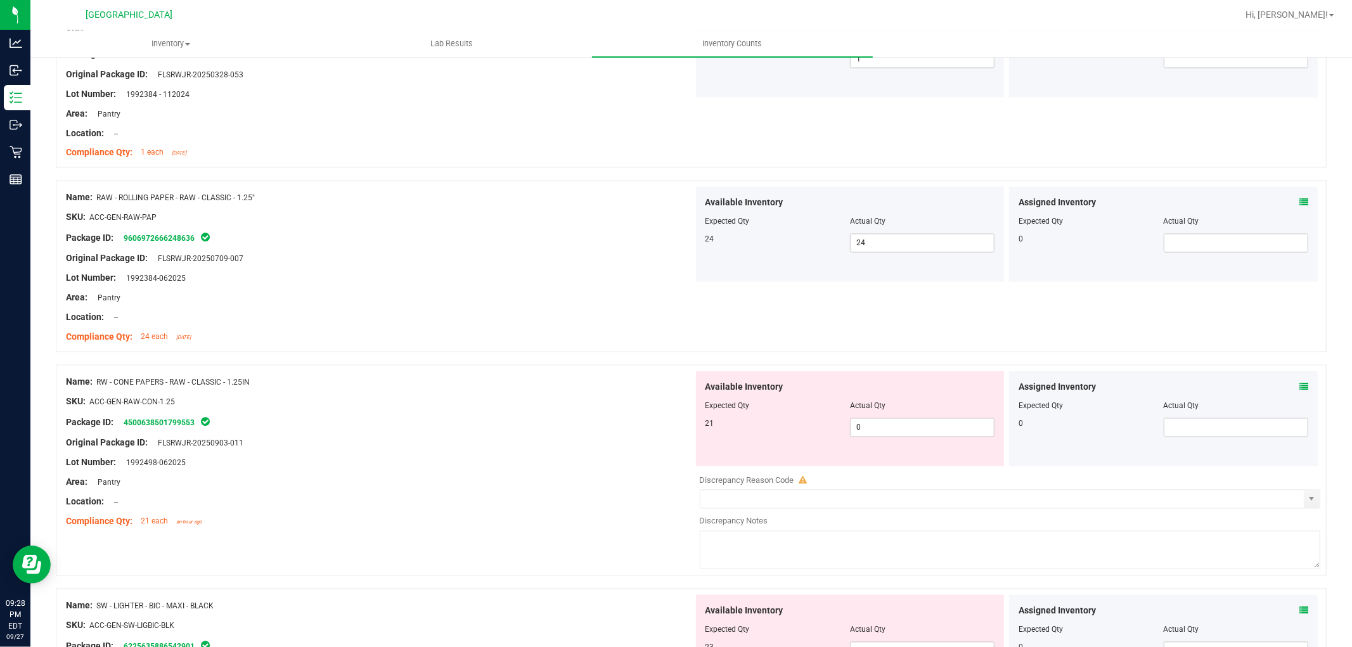
scroll to position [2042, 0]
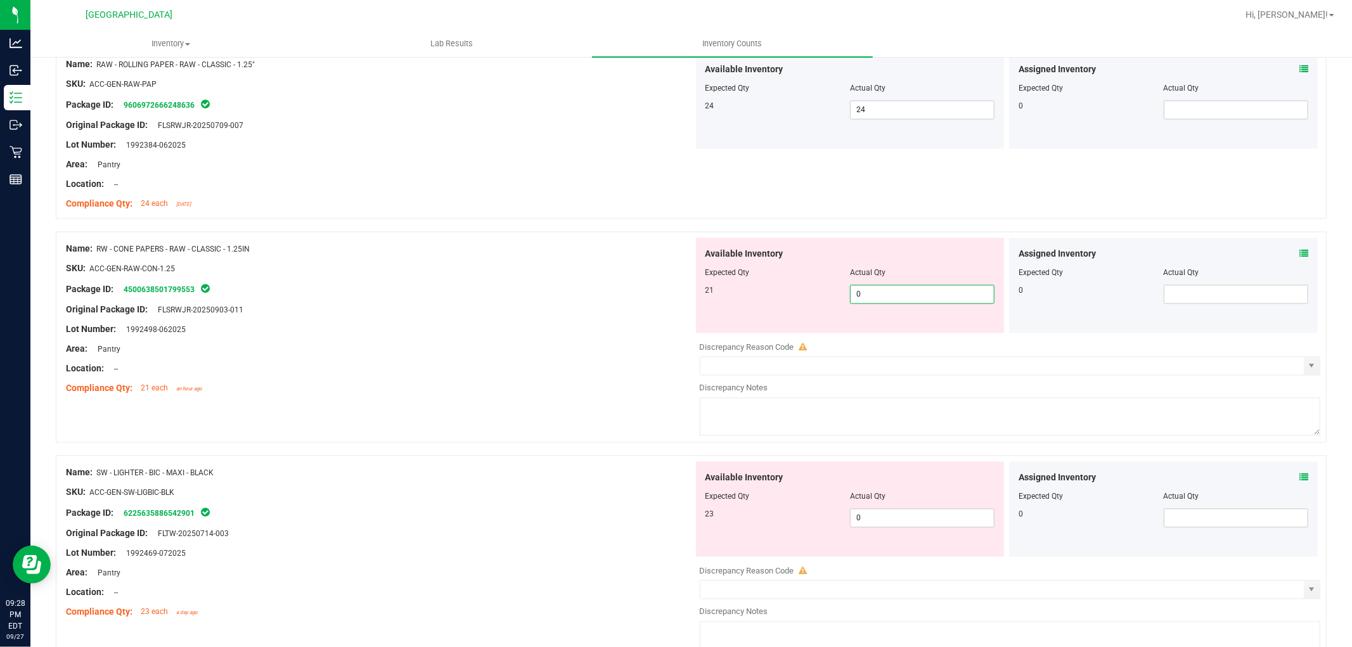
drag, startPoint x: 909, startPoint y: 296, endPoint x: 149, endPoint y: 239, distance: 762.5
click at [149, 239] on div "Name: RW - CONE PAPERS - RAW - CLASSIC - 1.25IN SKU: ACC-GEN-RAW-CON-1.25 Packa…" at bounding box center [691, 337] width 1270 height 211
type input "21"
click at [332, 316] on div "Original Package ID: FLSRWJR-20250903-011" at bounding box center [379, 310] width 627 height 13
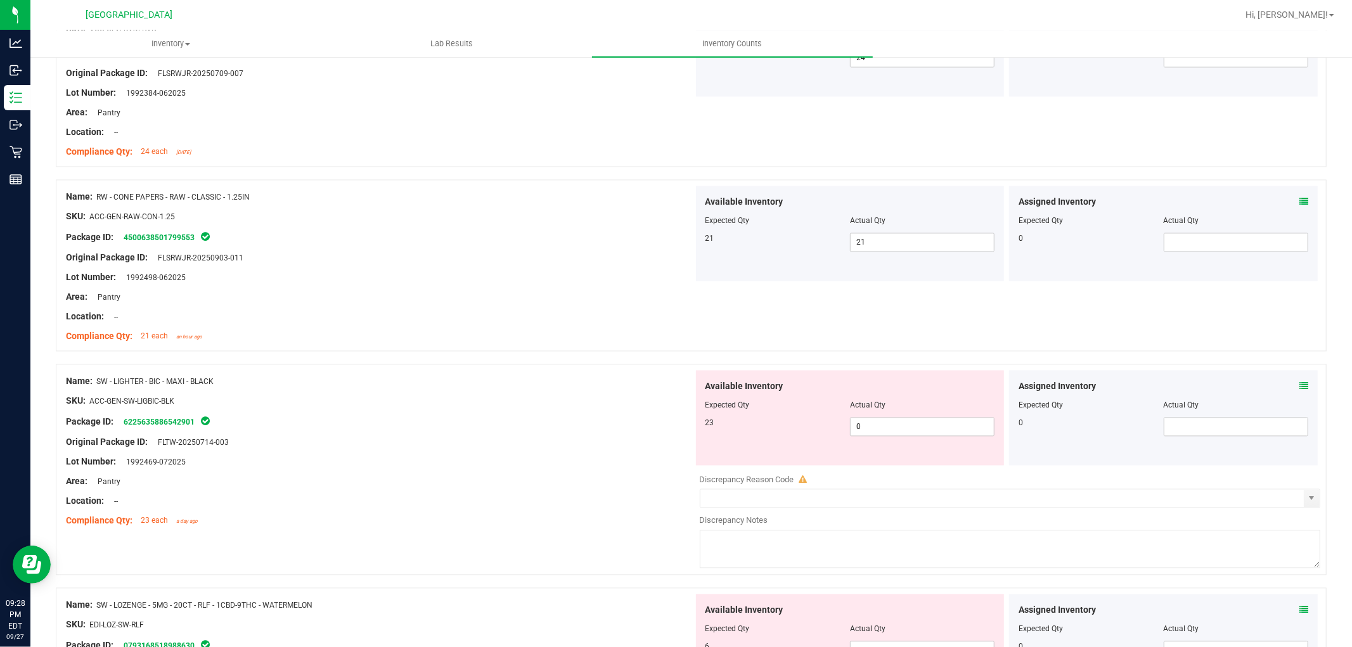
scroll to position [2182, 0]
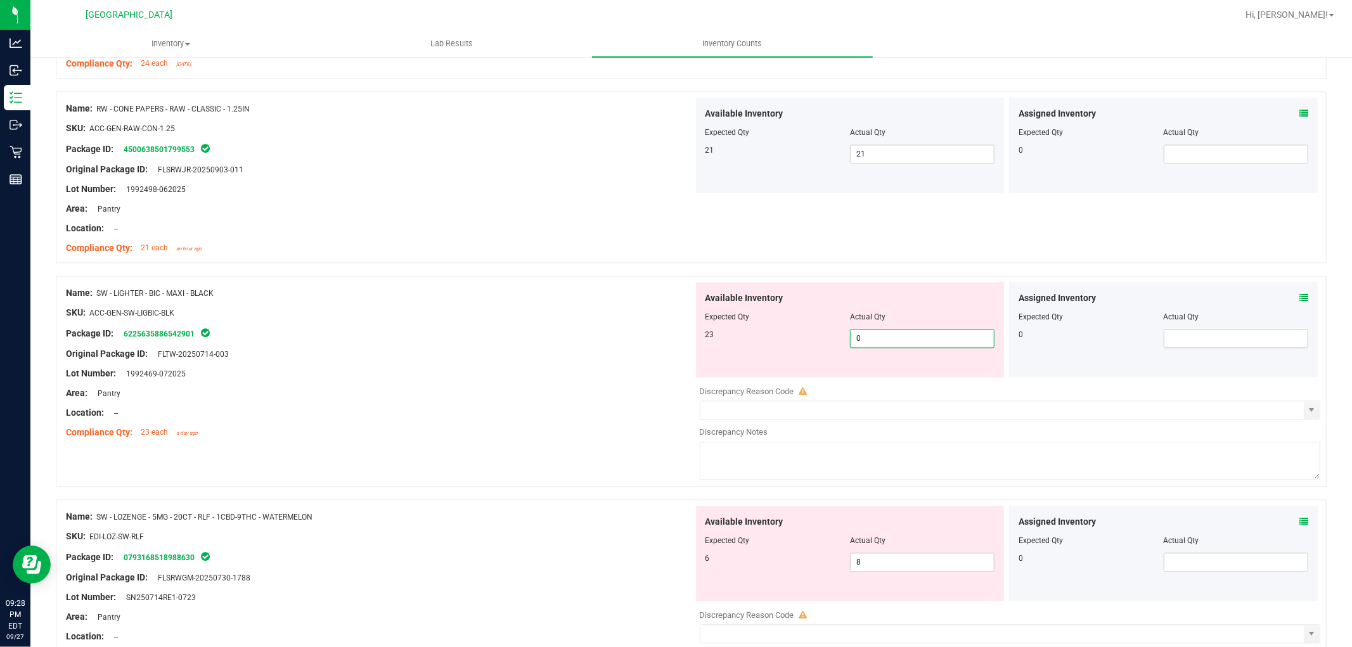
drag, startPoint x: 885, startPoint y: 343, endPoint x: 366, endPoint y: 257, distance: 526.0
type input "23"
click at [459, 404] on div at bounding box center [379, 403] width 627 height 6
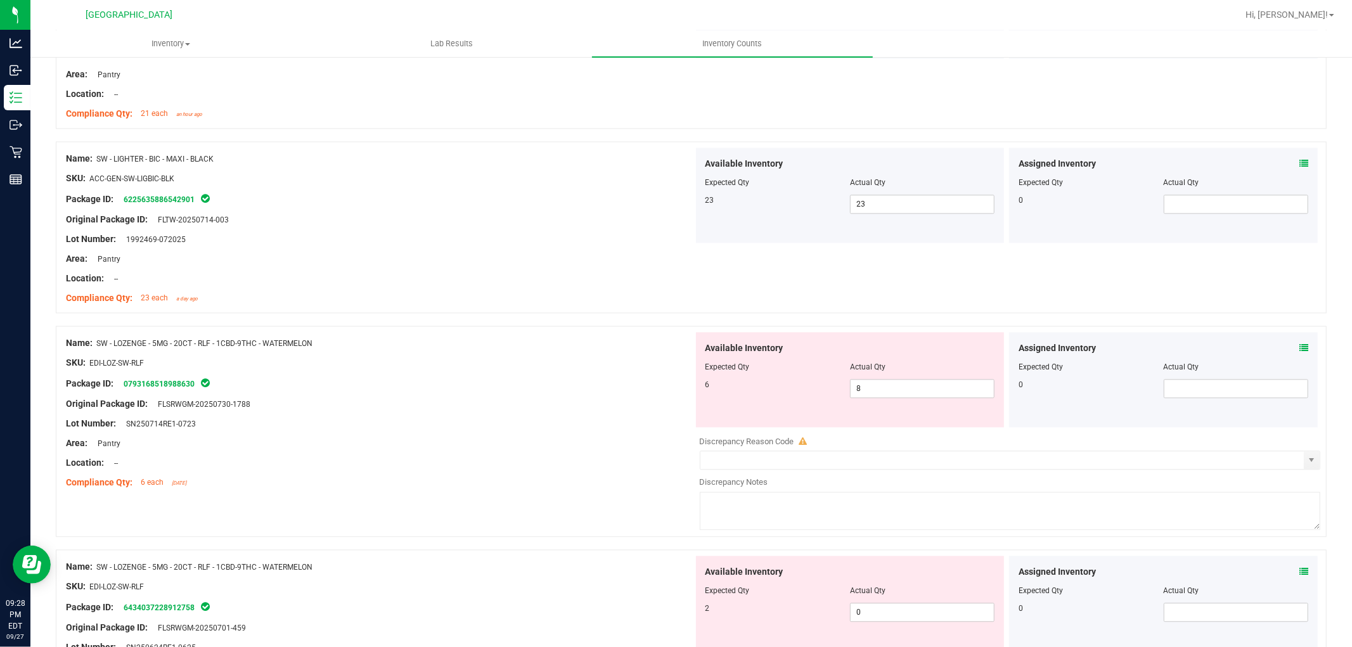
scroll to position [2323, 0]
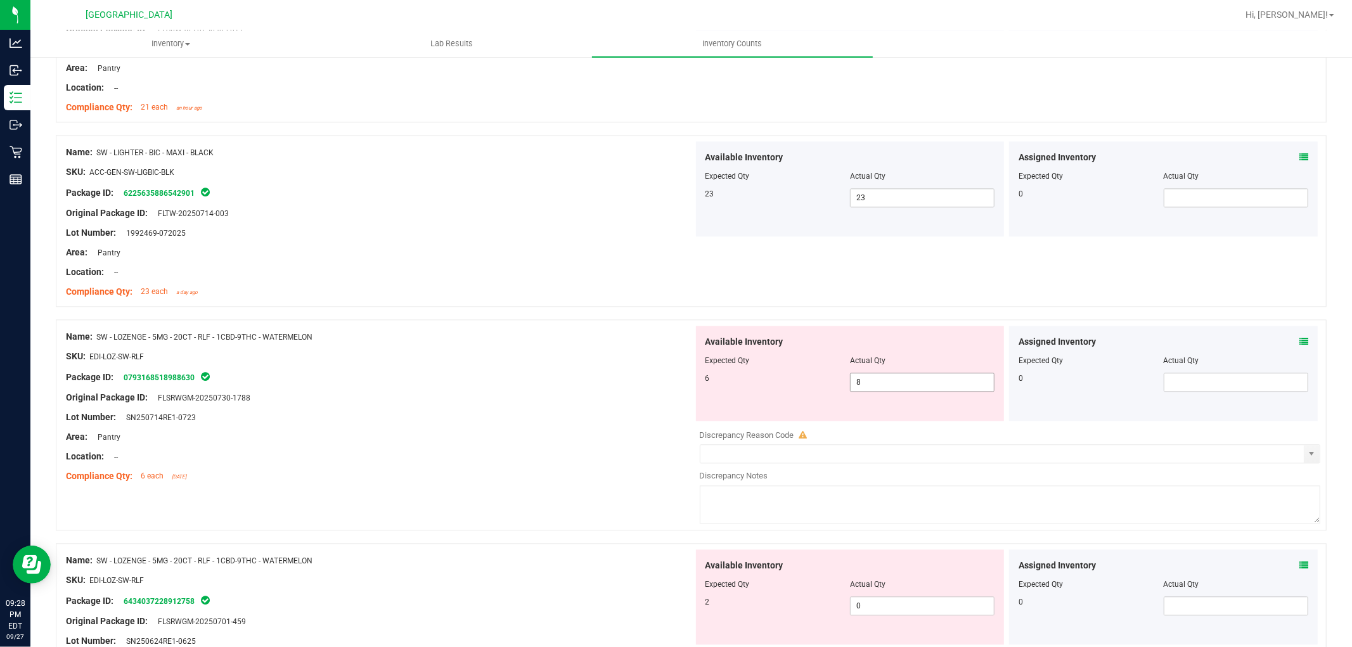
click at [903, 384] on span "8 8" at bounding box center [922, 382] width 144 height 19
type input "6"
click at [896, 606] on div "Available Inventory Expected Qty Actual Qty 2 0 0" at bounding box center [1006, 649] width 627 height 201
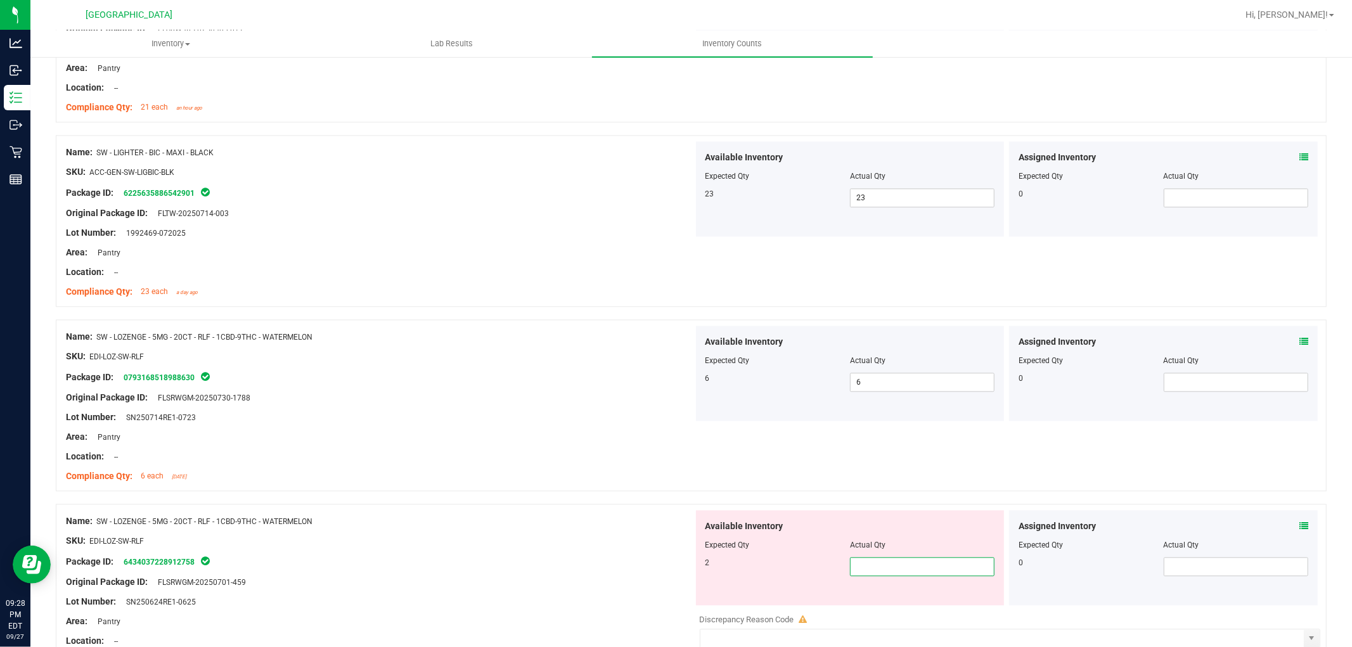
type input "2"
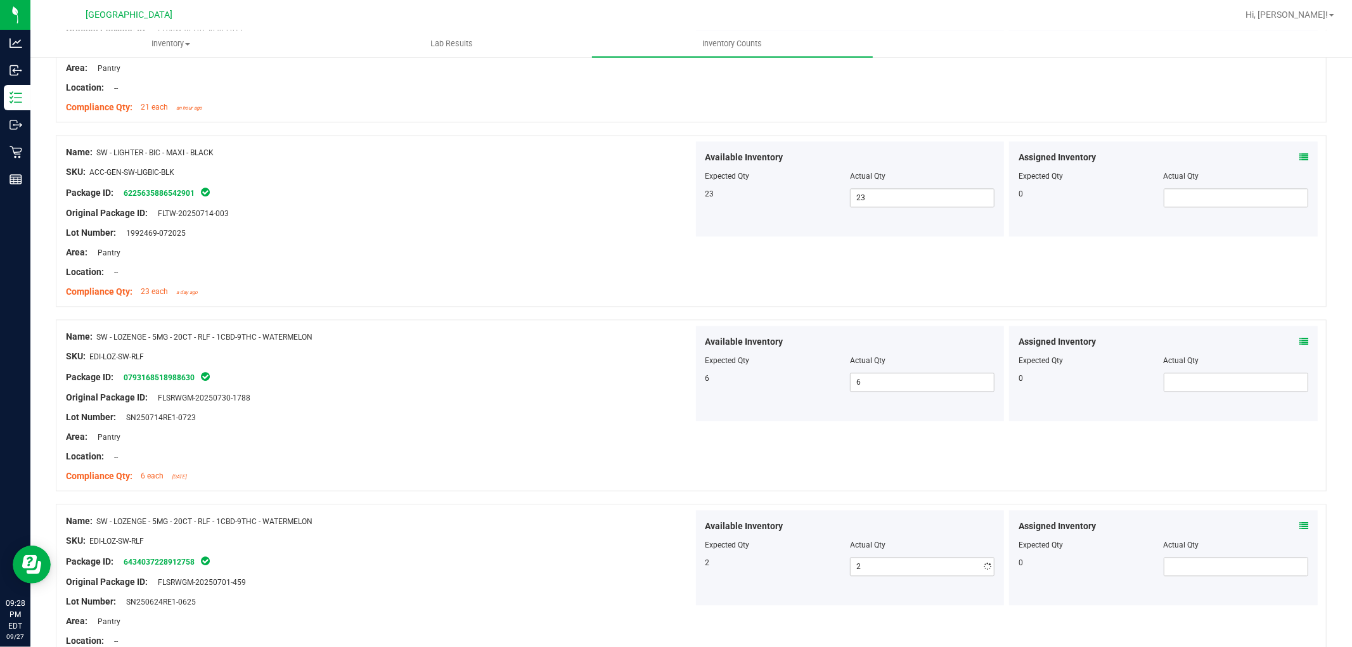
drag, startPoint x: 480, startPoint y: 422, endPoint x: 502, endPoint y: 400, distance: 30.9
click at [480, 421] on div "Lot Number: SN250714RE1-0723" at bounding box center [379, 417] width 627 height 13
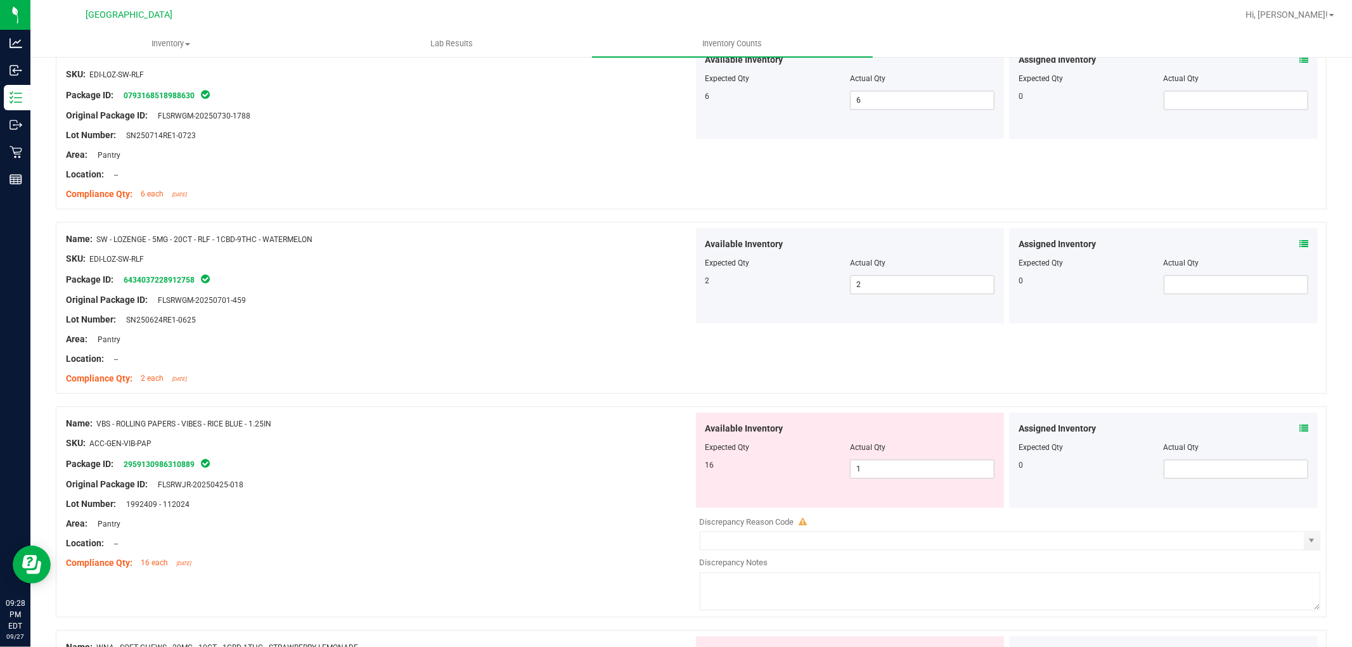
scroll to position [2675, 0]
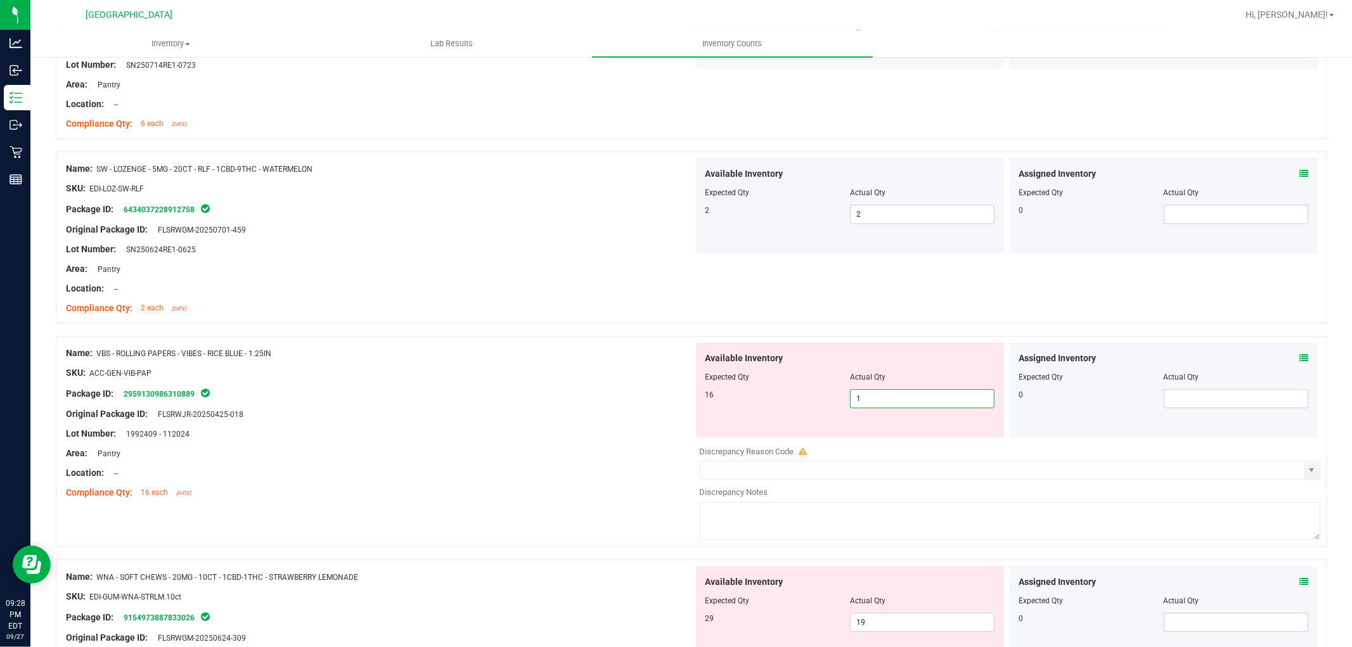
click at [890, 394] on span "1 1" at bounding box center [922, 398] width 144 height 19
type input "16"
click at [600, 376] on div "SKU: ACC-GEN-VIB-PAP" at bounding box center [379, 372] width 627 height 13
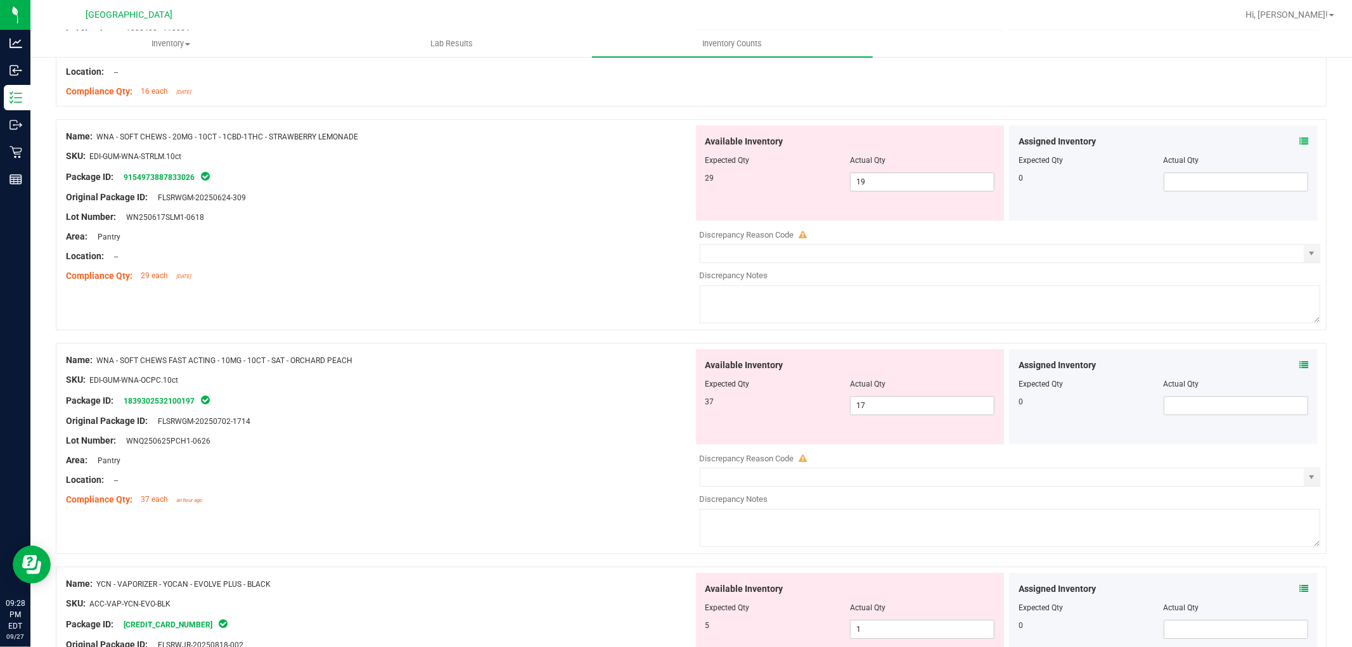
scroll to position [3097, 0]
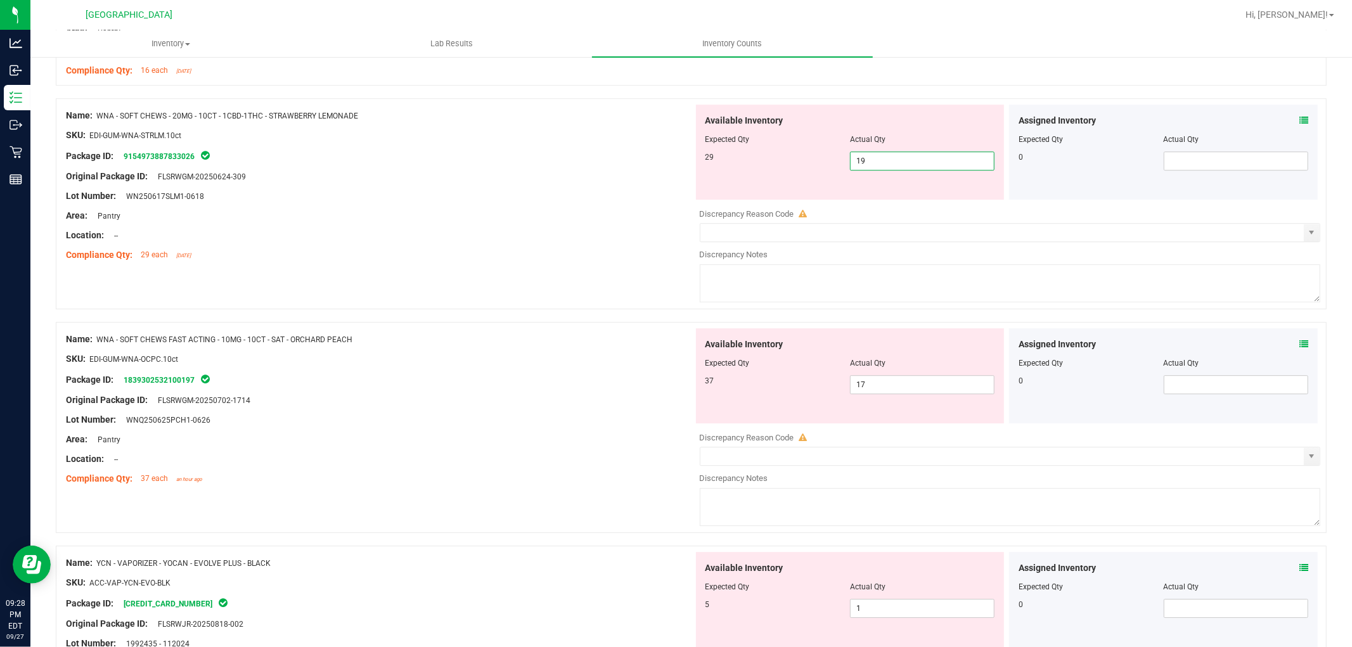
click at [879, 162] on span "19 19" at bounding box center [922, 160] width 144 height 19
click at [878, 162] on input "19" at bounding box center [921, 161] width 143 height 18
type input "1"
type input "29"
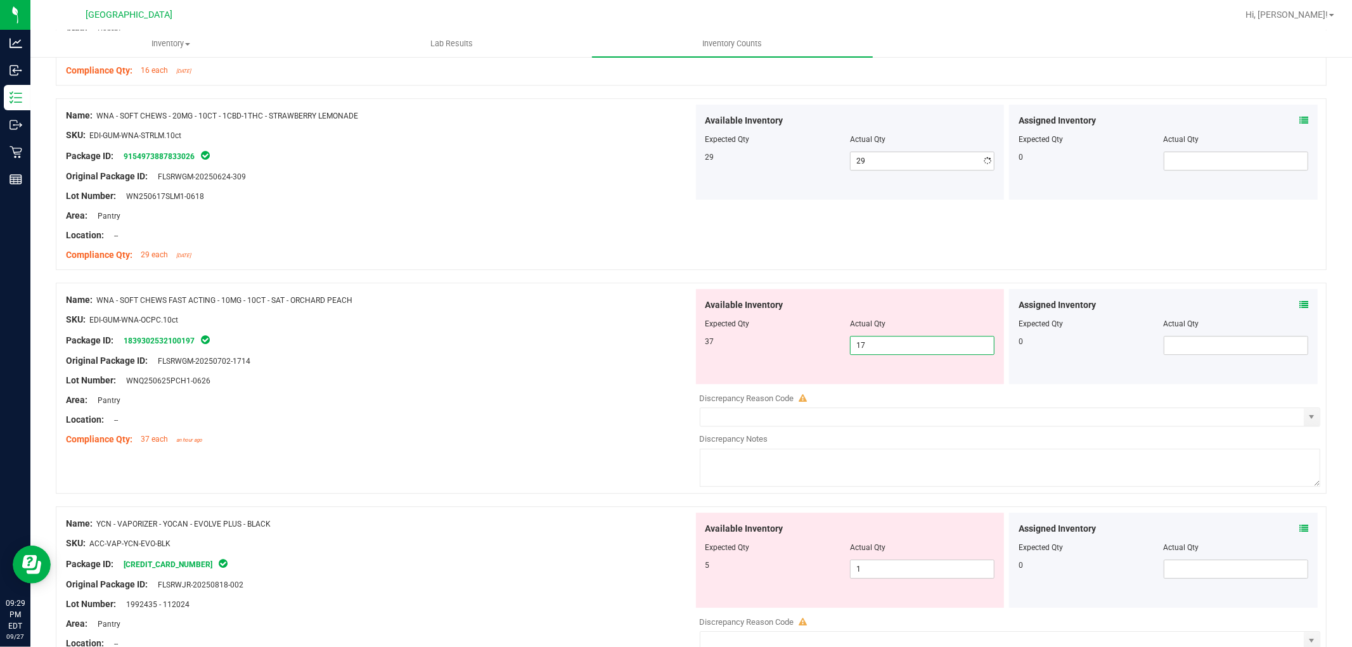
click at [879, 385] on div "Available Inventory Expected Qty Actual Qty 37 17 17" at bounding box center [1006, 389] width 627 height 201
drag, startPoint x: 876, startPoint y: 572, endPoint x: 615, endPoint y: 586, distance: 261.5
click at [615, 586] on div "Name: YCN - VAPORIZER - YOCAN - EVOLVE PLUS - BLACK SKU: ACC-VAP-YCN-EVO-BLK Pa…" at bounding box center [691, 611] width 1270 height 211
type input "5"
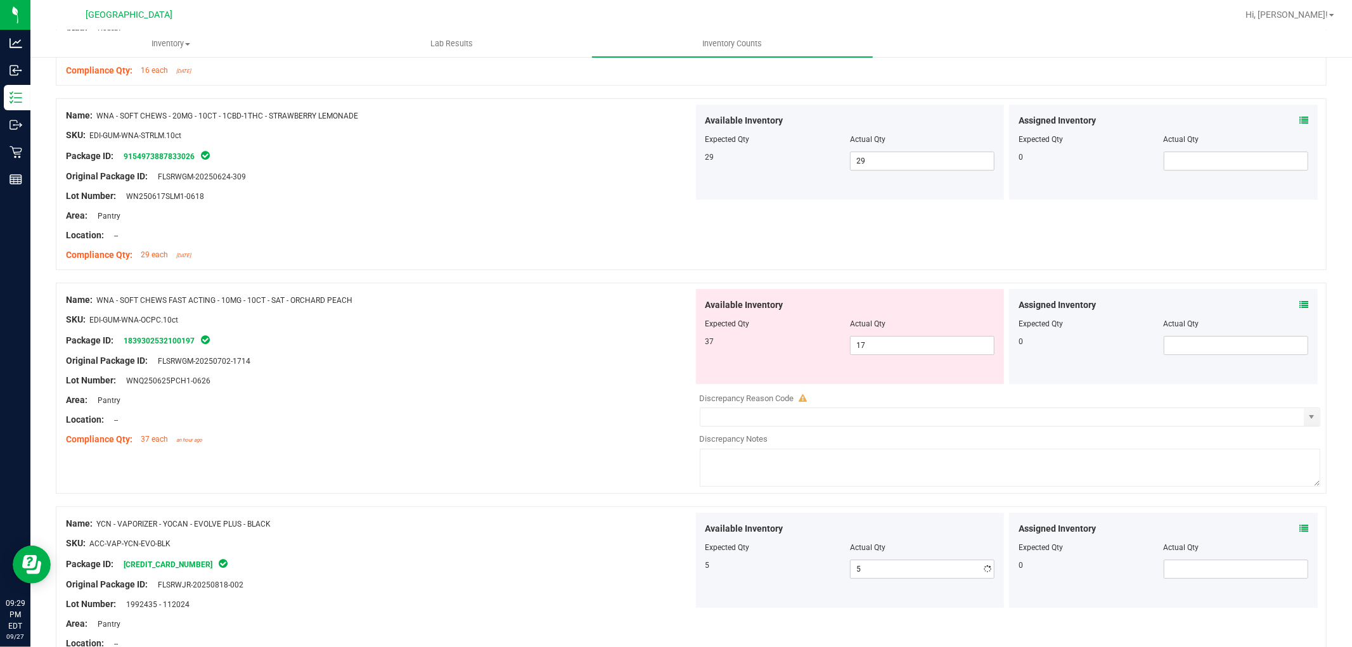
click at [597, 402] on div "Area: Pantry" at bounding box center [379, 399] width 627 height 13
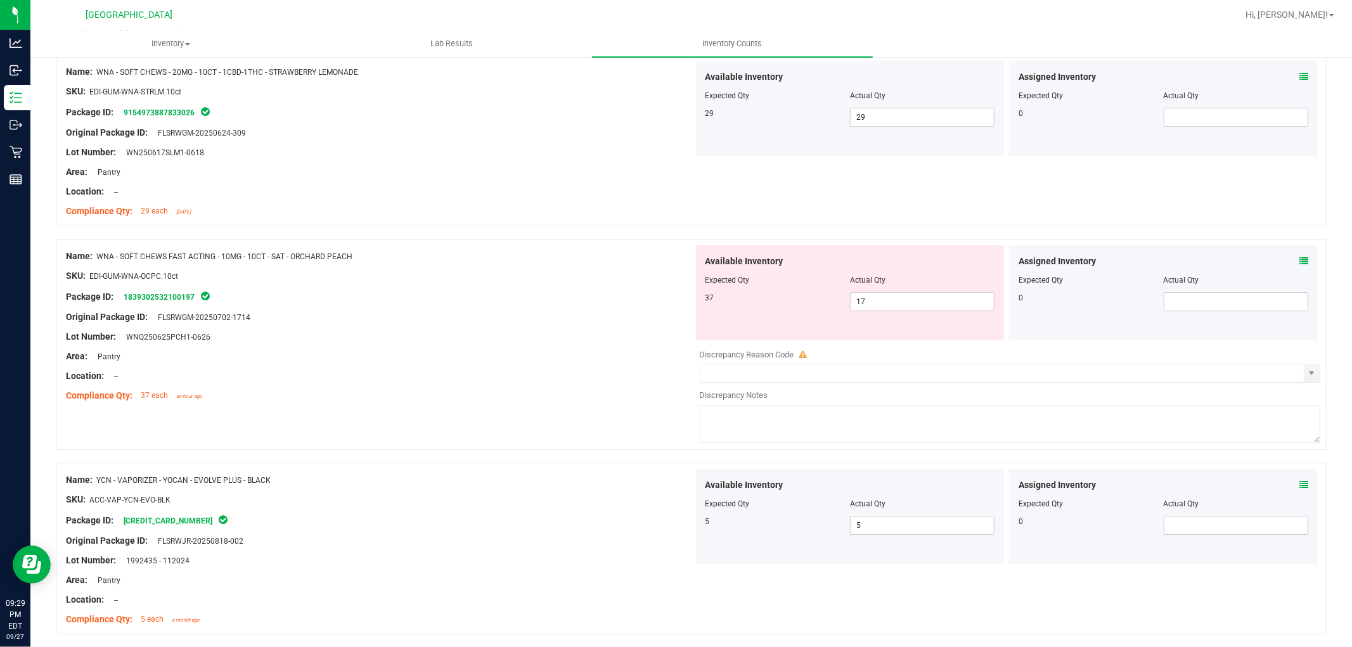
scroll to position [3116, 0]
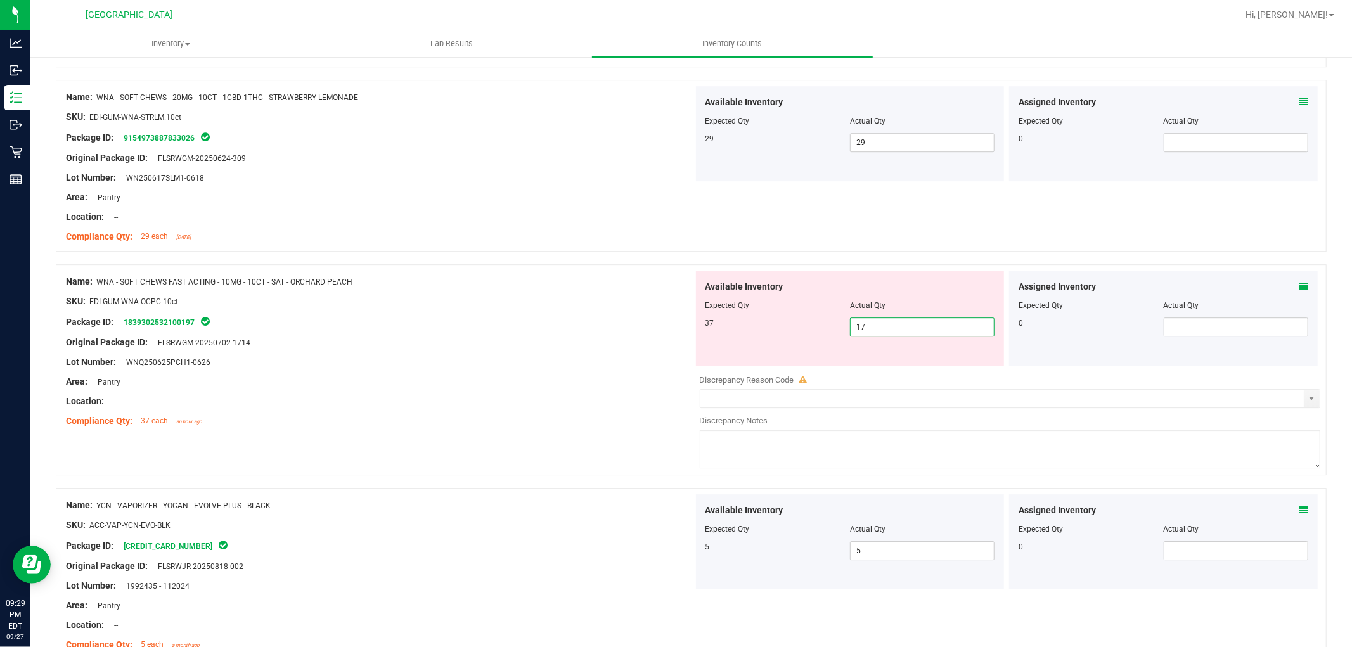
drag, startPoint x: 923, startPoint y: 328, endPoint x: 470, endPoint y: 324, distance: 453.7
click at [470, 324] on div "Name: WNA - SOFT CHEWS FAST ACTING - 10MG - 10CT - SAT - ORCHARD PEACH SKU: EDI…" at bounding box center [691, 369] width 1270 height 211
type input "37"
click at [478, 311] on div at bounding box center [379, 311] width 627 height 6
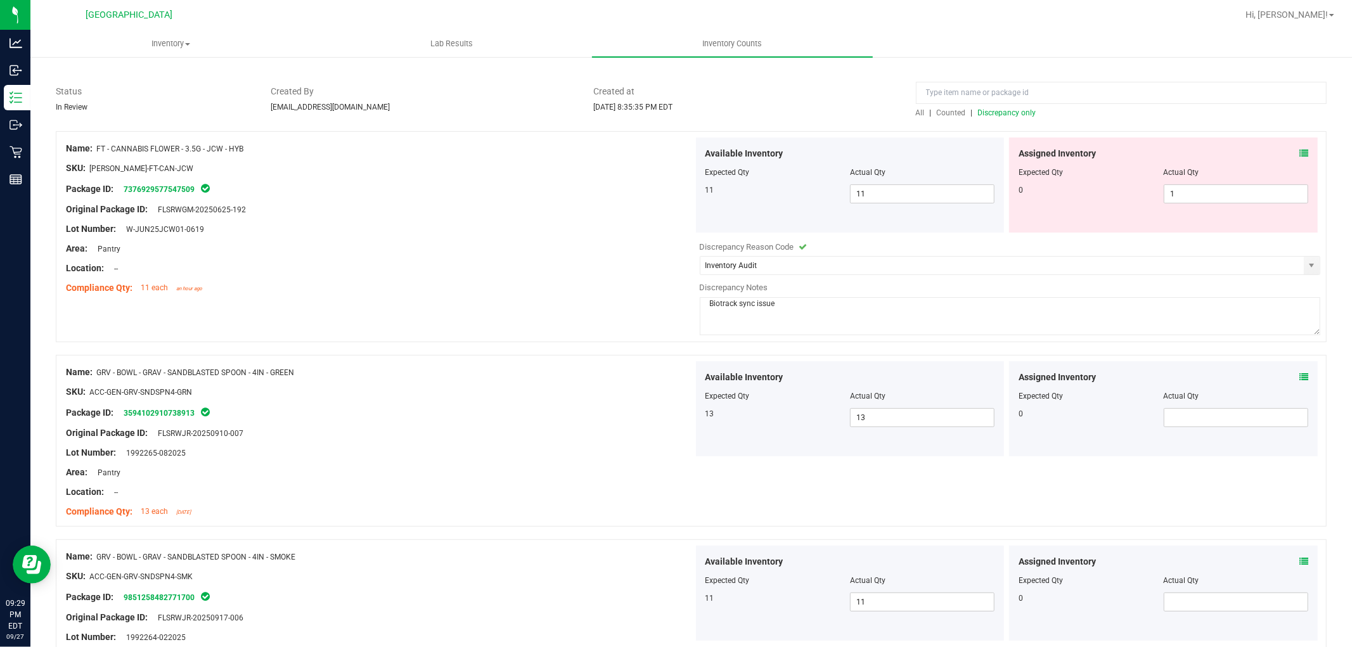
scroll to position [0, 0]
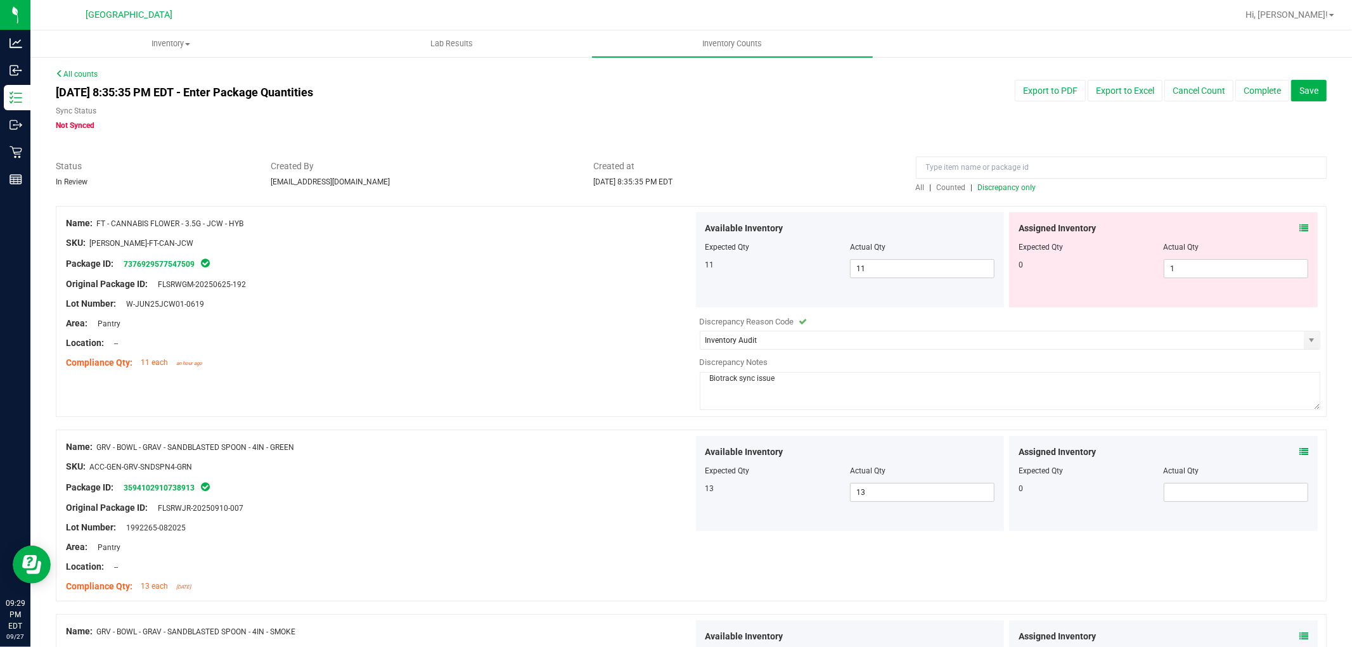
click at [1014, 190] on span "Discrepancy only" at bounding box center [1007, 187] width 58 height 9
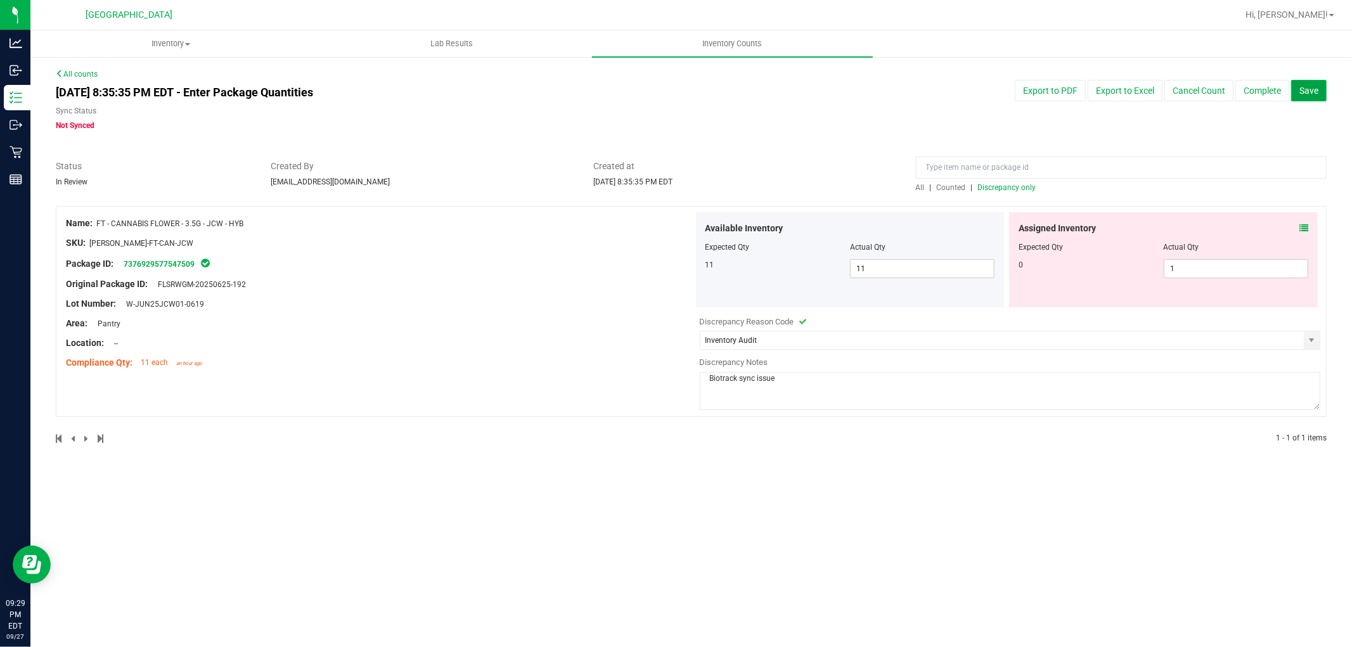
click at [1312, 93] on span "Save" at bounding box center [1308, 91] width 19 height 10
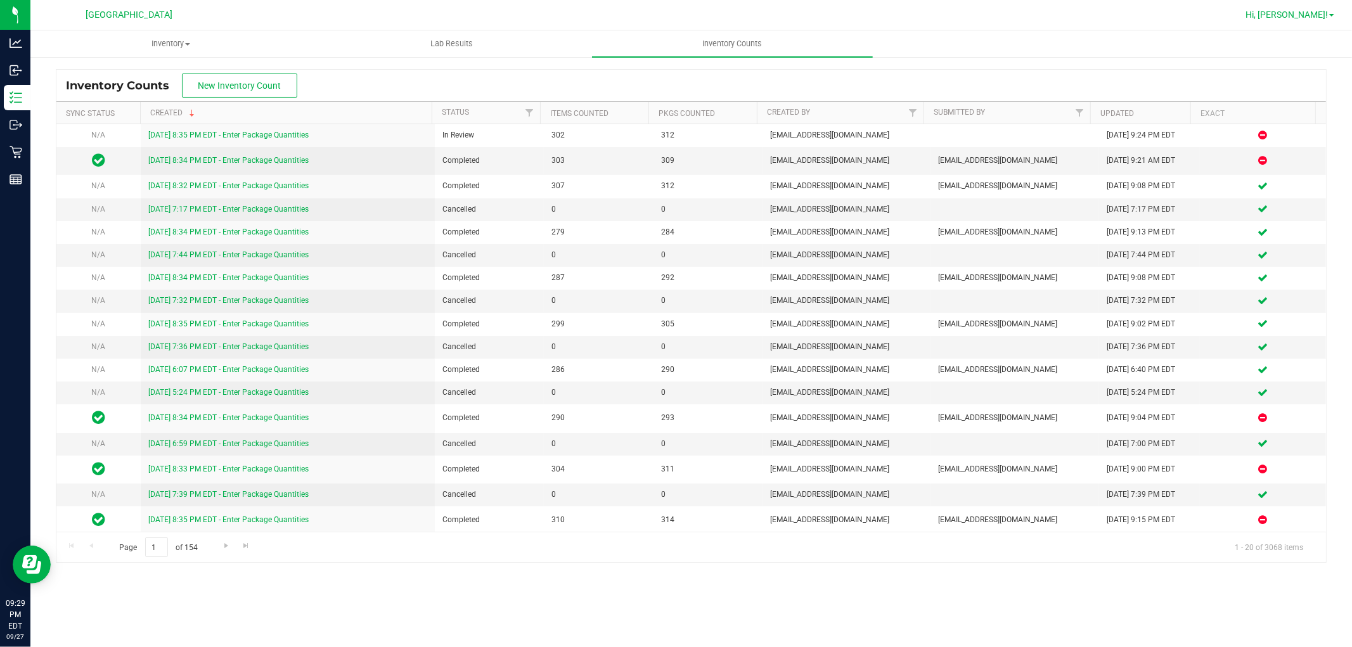
click at [1331, 15] on span at bounding box center [1331, 15] width 5 height 3
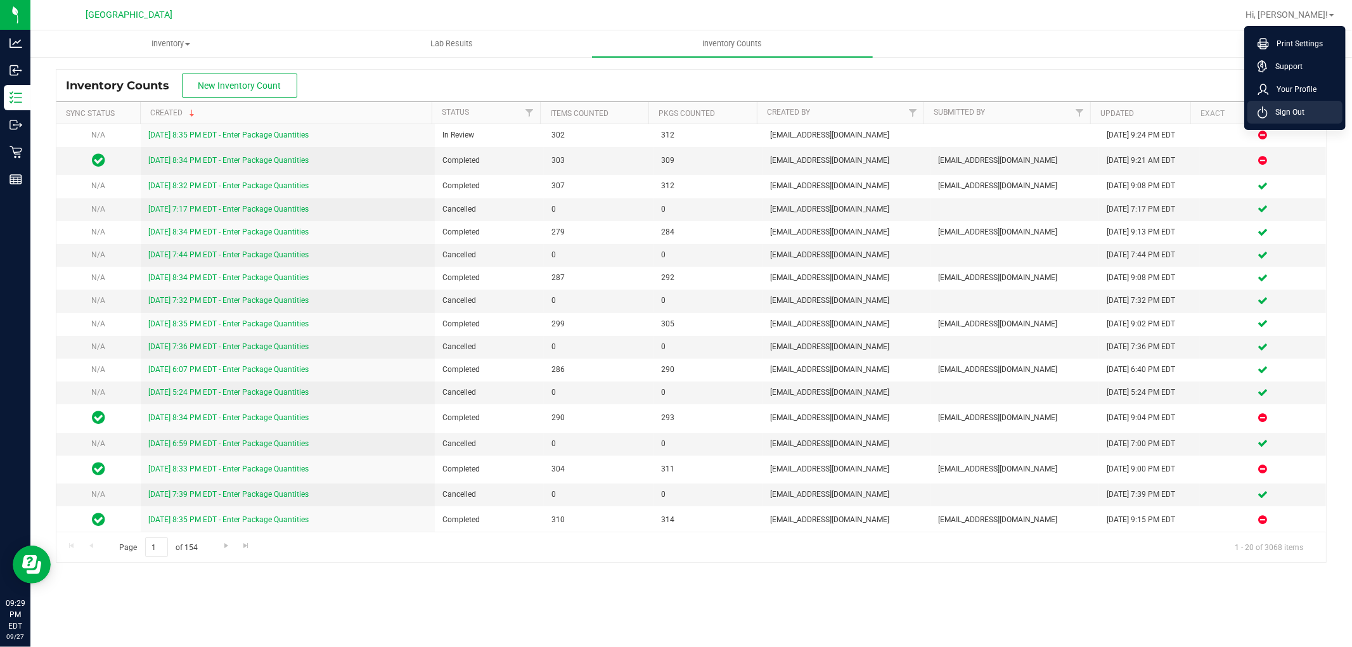
click at [1308, 121] on li "Sign Out" at bounding box center [1294, 112] width 95 height 23
